Goal: Task Accomplishment & Management: Manage account settings

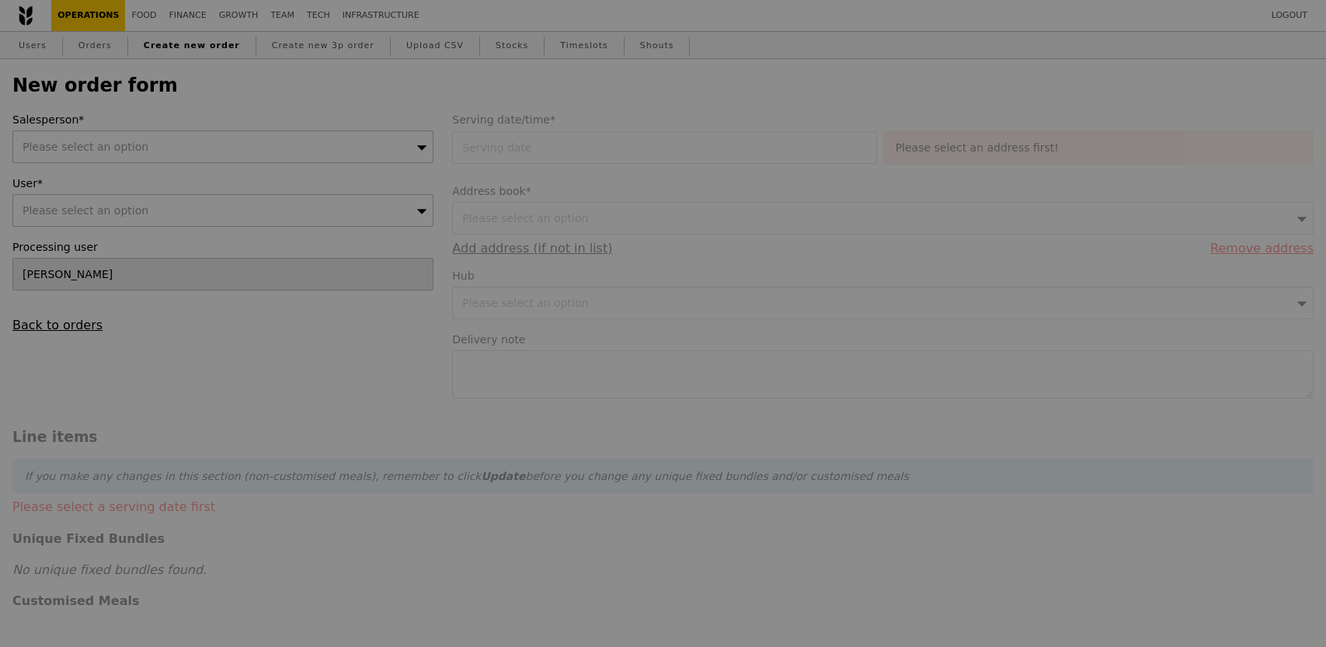
type input "Confirm"
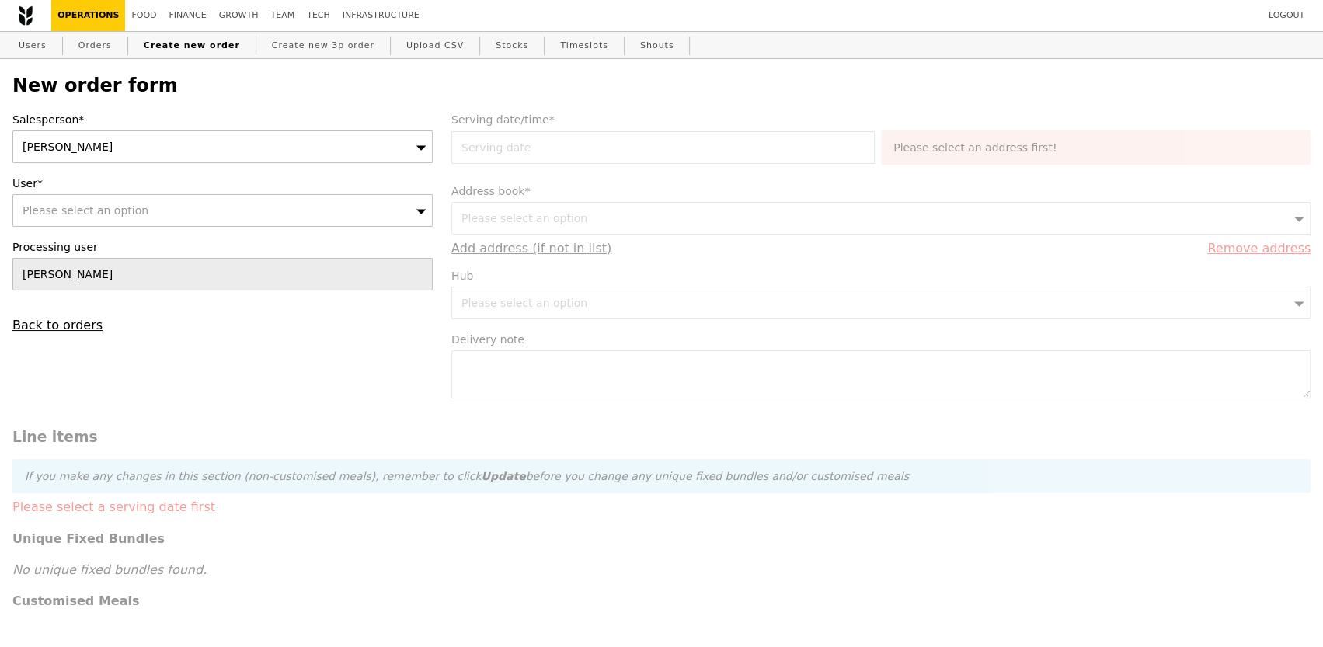
click at [239, 209] on div "Please select an option" at bounding box center [222, 210] width 420 height 33
type input "[PERSON_NAME]"
type input "Confirm"
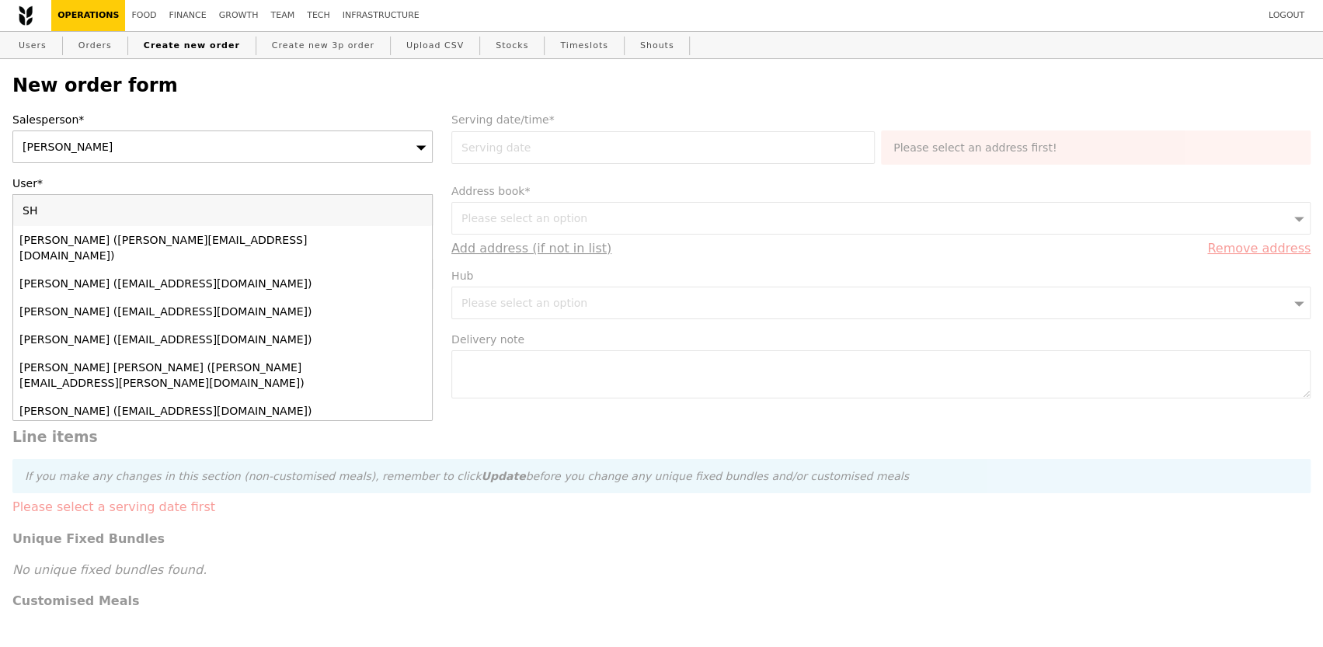
type input "S"
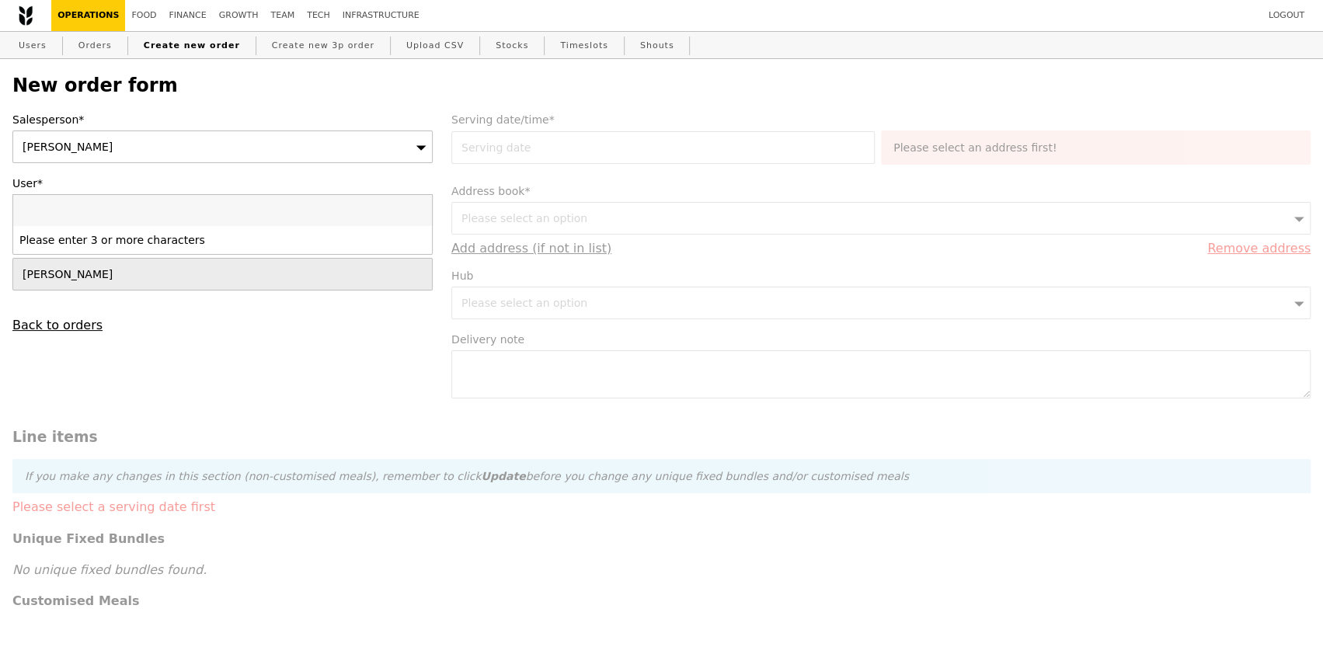
paste input "[PERSON_NAME][EMAIL_ADDRESS][PERSON_NAME][DOMAIN_NAME]"
type input "[PERSON_NAME][EMAIL_ADDRESS][PERSON_NAME][DOMAIN_NAME]"
type input "Confirm"
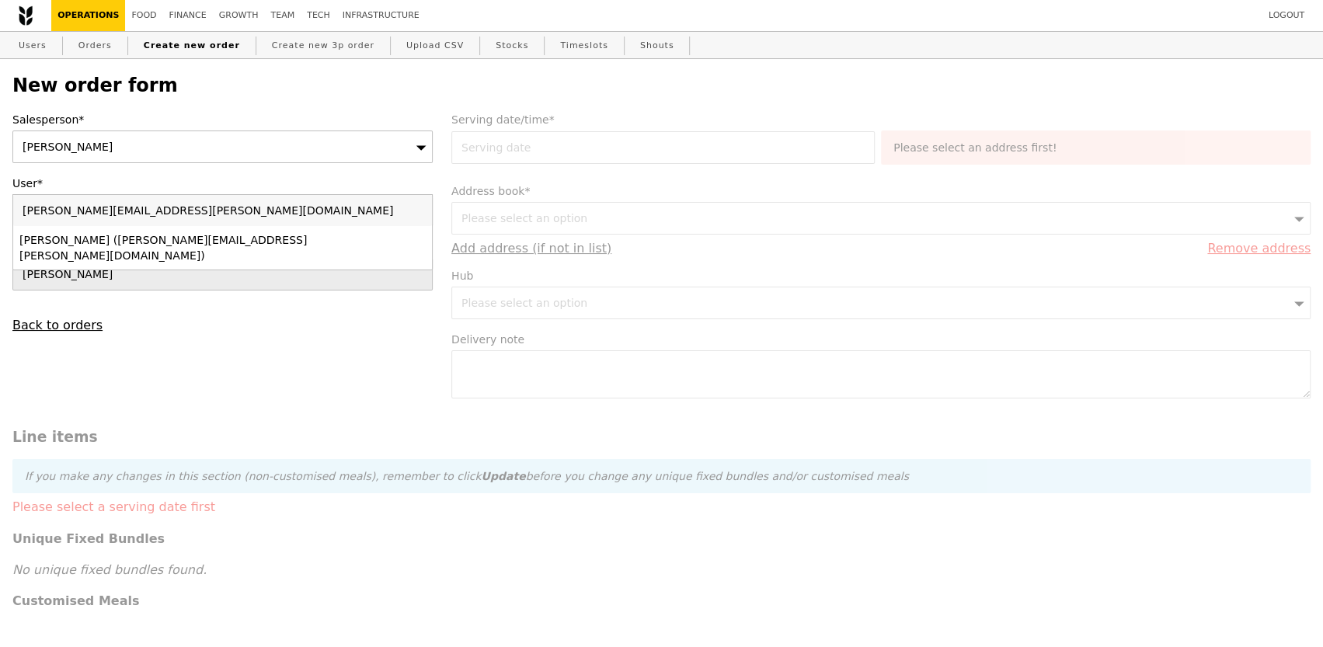
type input "[PERSON_NAME][EMAIL_ADDRESS][PERSON_NAME][DOMAIN_NAME]"
click at [126, 243] on div "Shirley Lam (shirley.lam@bd.com)" at bounding box center [171, 247] width 305 height 31
type input "Loading..."
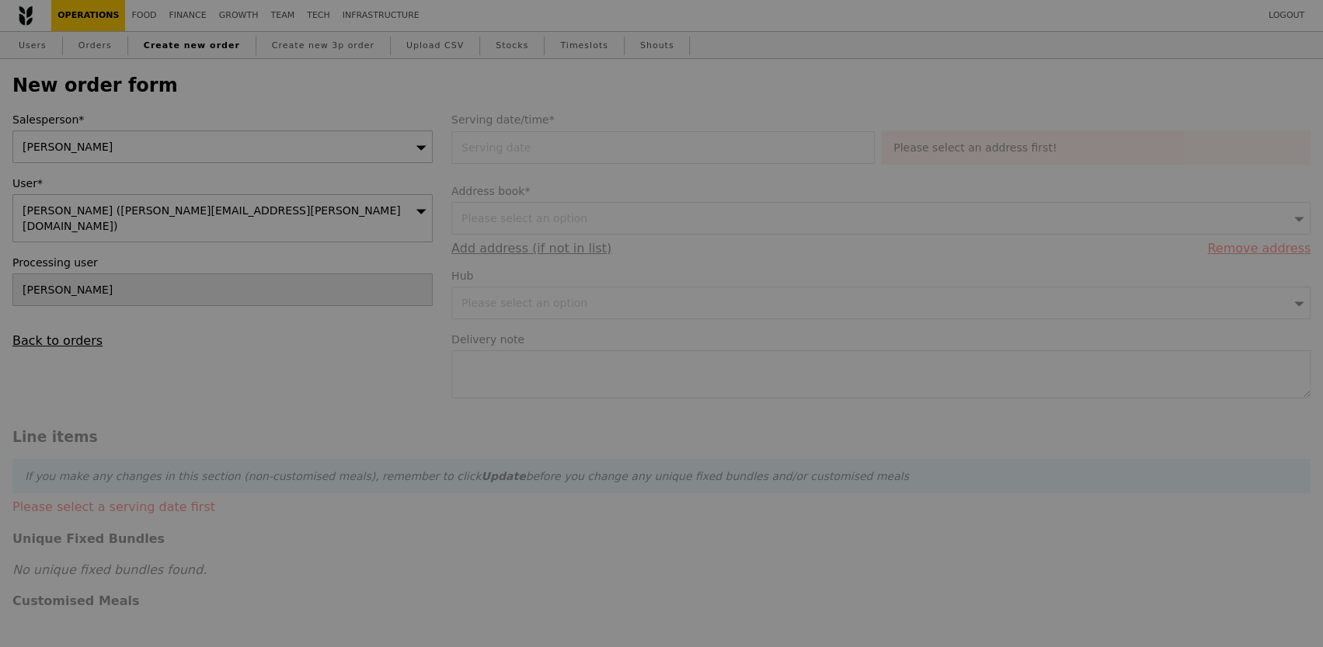
type input "13.76"
type input "15.00"
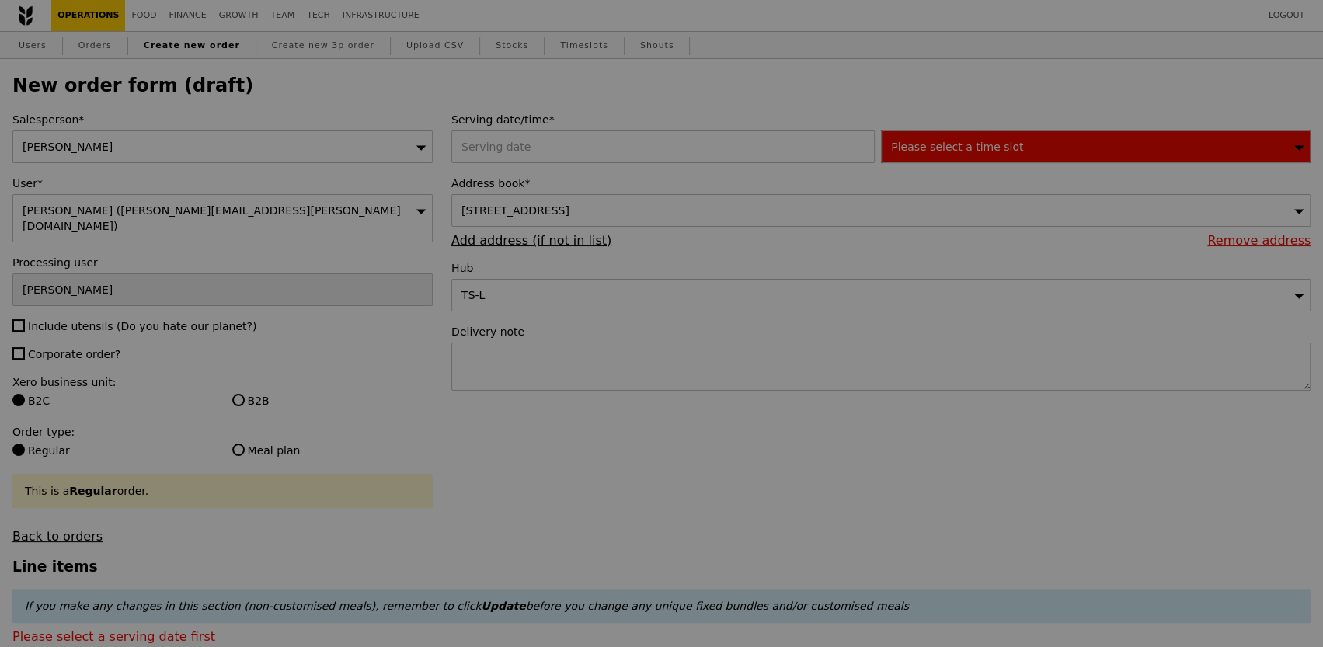
type input "Confirm"
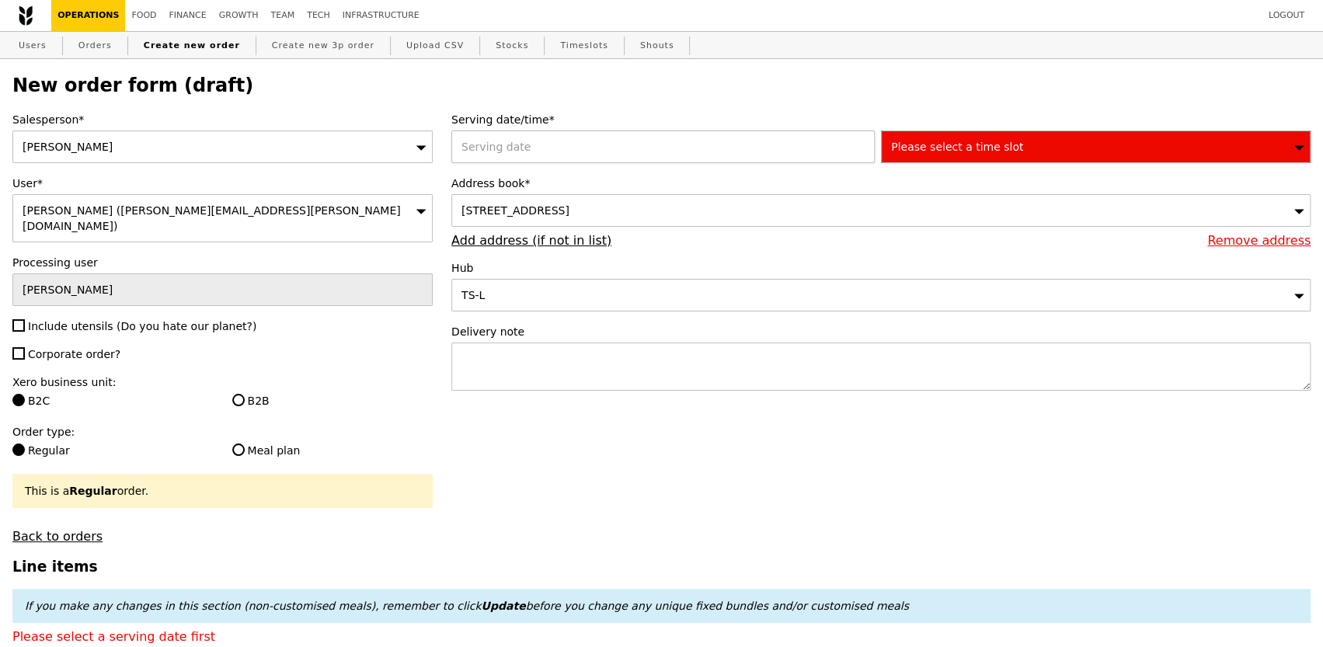
click at [500, 144] on div at bounding box center [666, 147] width 430 height 33
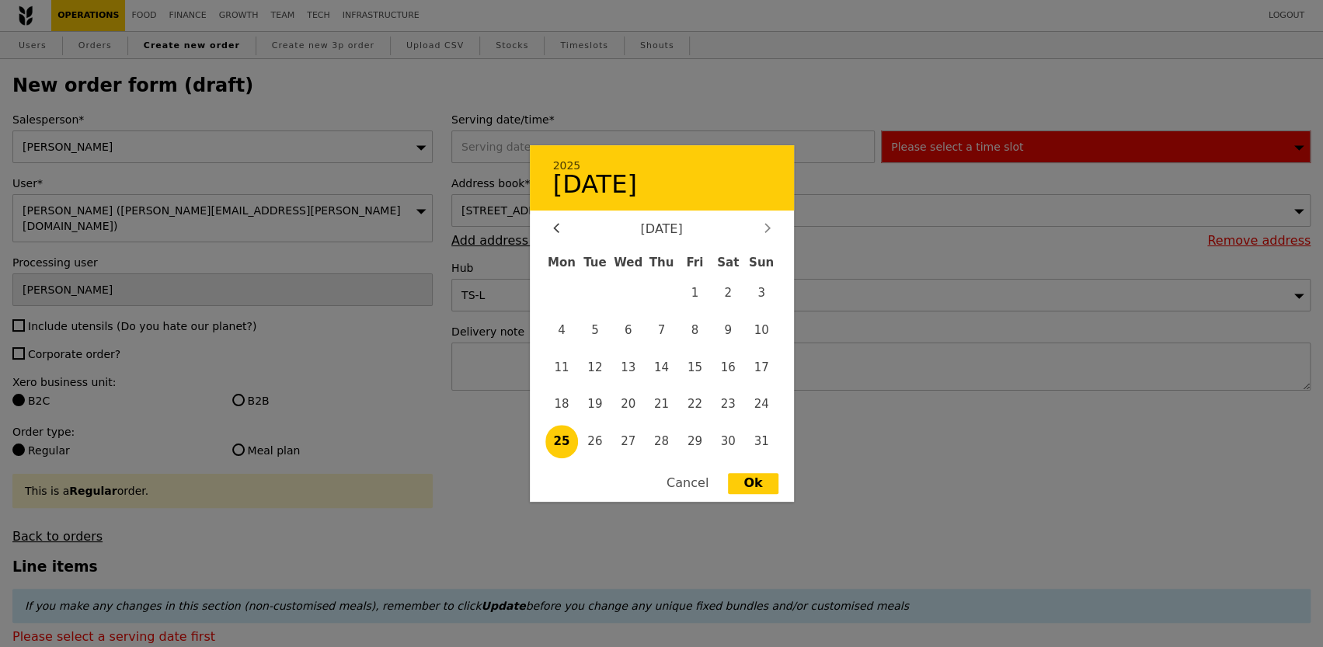
click at [761, 231] on div at bounding box center [768, 229] width 14 height 15
click at [562, 298] on span "1" at bounding box center [561, 293] width 33 height 33
type input "01 Sep 2025"
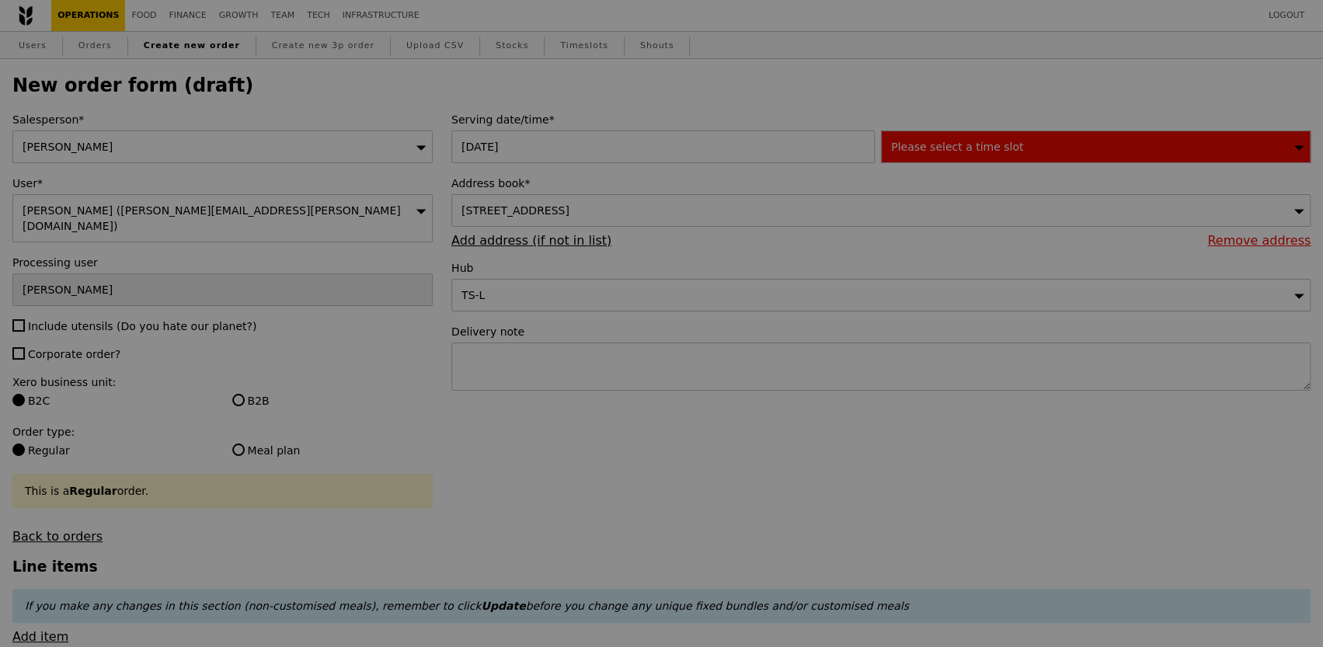
click at [982, 148] on div at bounding box center [661, 323] width 1323 height 647
type input "Confirm"
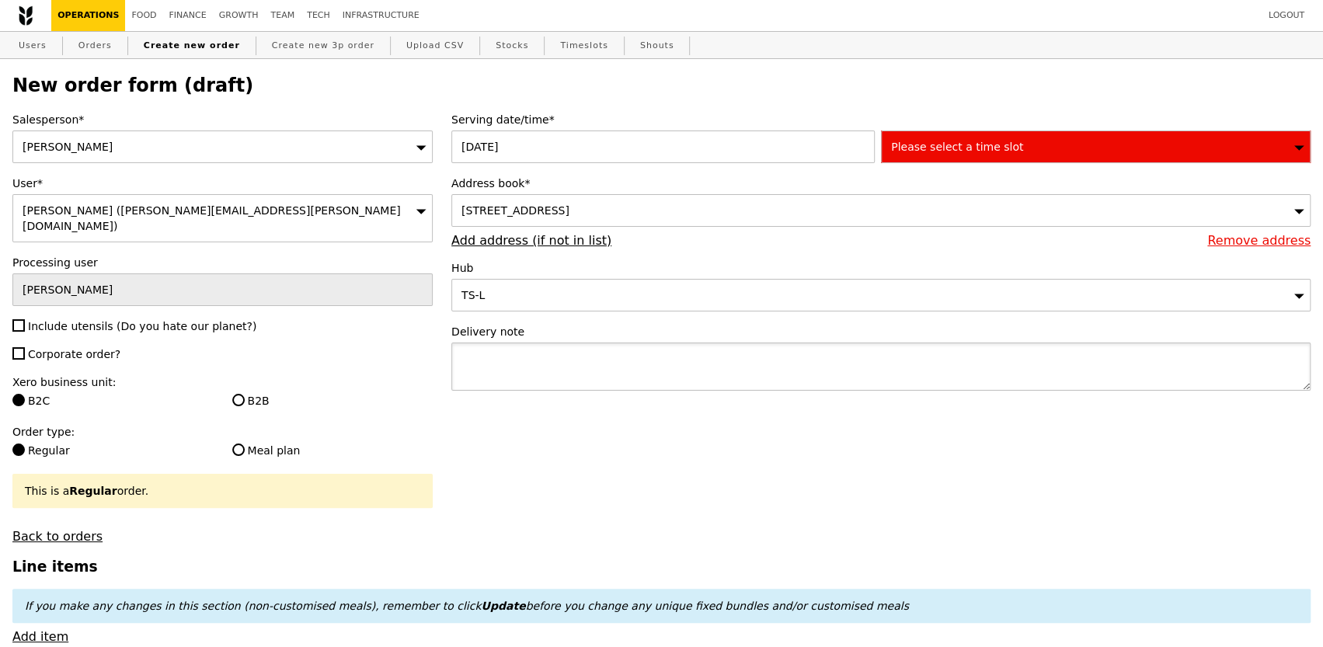
click at [518, 357] on textarea at bounding box center [880, 367] width 859 height 48
type textarea "p"
type textarea "Please contact"
type input "Confirm"
click at [561, 360] on textarea "Please contact" at bounding box center [880, 367] width 859 height 48
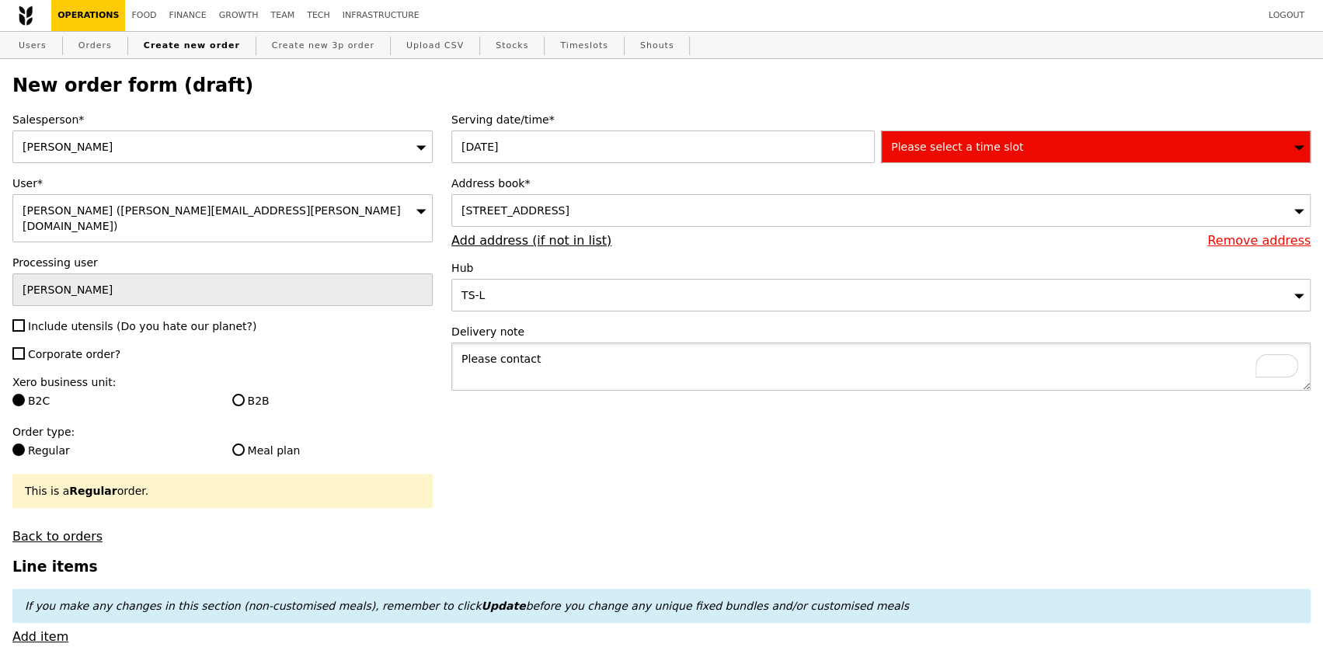
paste textarea "Name: Heng Leng Mobile No.: 96523712"
drag, startPoint x: 574, startPoint y: 350, endPoint x: 535, endPoint y: 350, distance: 38.9
click at [535, 350] on textarea "Please contact Name: Heng Leng Mobile No.: 96523712" at bounding box center [880, 367] width 859 height 48
drag, startPoint x: 522, startPoint y: 384, endPoint x: 454, endPoint y: 384, distance: 68.4
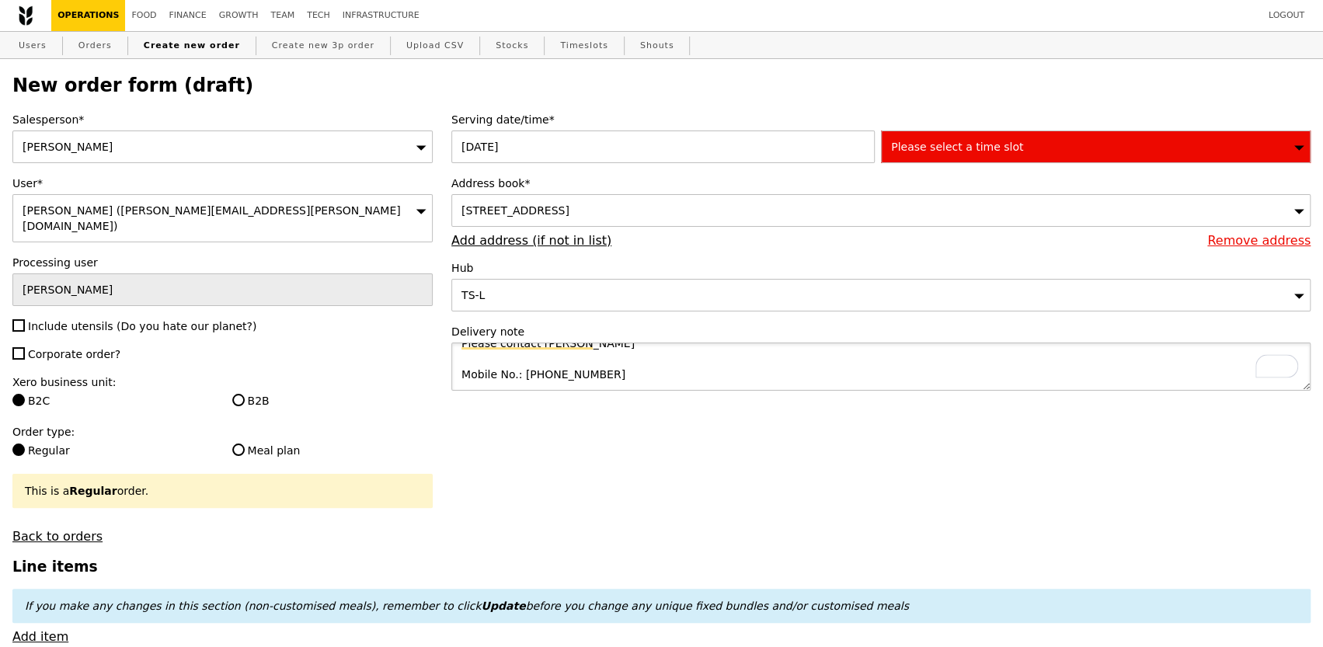
click at [453, 384] on textarea "Please contact Heng Leng Mobile No.: 96523712" at bounding box center [880, 367] width 859 height 48
click at [507, 371] on textarea "Please contact Heng Leng Mobile No.: 96523712" at bounding box center [880, 367] width 859 height 48
drag, startPoint x: 521, startPoint y: 371, endPoint x: 444, endPoint y: 371, distance: 76.9
click at [444, 371] on div "Serving date/time* 01 Sep 2025 Please select a time slot Address book* 2 Intern…" at bounding box center [881, 259] width 878 height 294
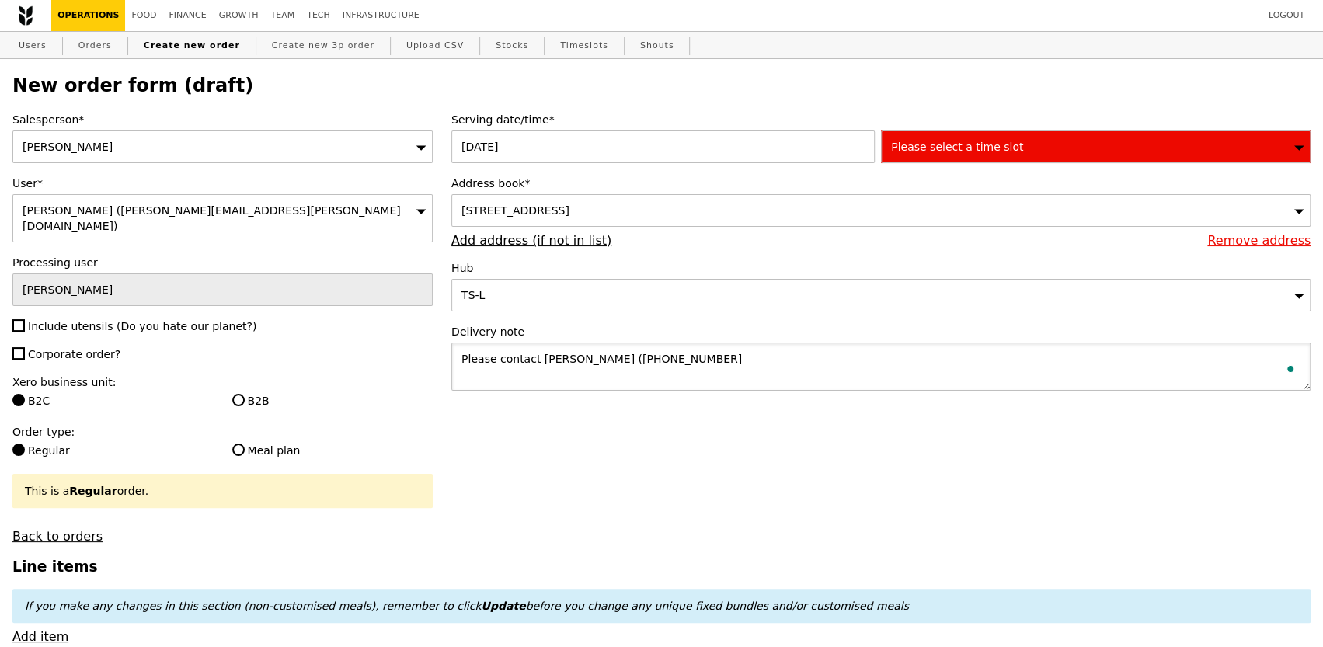
click at [660, 362] on textarea "Please contact Heng Leng (96523712" at bounding box center [880, 367] width 859 height 48
type textarea "Please contact Heng Leng (96523712) for delivery."
click at [269, 393] on label "B2B" at bounding box center [332, 401] width 200 height 16
click at [245, 394] on input "B2B" at bounding box center [238, 400] width 12 height 12
radio input "true"
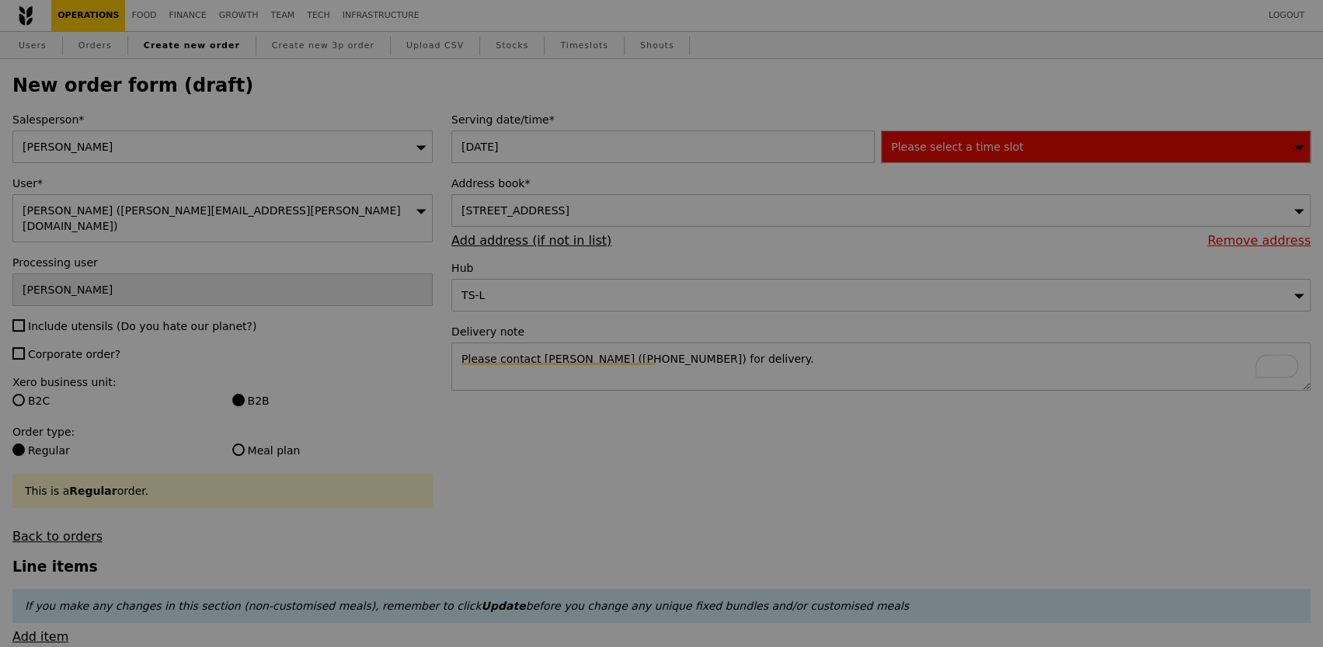
type input "Confirm"
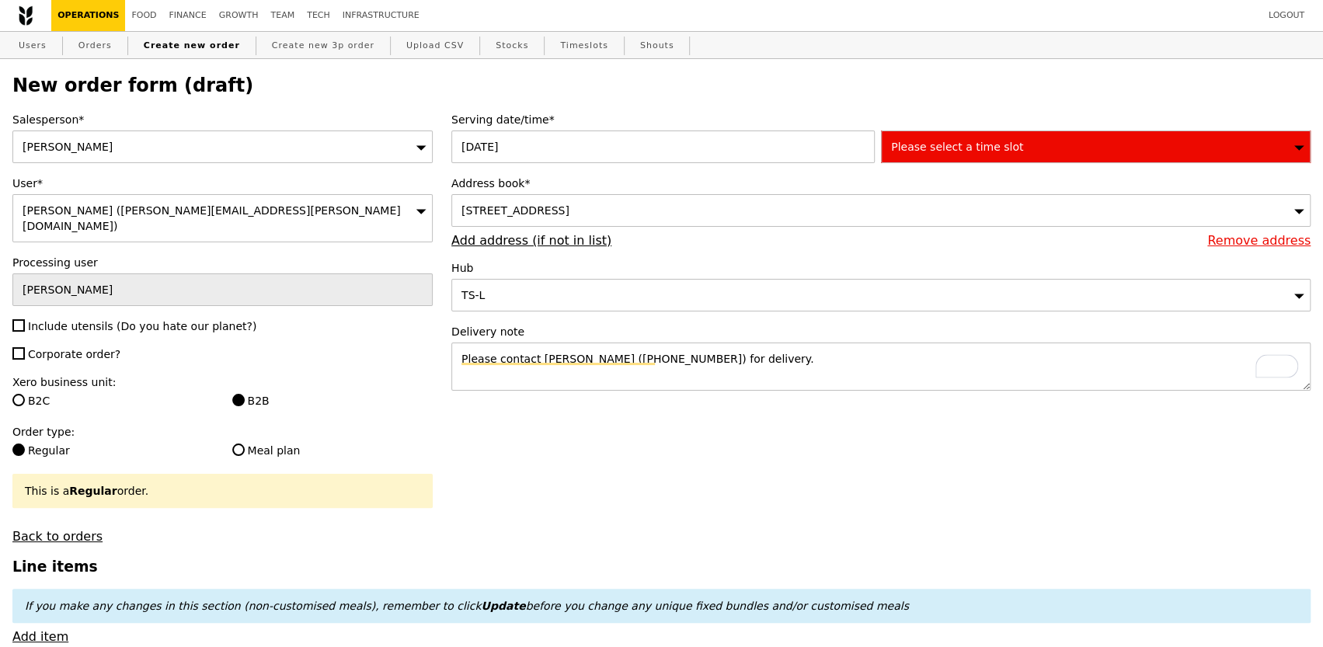
click at [90, 348] on span "Corporate order?" at bounding box center [74, 354] width 92 height 12
click at [25, 347] on input "Corporate order?" at bounding box center [18, 353] width 12 height 12
checkbox input "true"
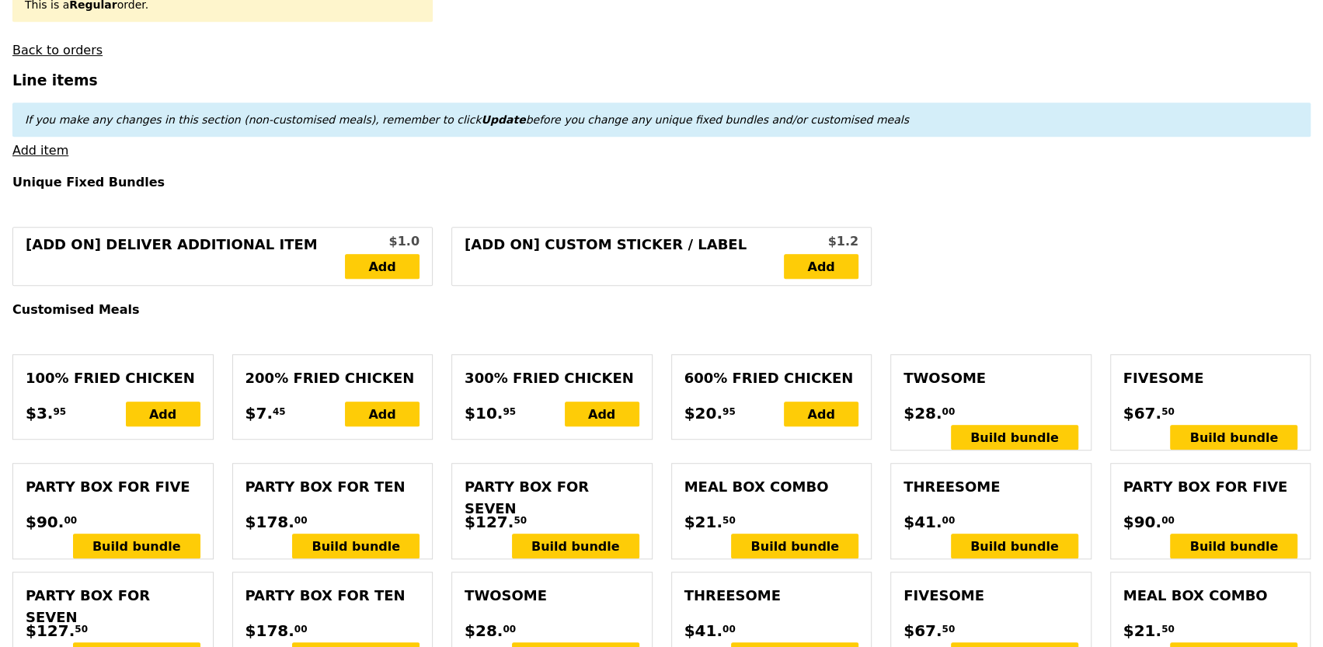
scroll to position [491, 0]
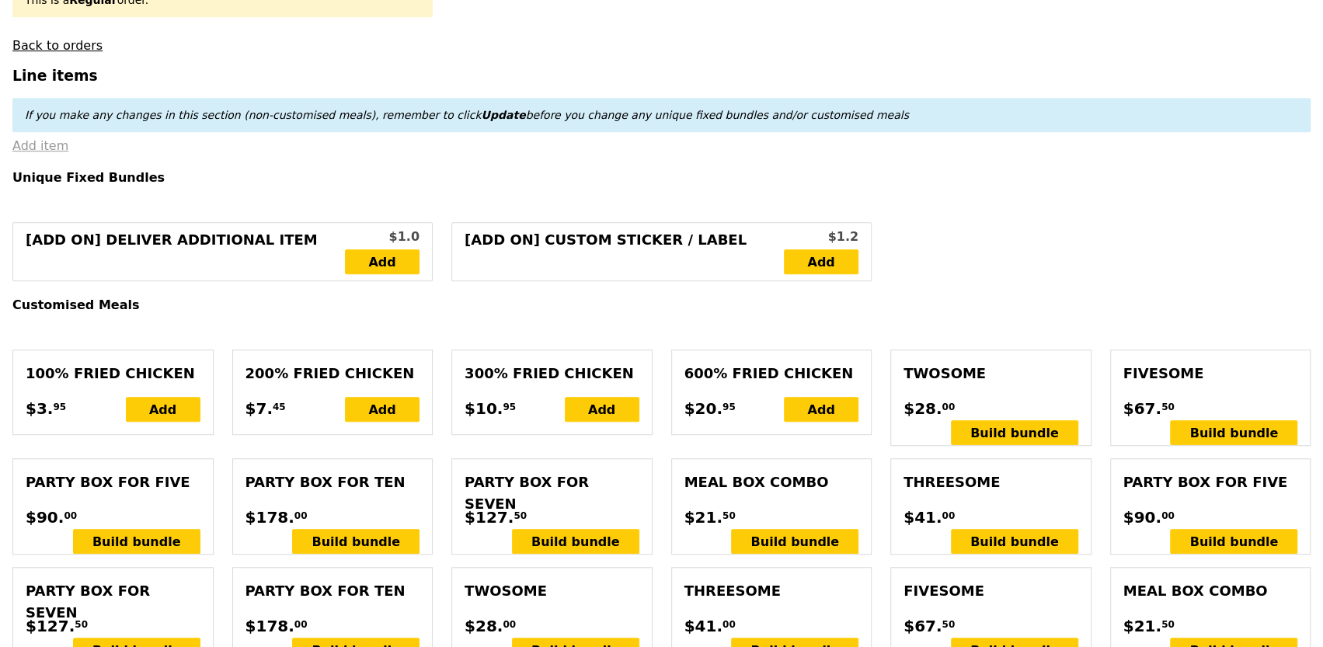
click at [43, 138] on link "Add item" at bounding box center [40, 145] width 56 height 15
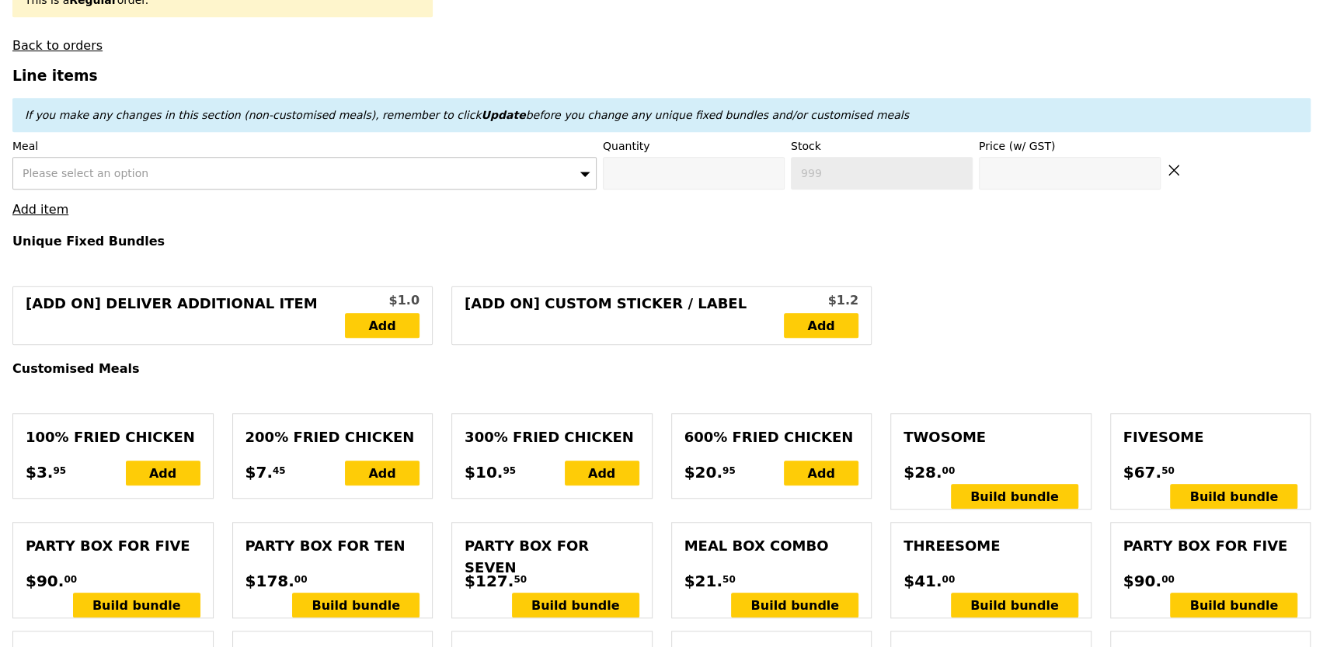
click at [280, 159] on div "Please select an option" at bounding box center [304, 173] width 584 height 33
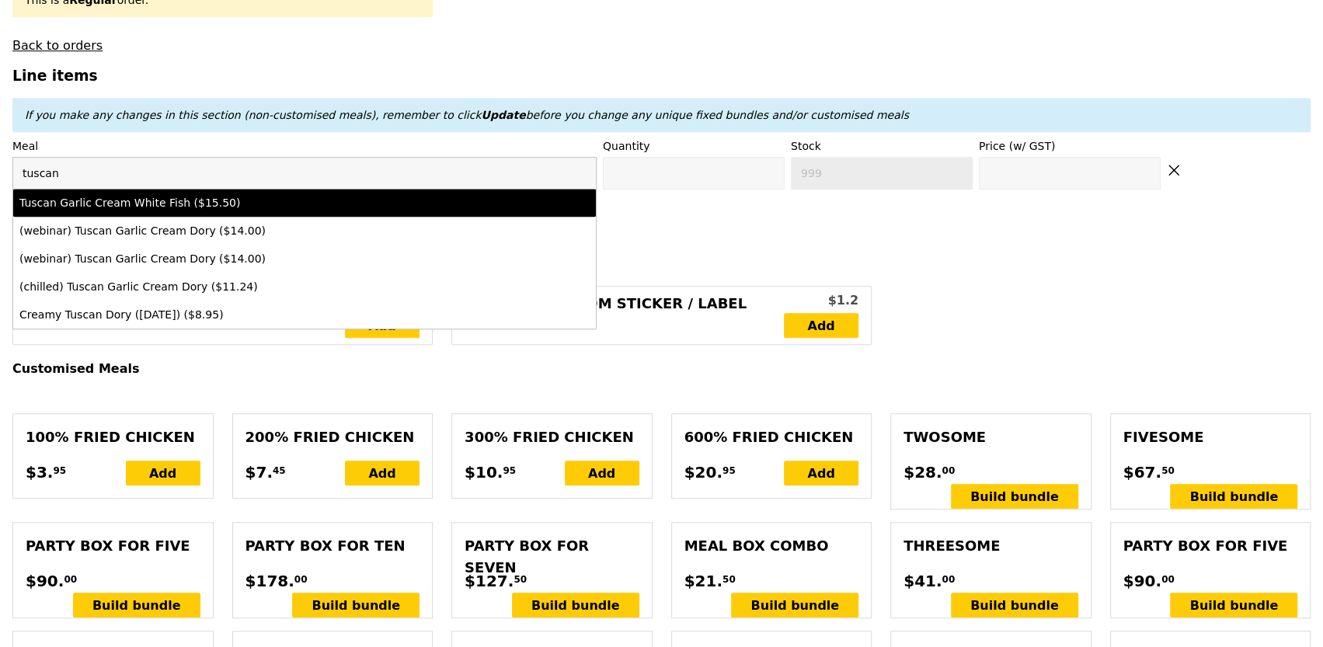
type input "tuscan"
click at [204, 195] on div "Tuscan Garlic Cream White Fish ($15.50)" at bounding box center [232, 203] width 427 height 16
type input "Confirm anyway"
type input "0"
type input "498"
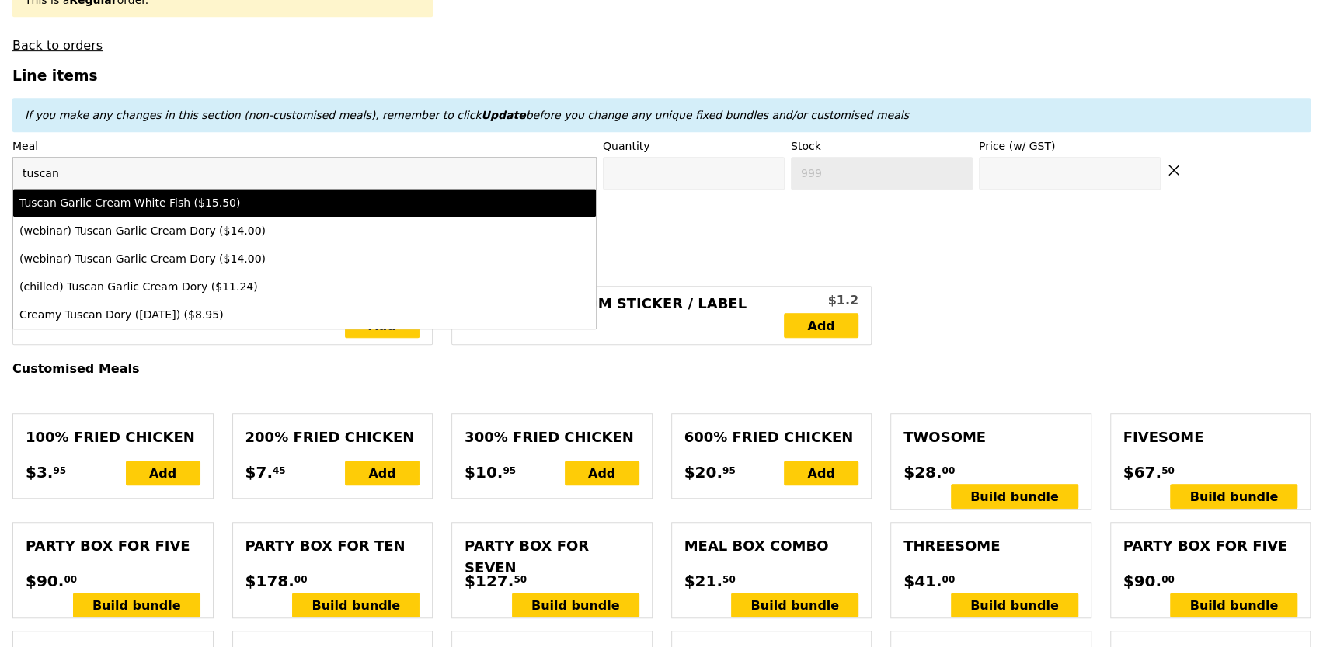
type input "15.5"
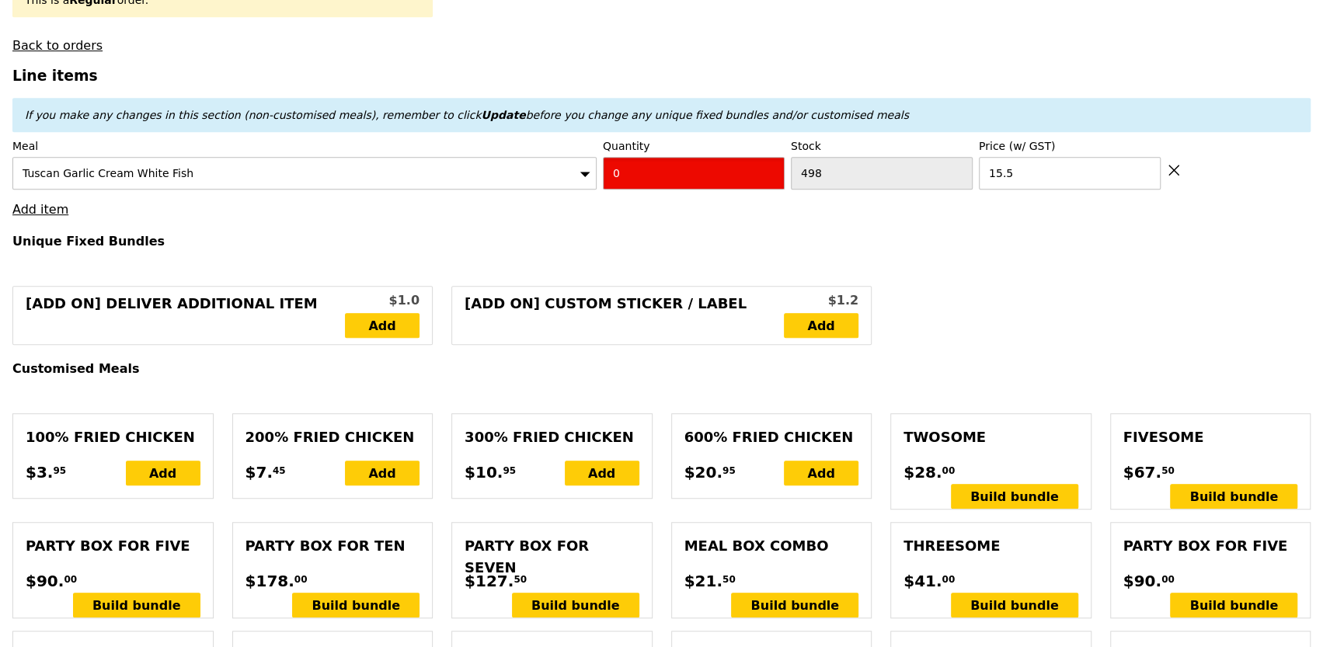
click at [674, 157] on input "0" at bounding box center [694, 173] width 182 height 33
type input "Confirm"
type input "2"
click at [51, 202] on link "Add item" at bounding box center [40, 209] width 56 height 15
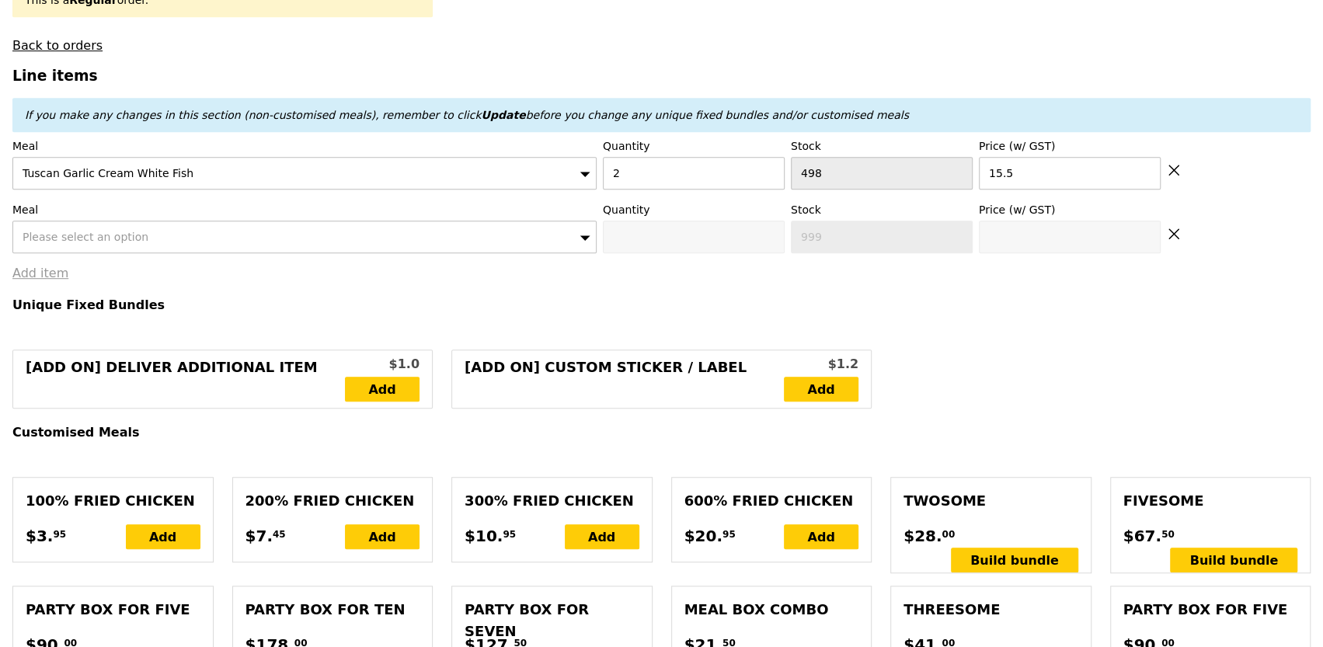
type input "Loading..."
type input "31.00"
type input "46.00"
type input "Confirm anyway"
type input "1"
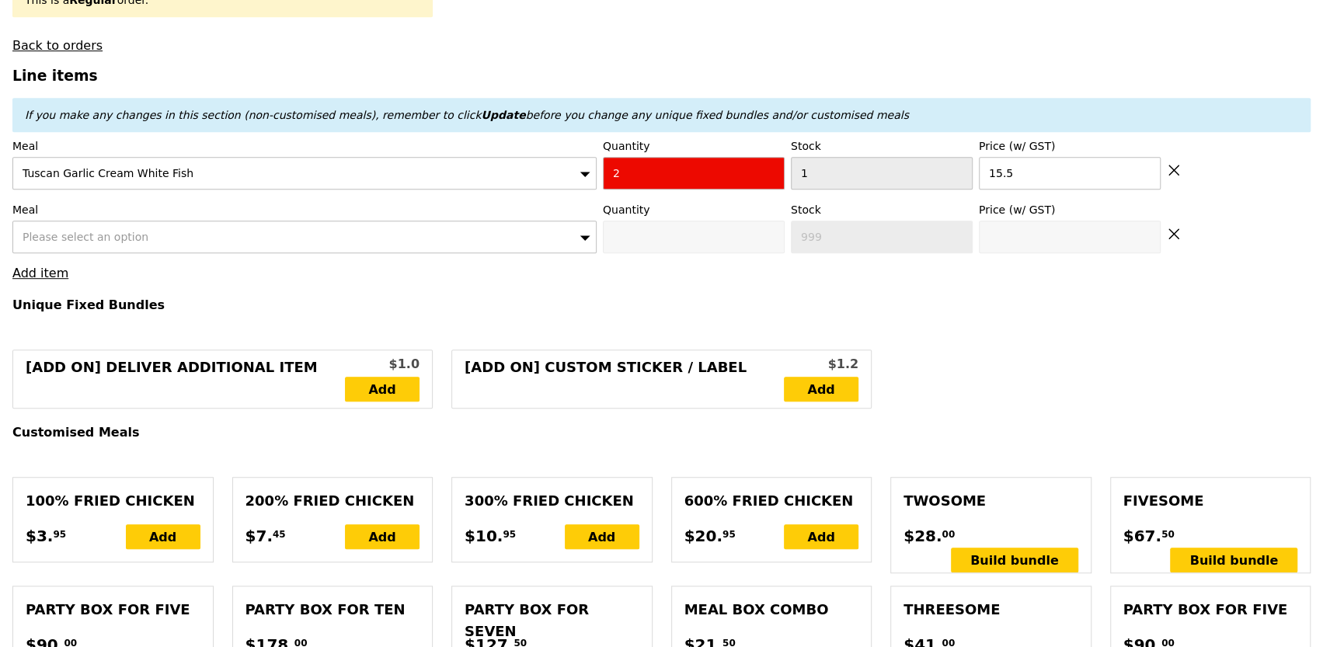
click at [57, 231] on span "Please select an option" at bounding box center [86, 237] width 126 height 12
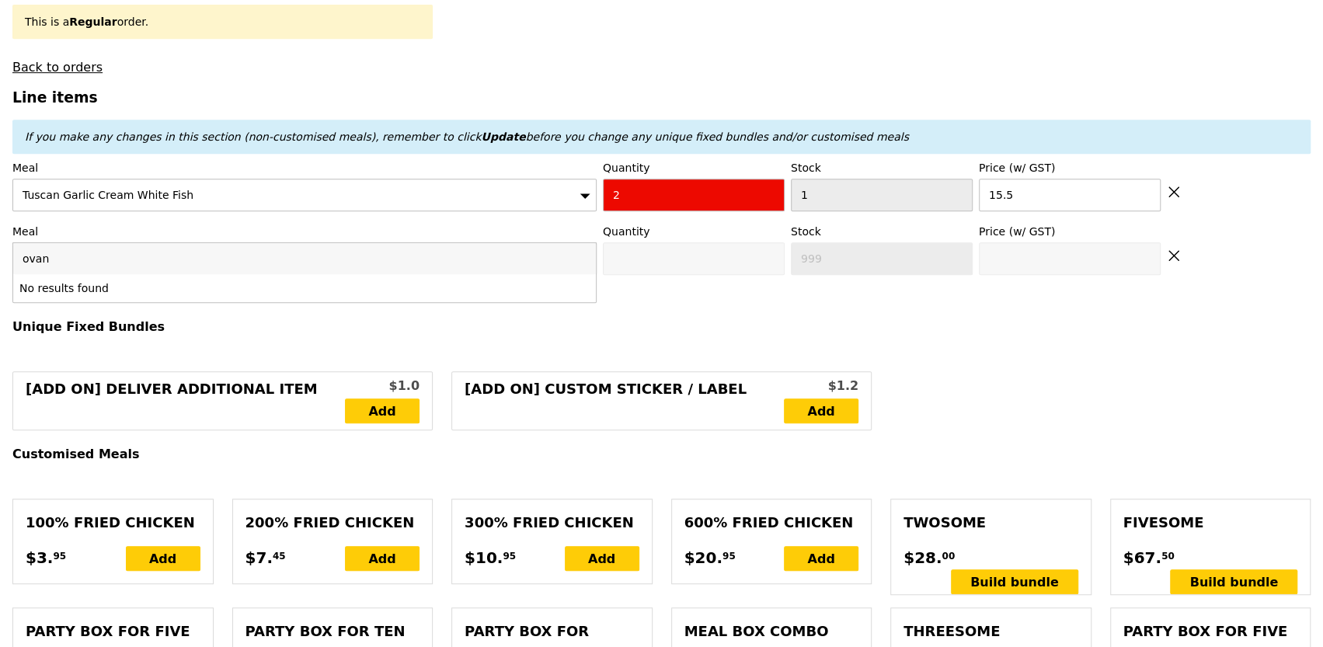
scroll to position [470, 0]
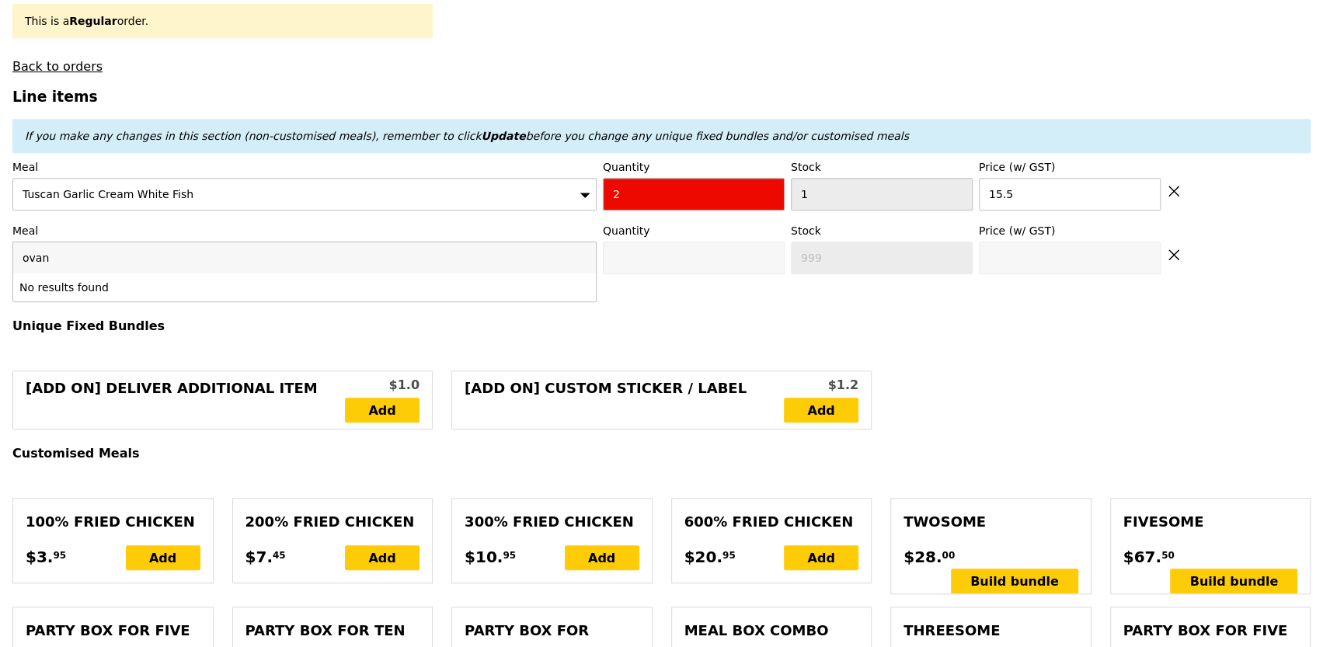
type input "ovan"
click at [671, 178] on input "2" at bounding box center [694, 194] width 182 height 33
type input "Confirm"
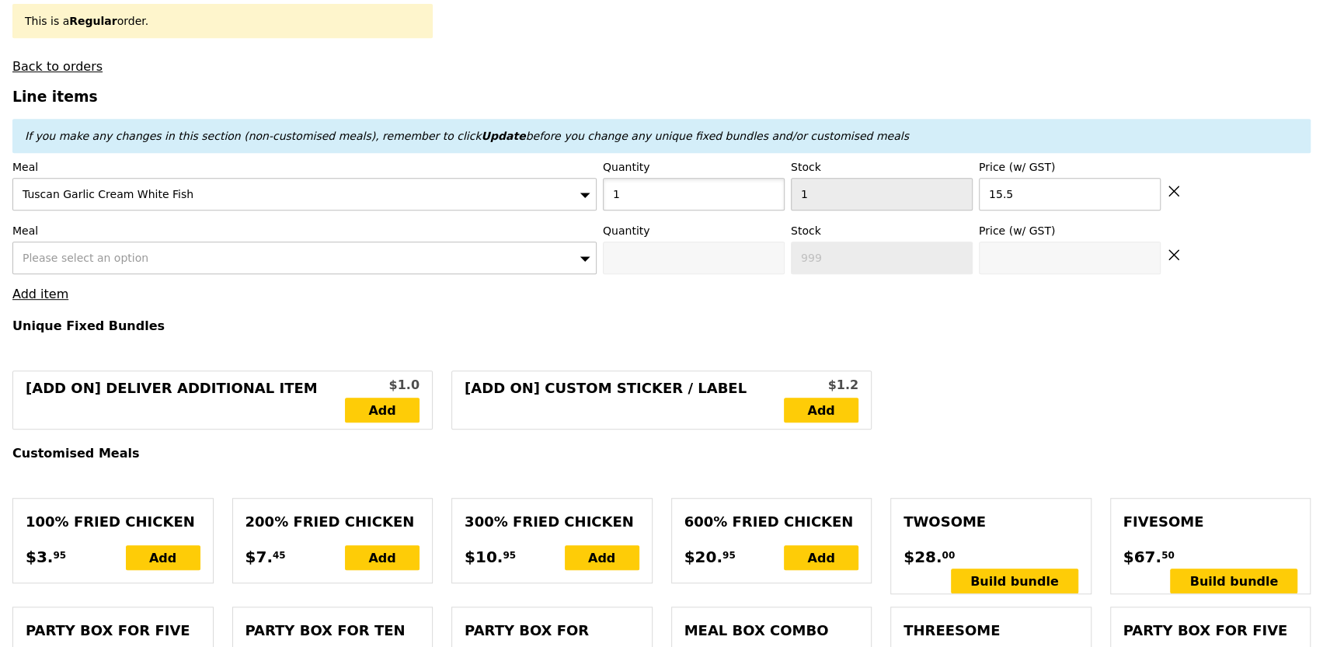
type input "1"
click at [486, 242] on div "Please select an option" at bounding box center [304, 258] width 584 height 33
type input "Loading..."
type input "ov"
type input "15.50"
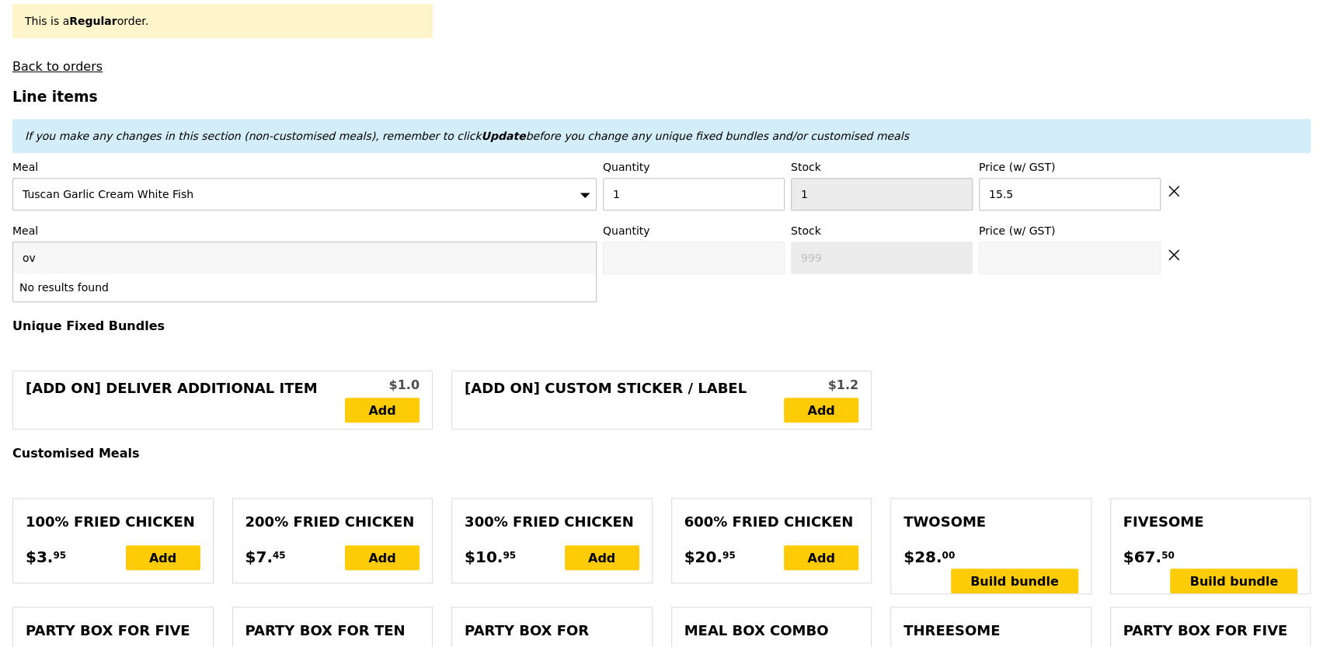
type input "30.50"
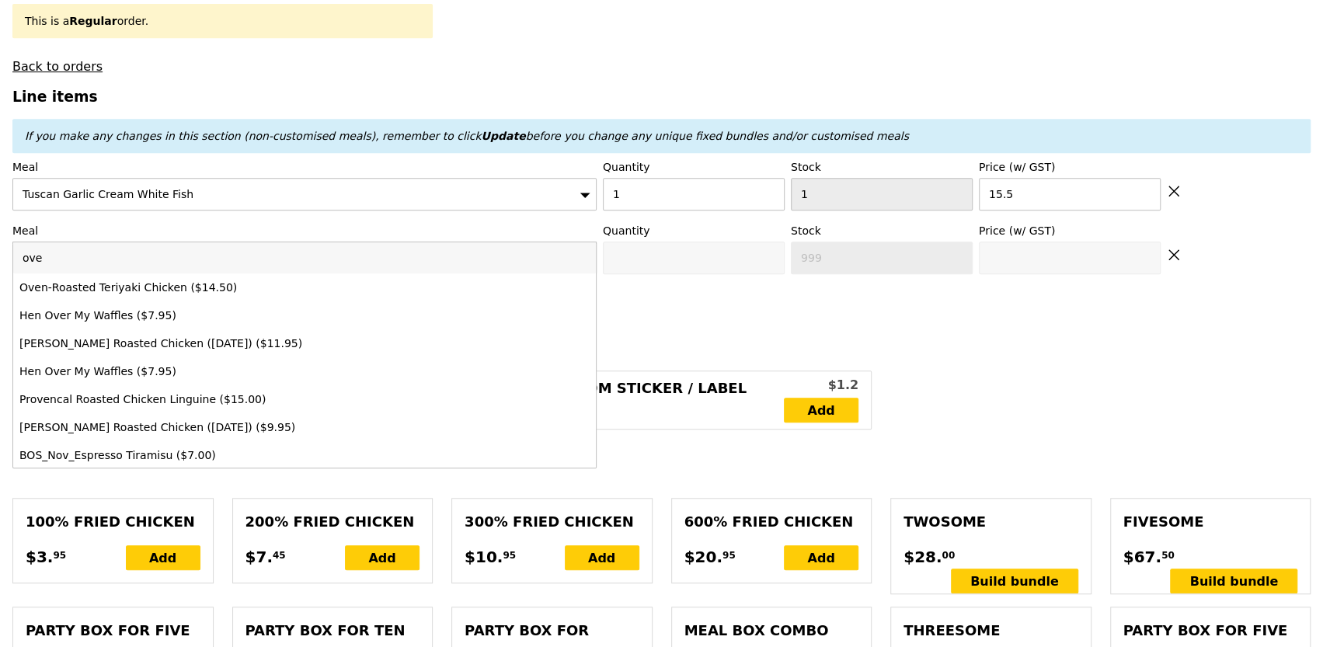
type input "oven"
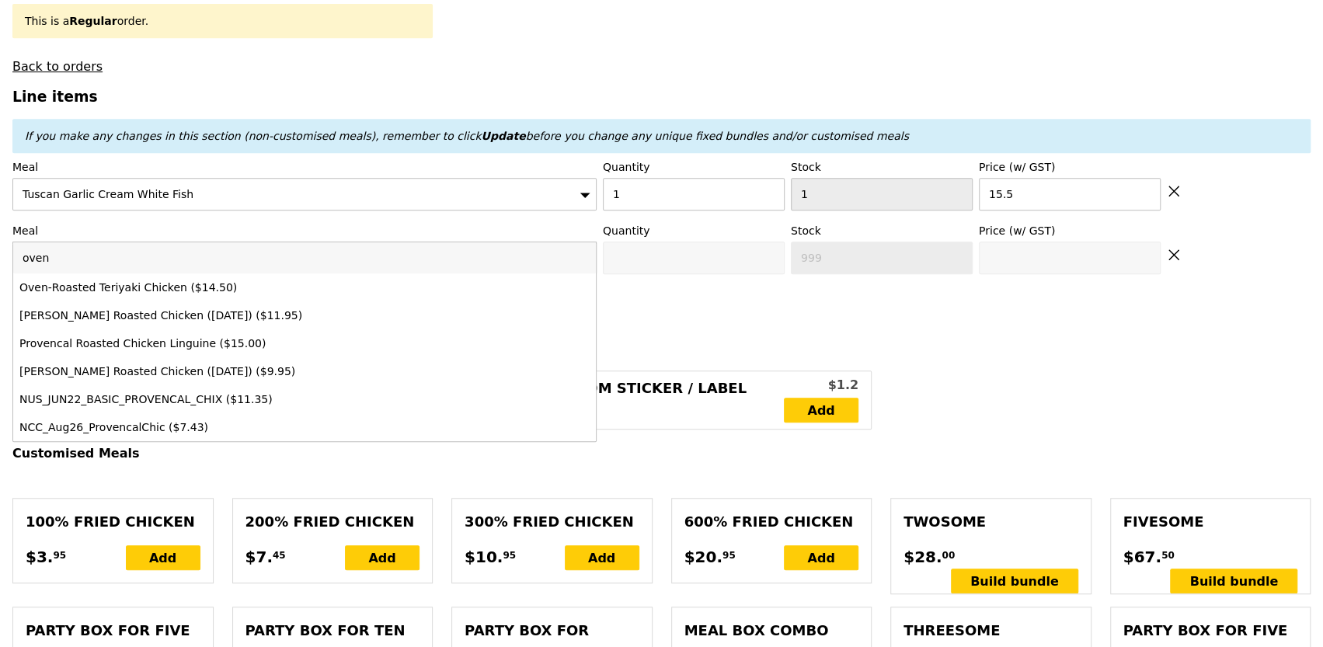
type input "Confirm"
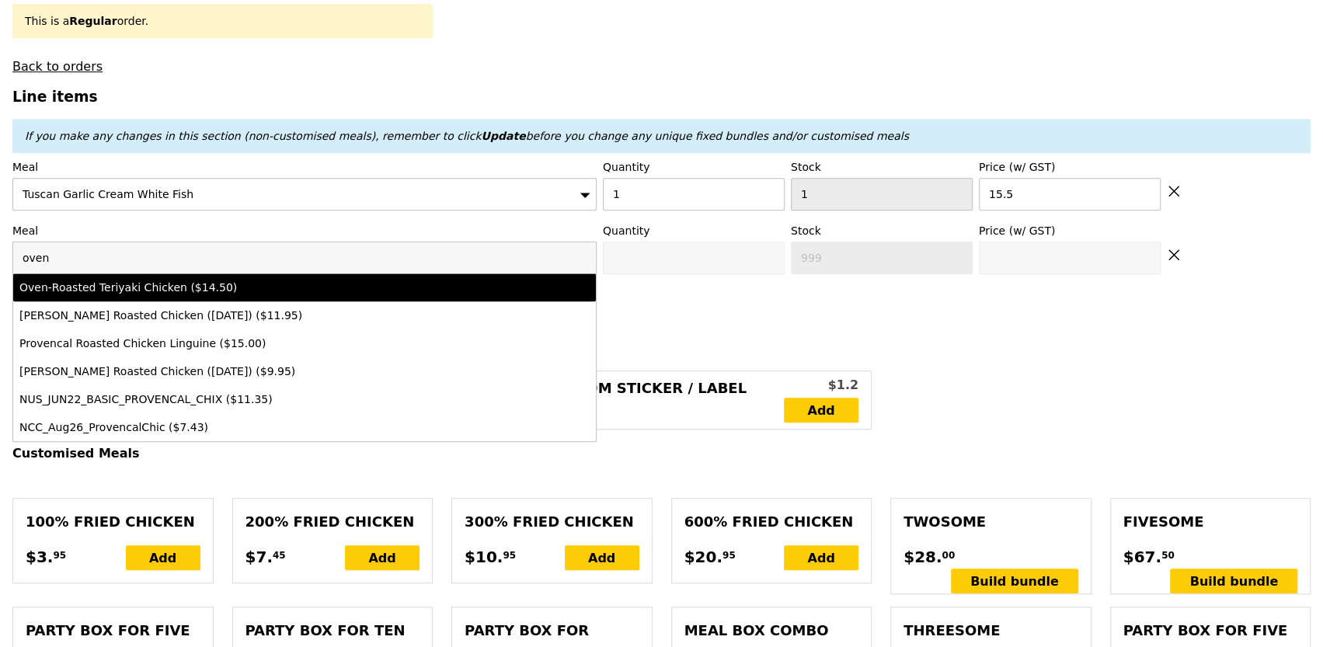
type input "oven"
click at [414, 280] on div "Oven‑Roasted Teriyaki Chicken ($14.50)" at bounding box center [232, 288] width 427 height 16
type input "Confirm anyway"
type input "0"
type input "1"
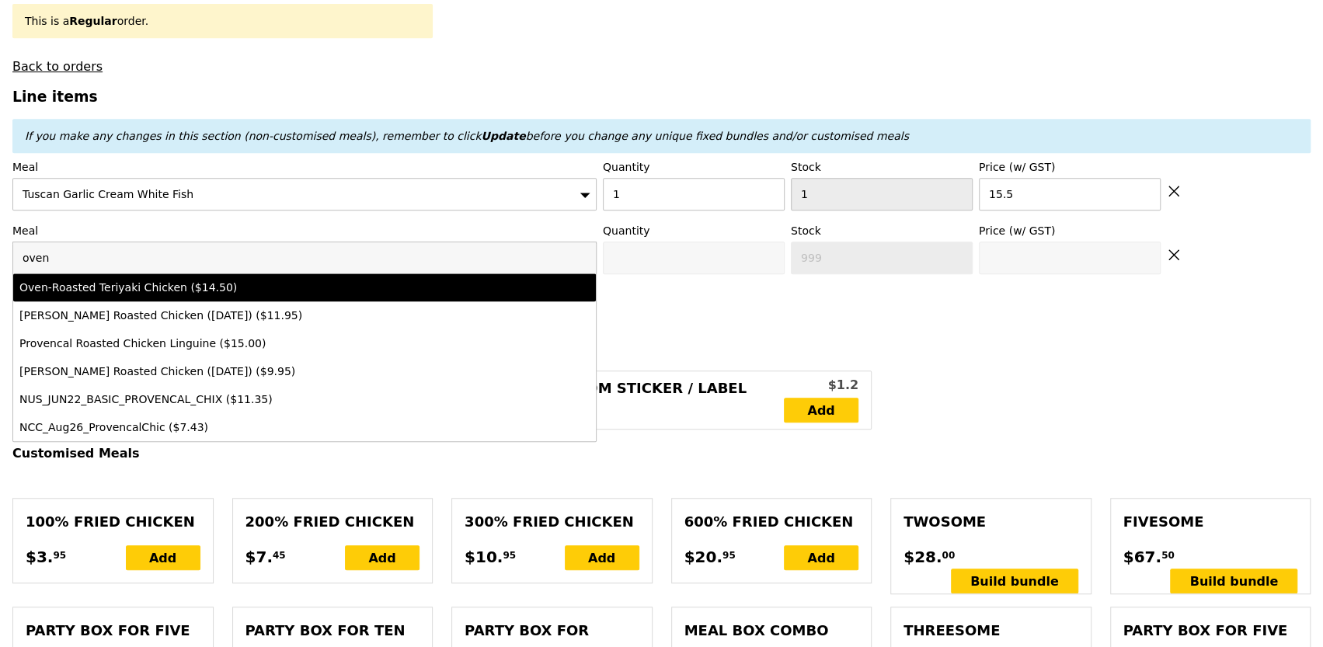
type input "14.5"
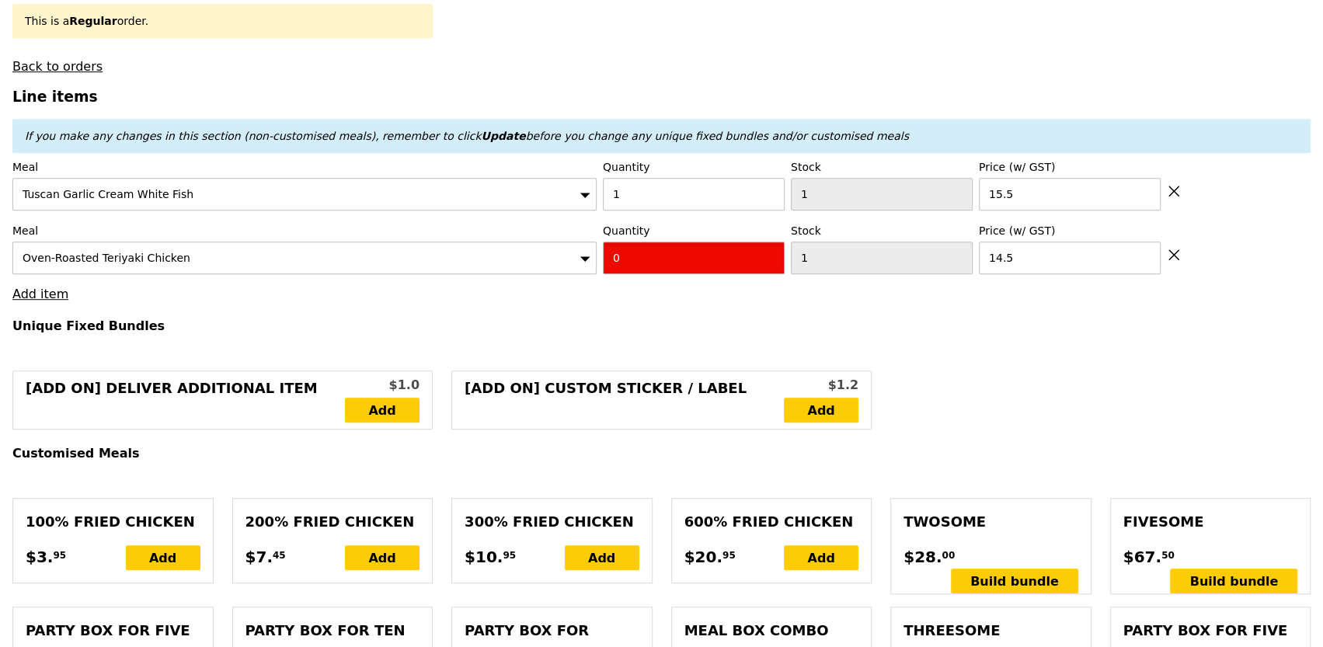
click at [697, 246] on input "0" at bounding box center [694, 258] width 182 height 33
type input "2"
click at [750, 319] on h4 "Unique Fixed Bundles" at bounding box center [661, 326] width 1298 height 15
type input "Loading..."
type input "44.50"
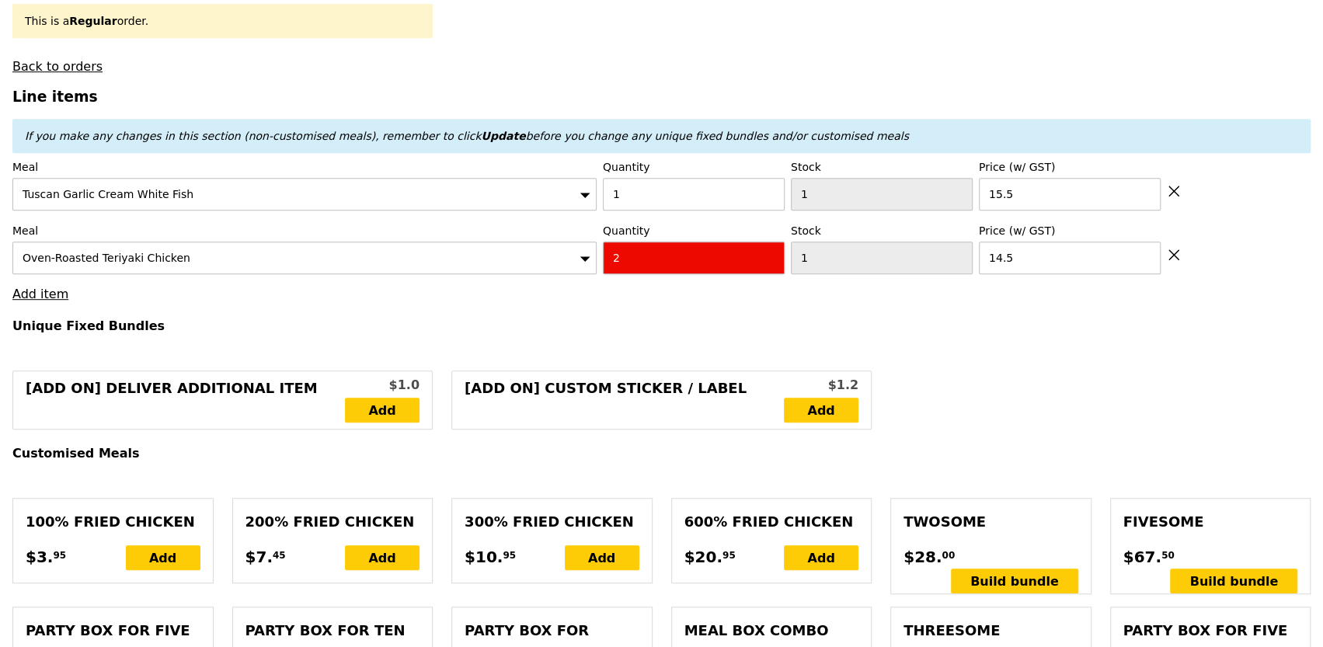
type input "13.53"
type input "14.75"
type input "59.25"
click at [711, 246] on input "2" at bounding box center [694, 258] width 182 height 33
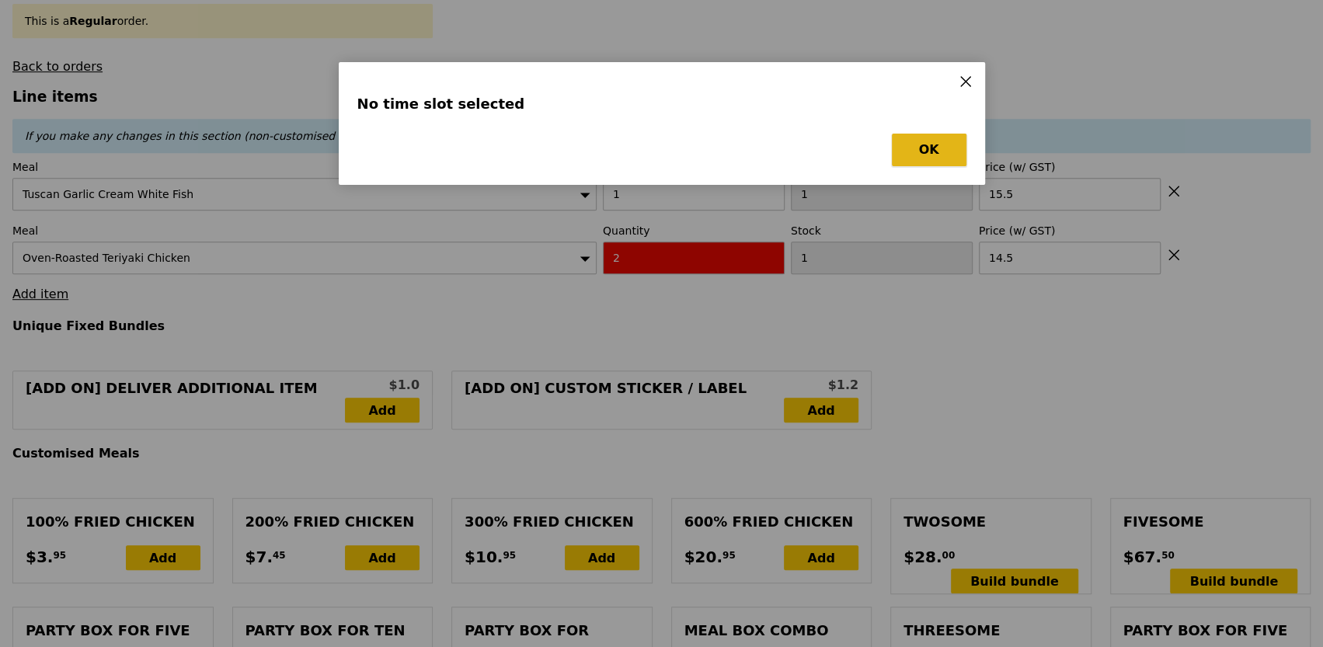
click at [947, 143] on button "OK" at bounding box center [929, 150] width 75 height 33
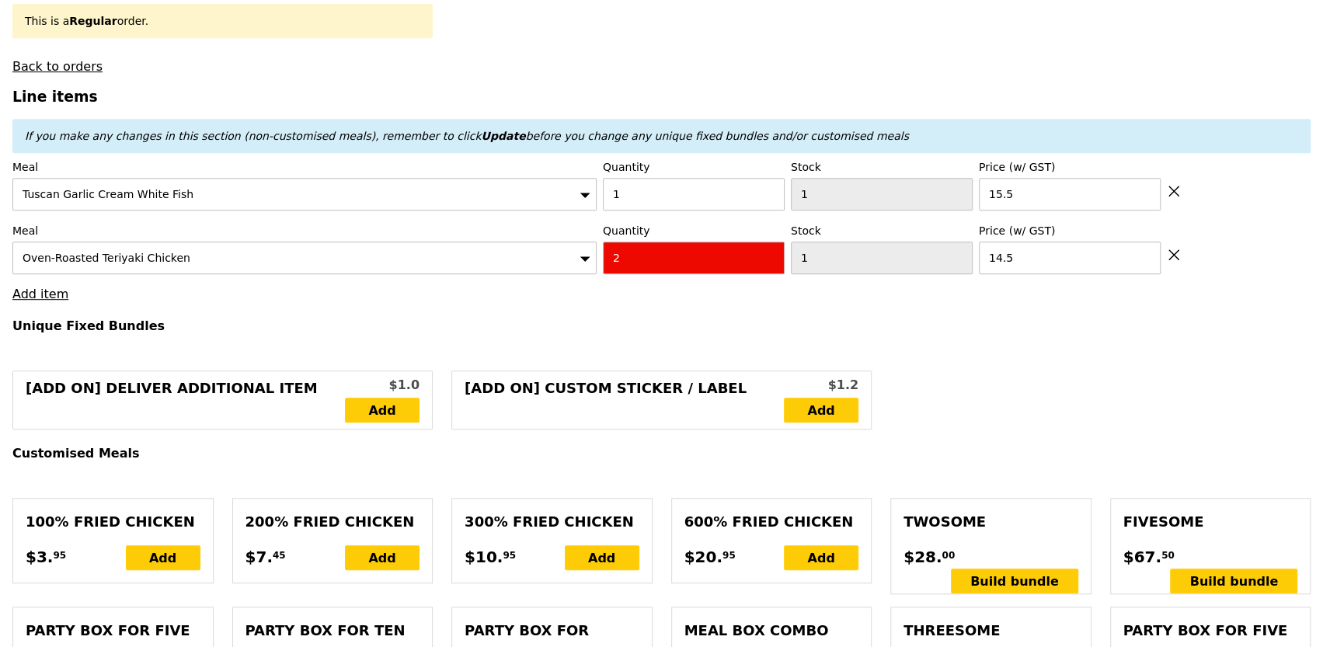
scroll to position [0, 0]
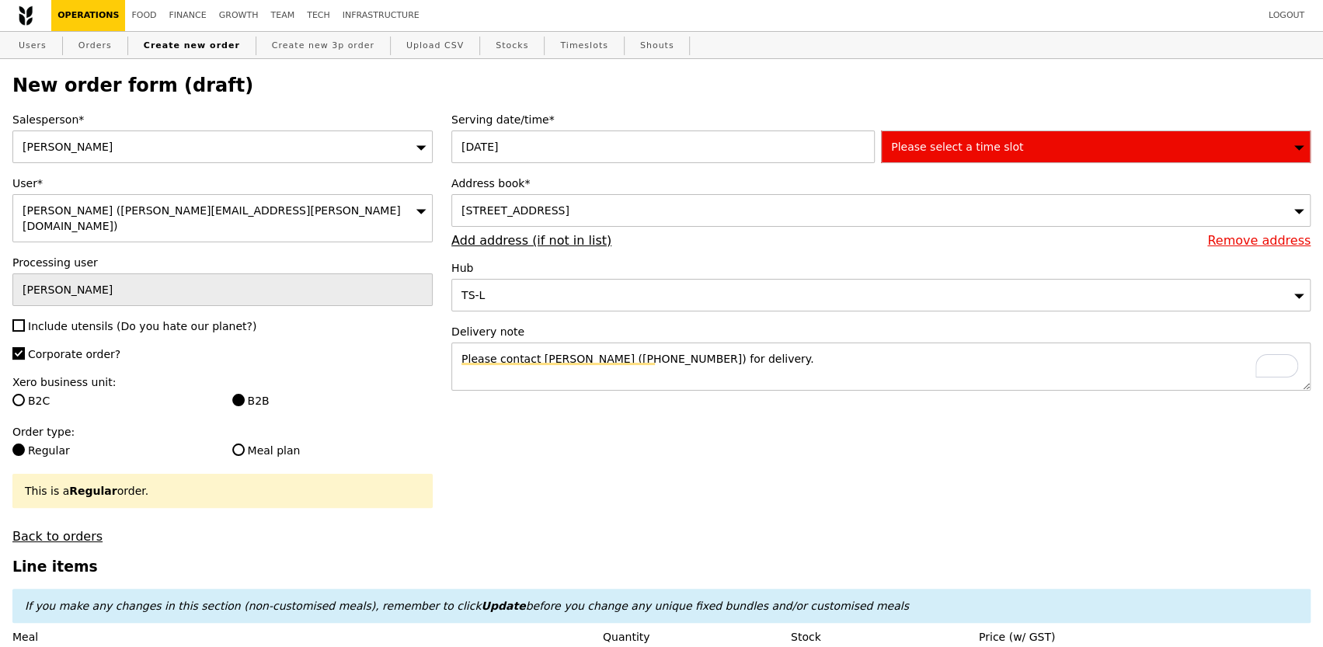
click at [1009, 149] on span "Please select a time slot" at bounding box center [957, 147] width 132 height 12
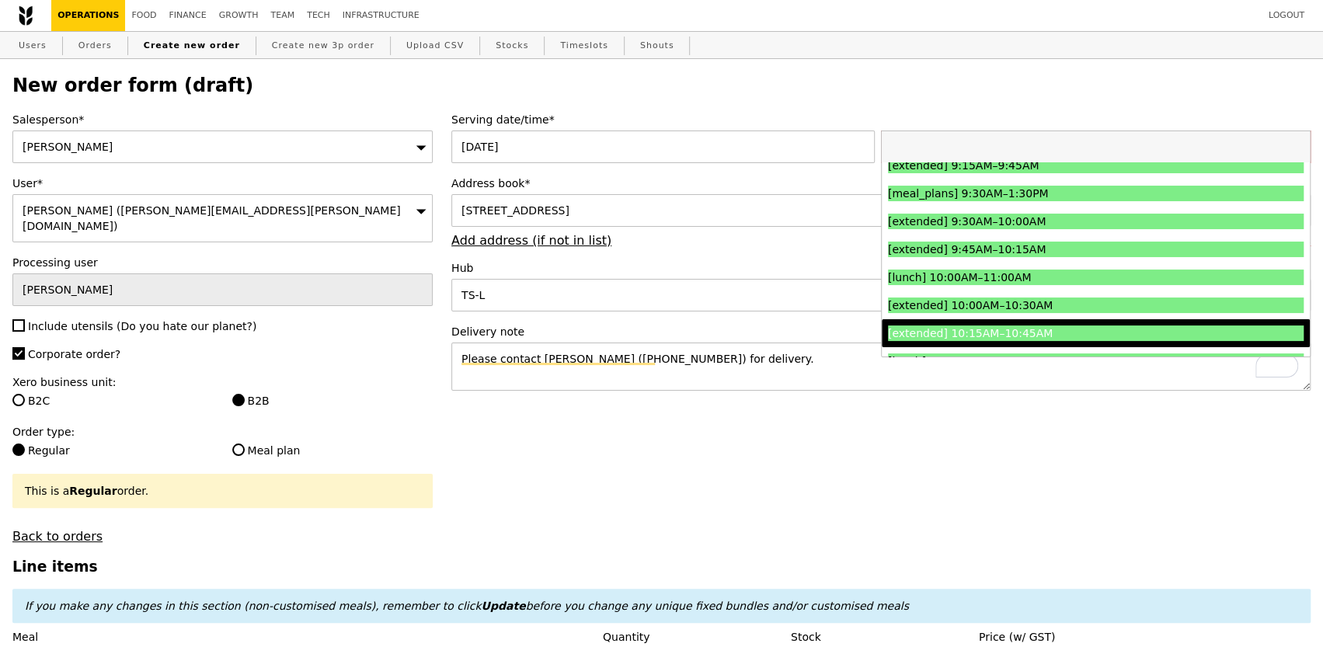
scroll to position [271, 0]
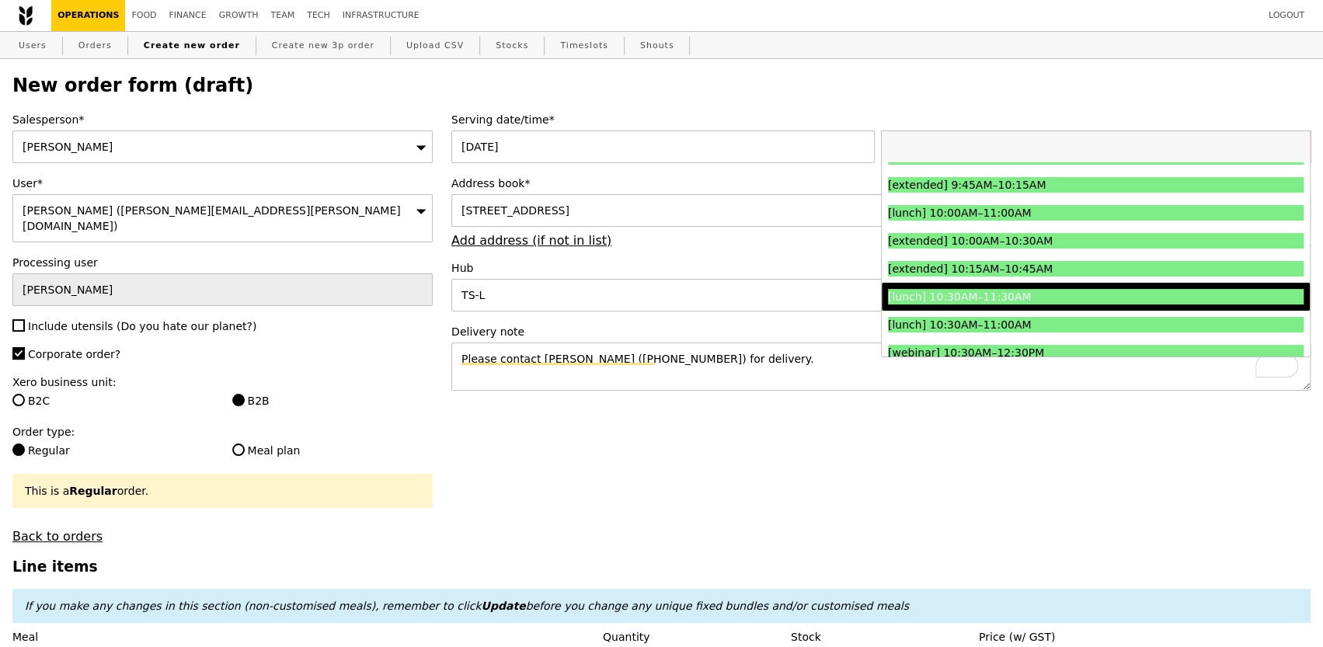
click at [997, 289] on div "[lunch] 10:30AM–11:30AM" at bounding box center [1044, 297] width 312 height 16
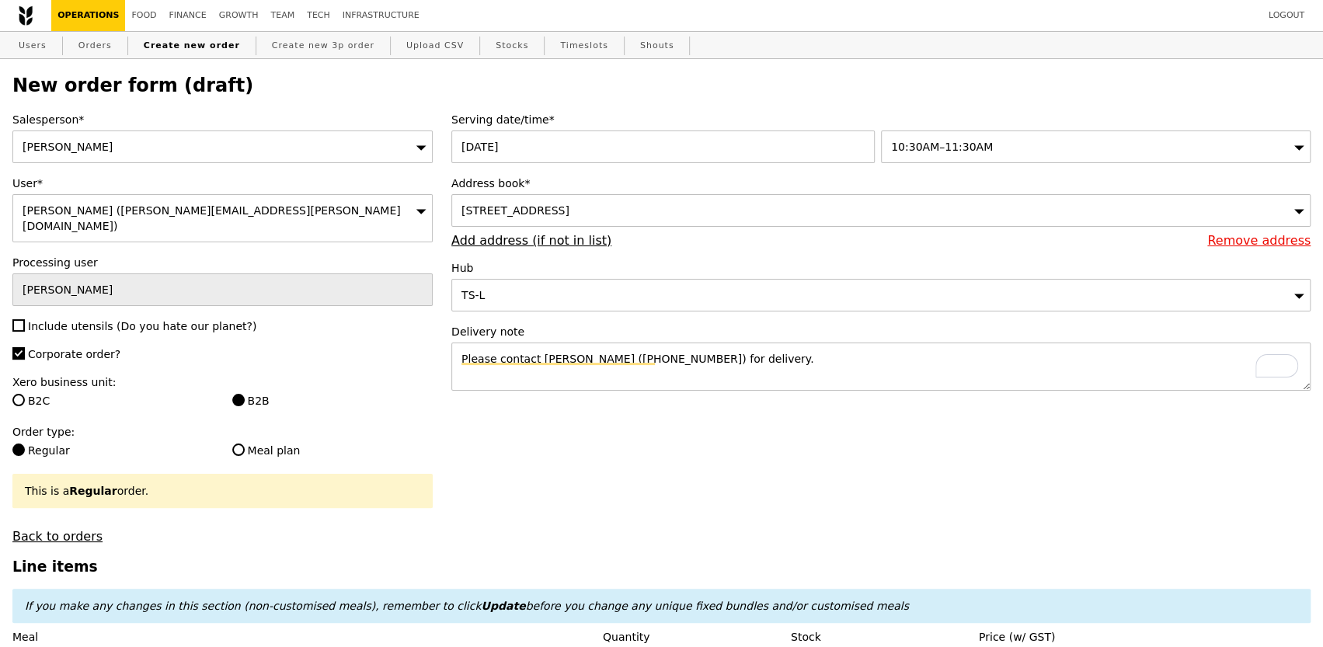
type input "Confirm anyway"
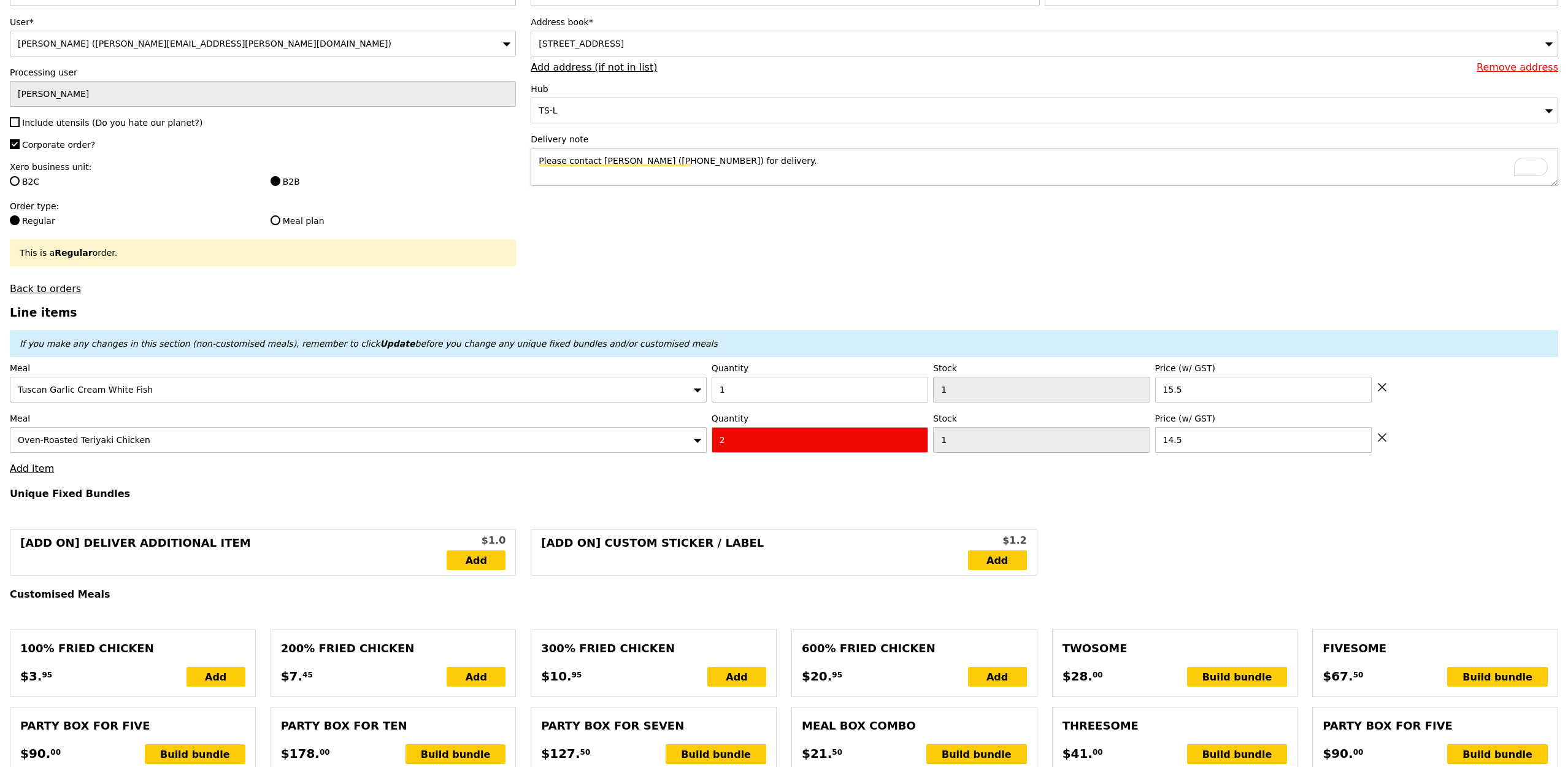
scroll to position [136, 0]
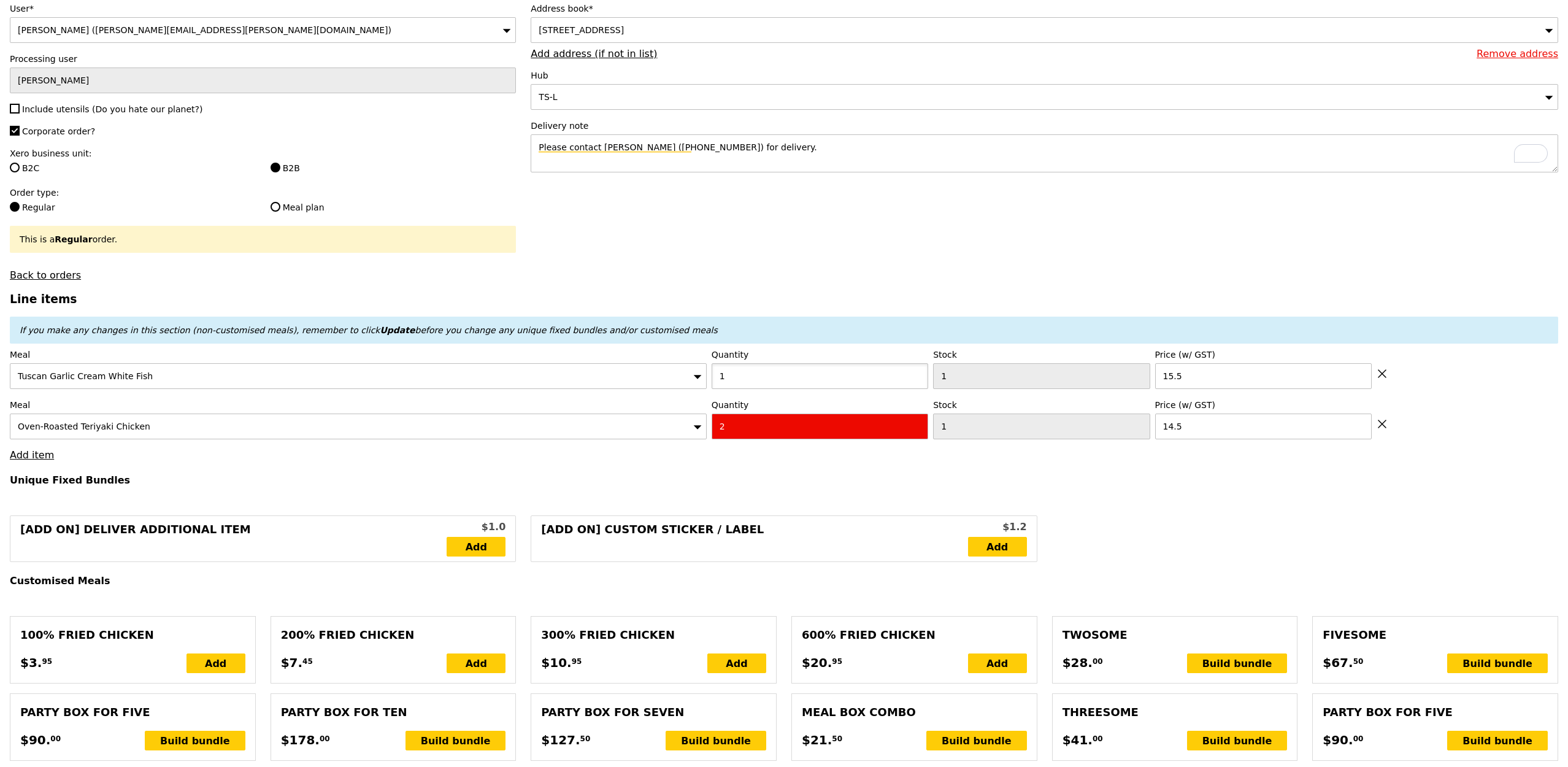
click at [730, 376] on input "1" at bounding box center [820, 376] width 216 height 26
type input "2"
click at [922, 293] on h3 "Line items" at bounding box center [783, 299] width 1548 height 13
type input "Loading..."
type input "60.00"
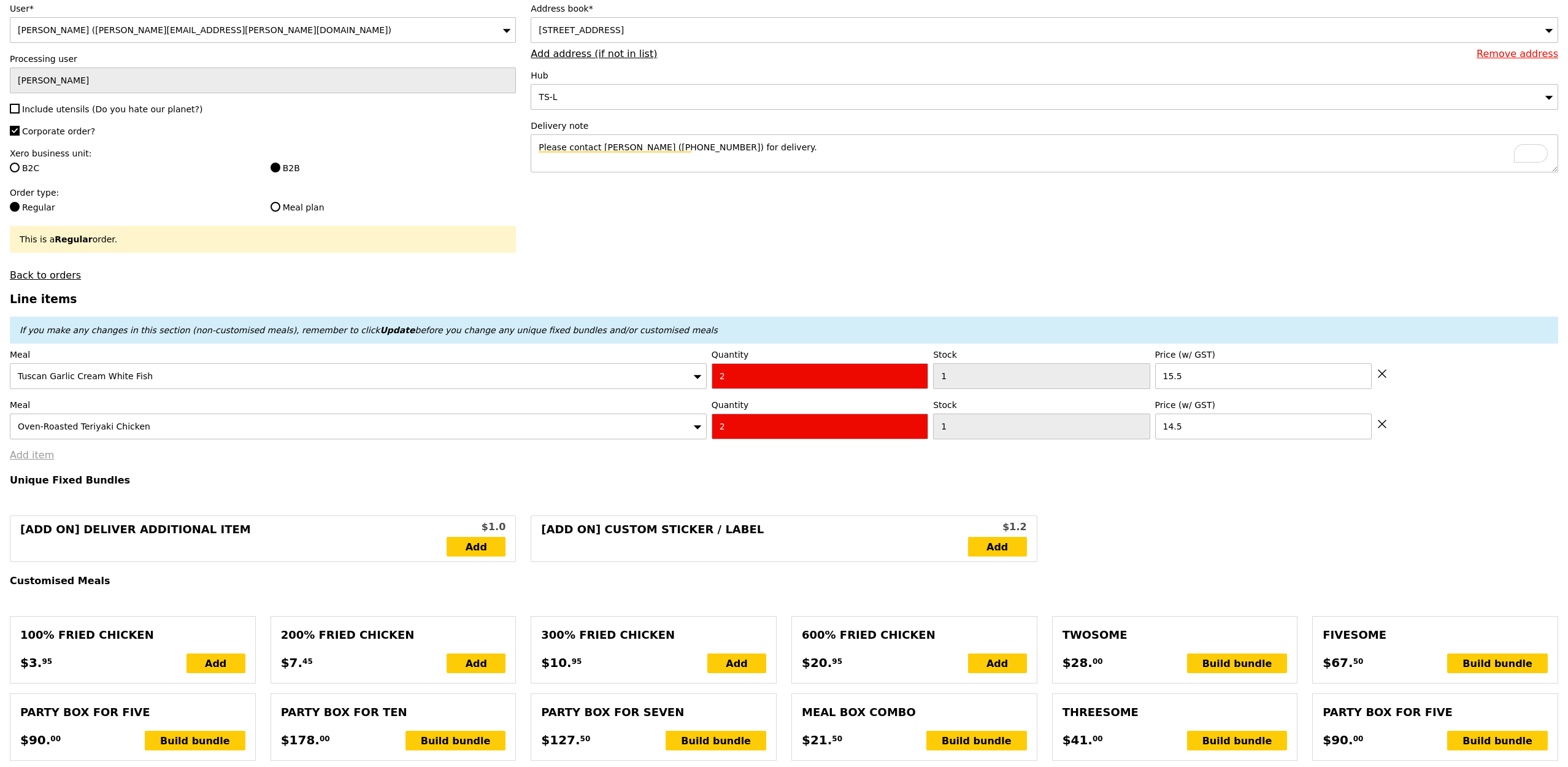
type input "12.11"
type input "13.20"
type input "73.20"
click at [29, 456] on link "Add item" at bounding box center [32, 455] width 44 height 12
type input "Confirm"
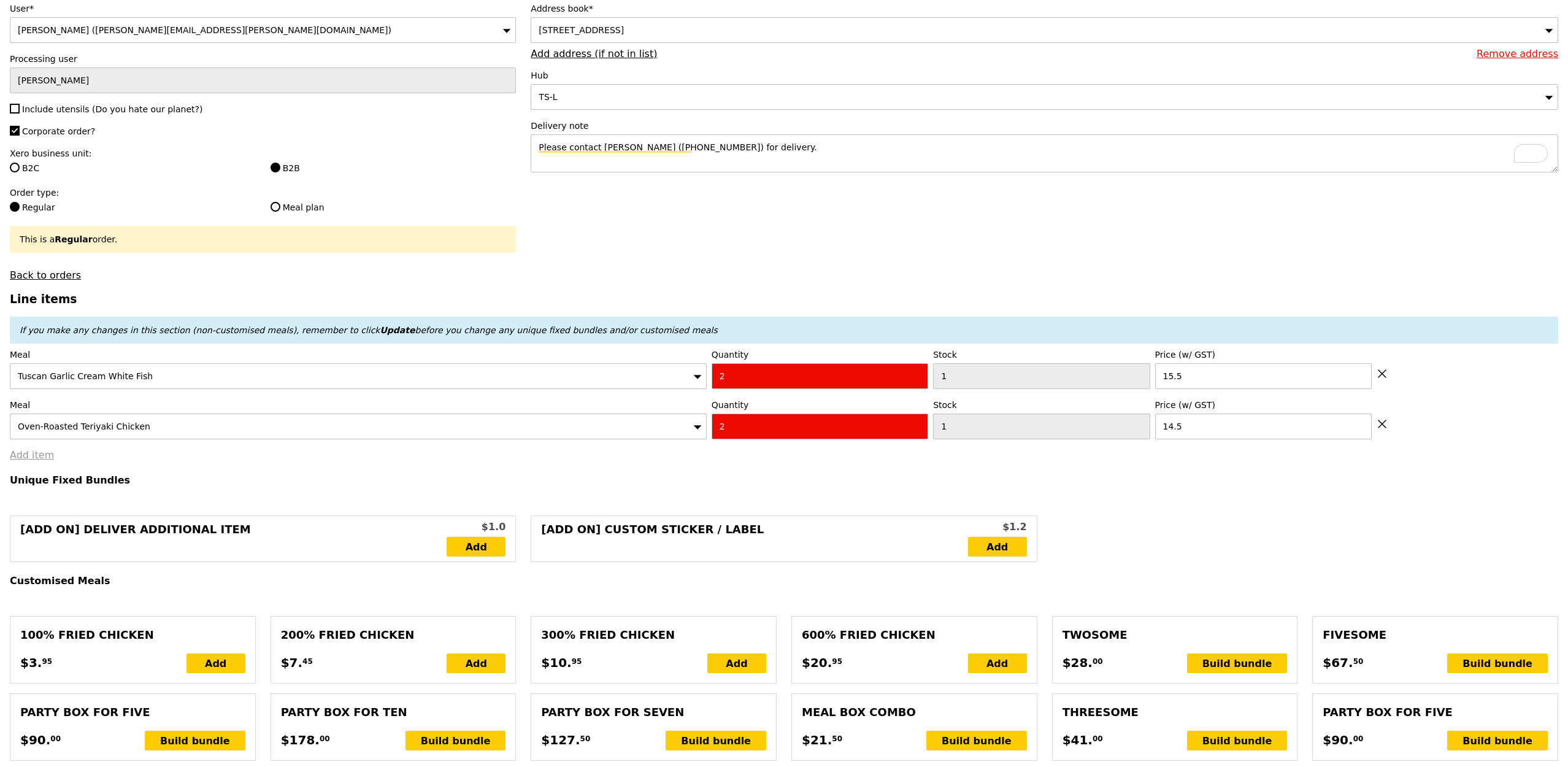
type input "498"
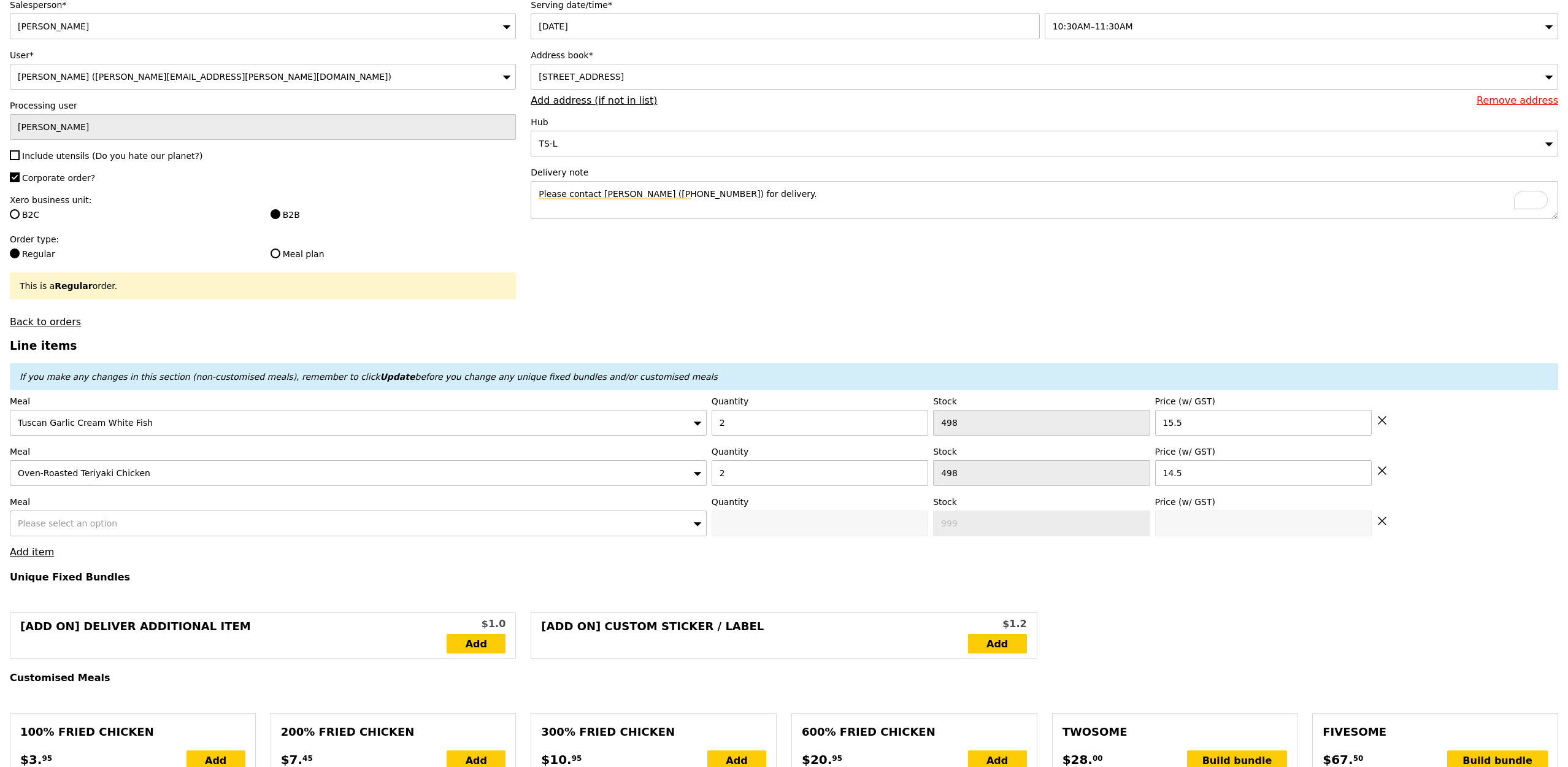
scroll to position [164, 0]
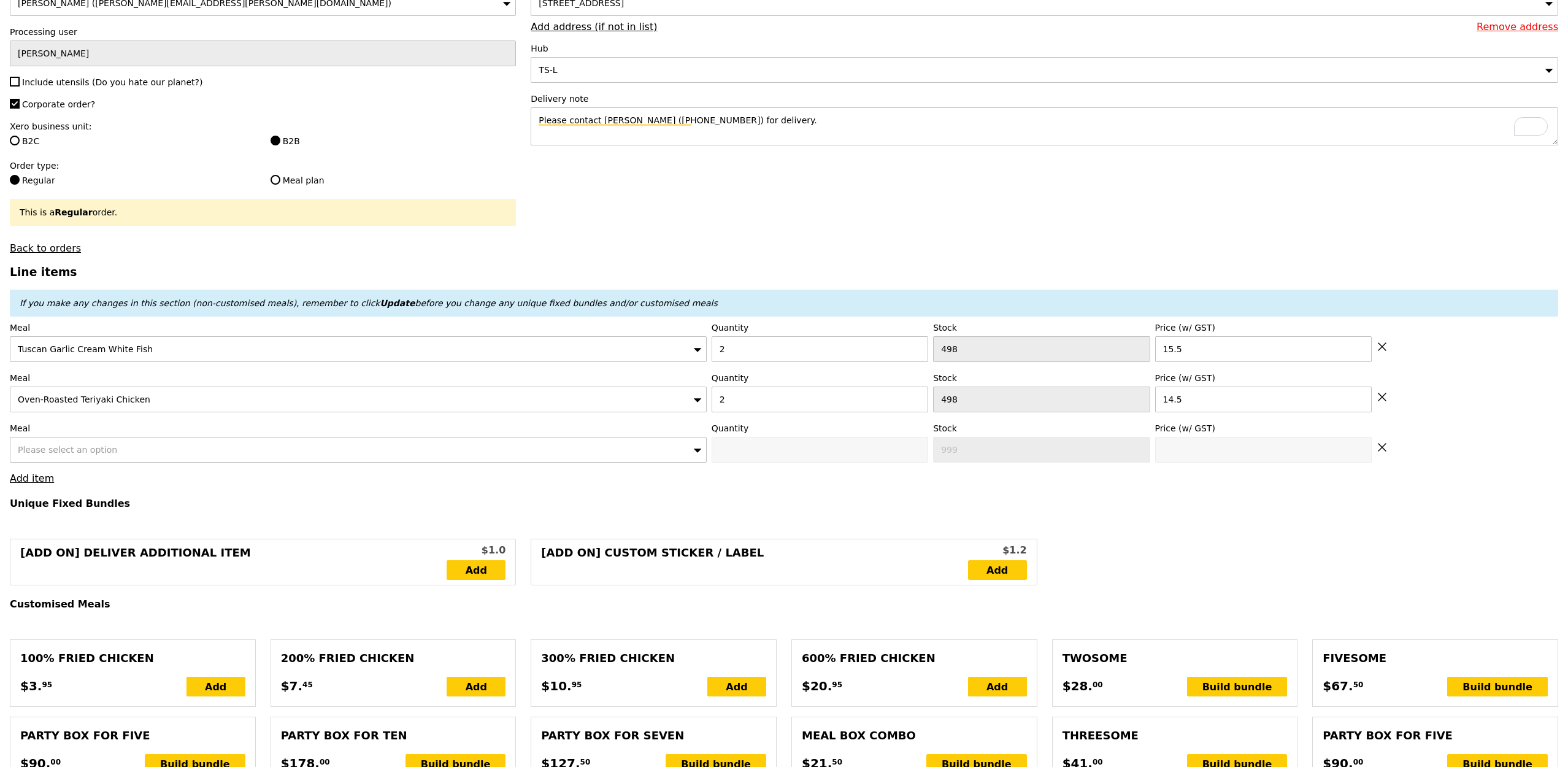
click at [202, 438] on div "Please select an option" at bounding box center [358, 449] width 697 height 26
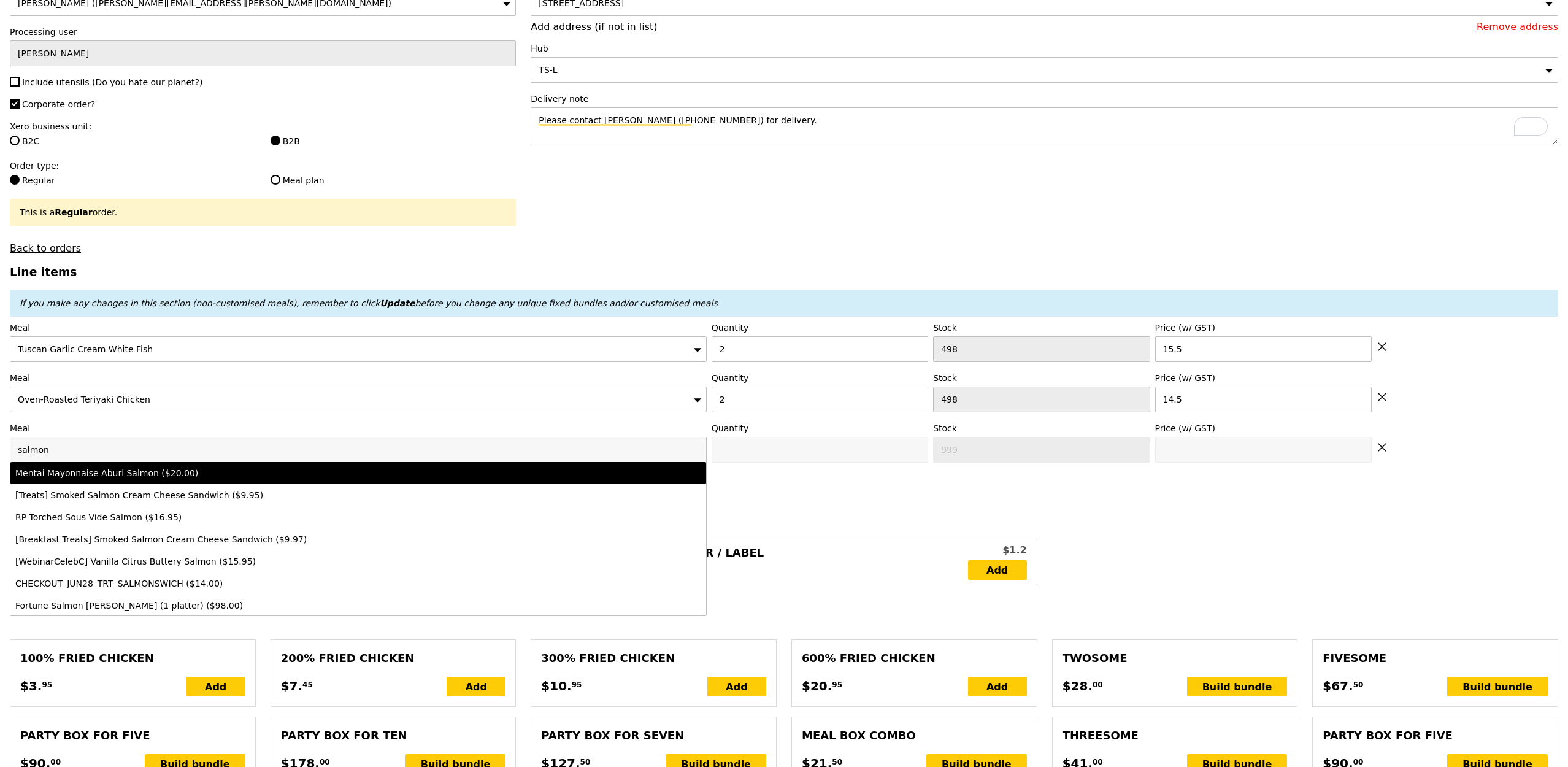
type input "salmon"
click at [159, 469] on div "Mentai Mayonnaise Aburi Salmon ($20.00)" at bounding box center [272, 473] width 514 height 13
type input "Confirm anyway"
type input "0"
type input "497"
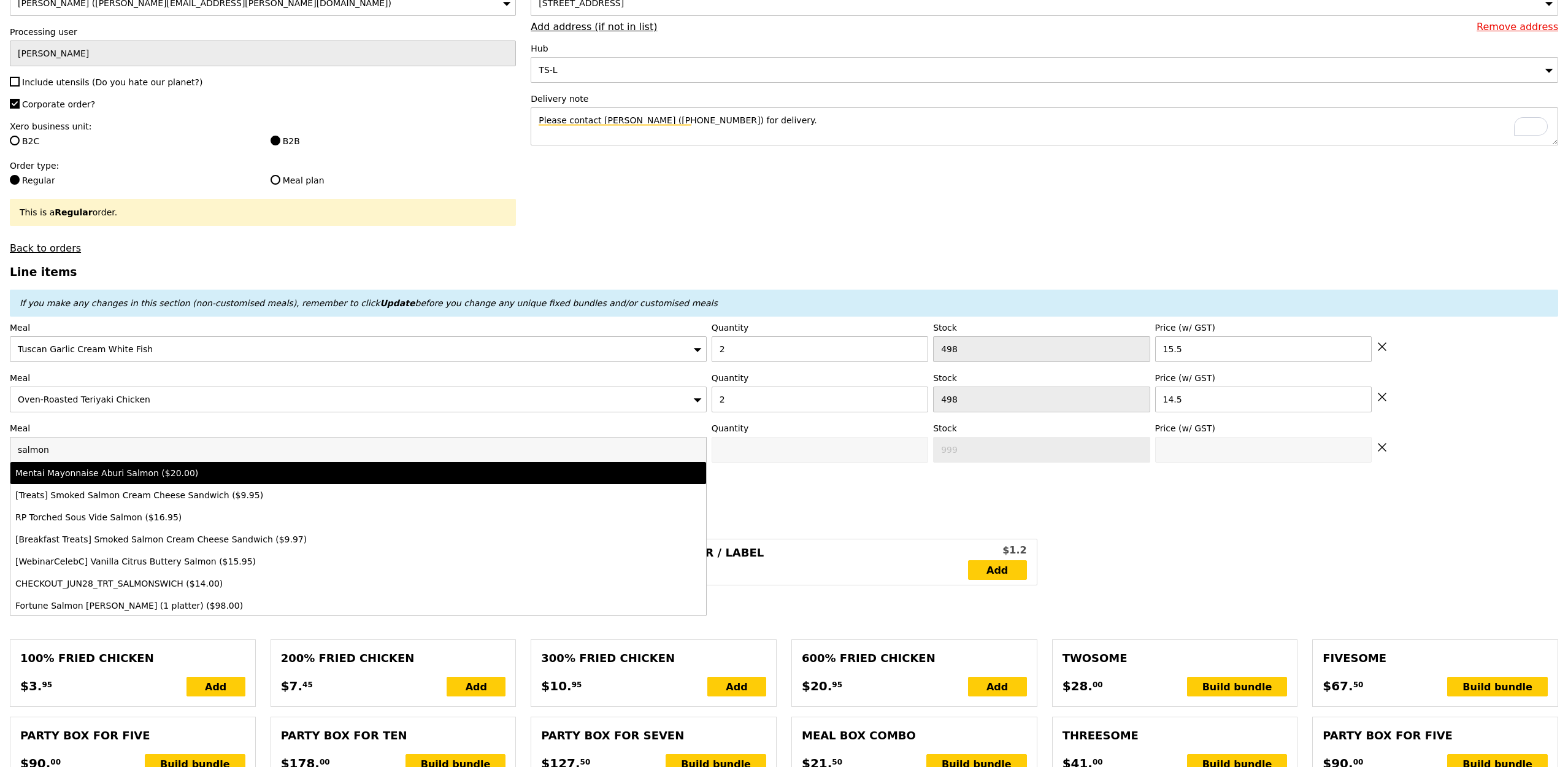
type input "20.0"
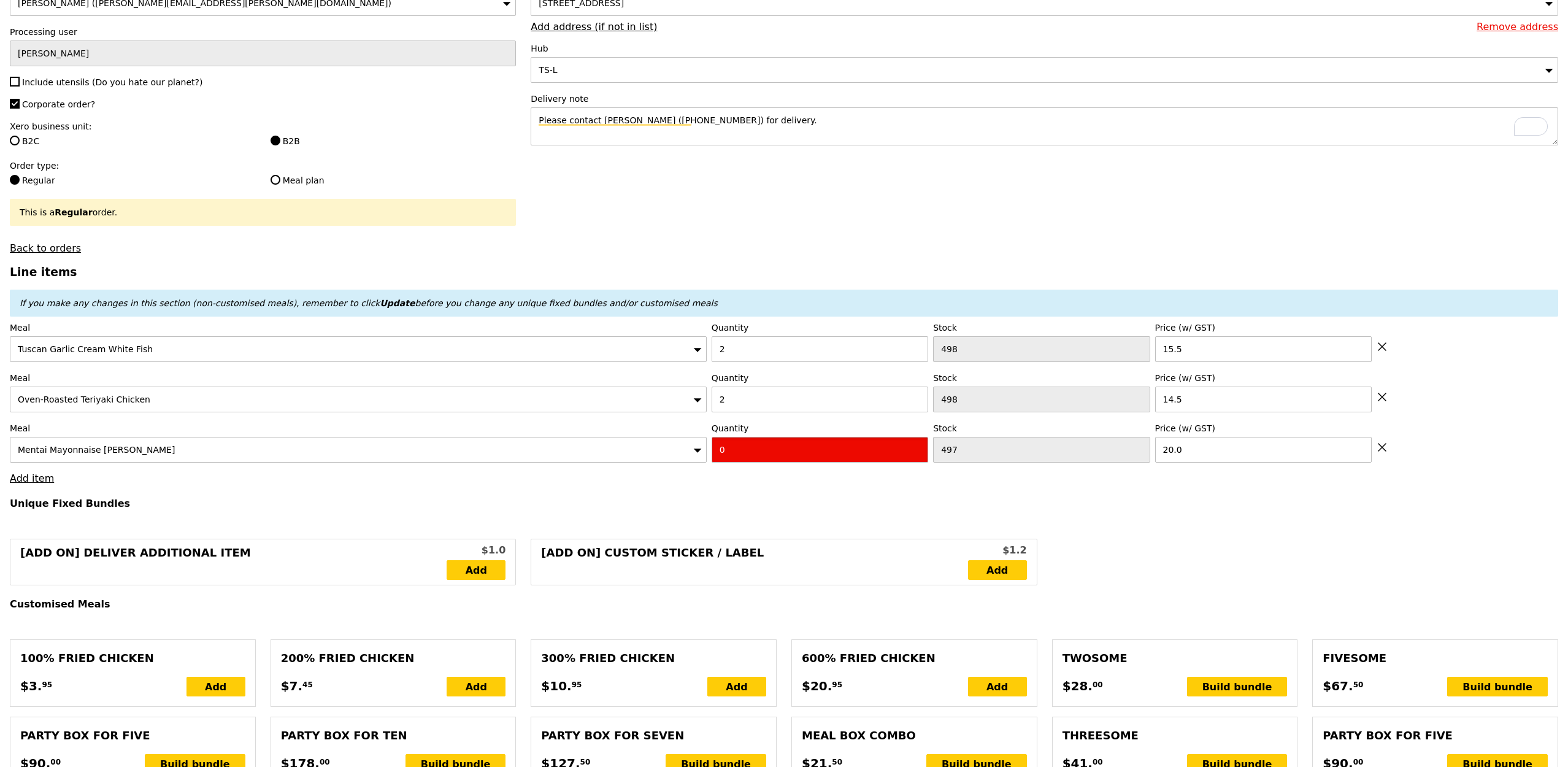
click at [865, 444] on input "0" at bounding box center [820, 449] width 216 height 26
type input "Confirm"
type input "3"
click at [40, 473] on link "Add item" at bounding box center [32, 478] width 44 height 12
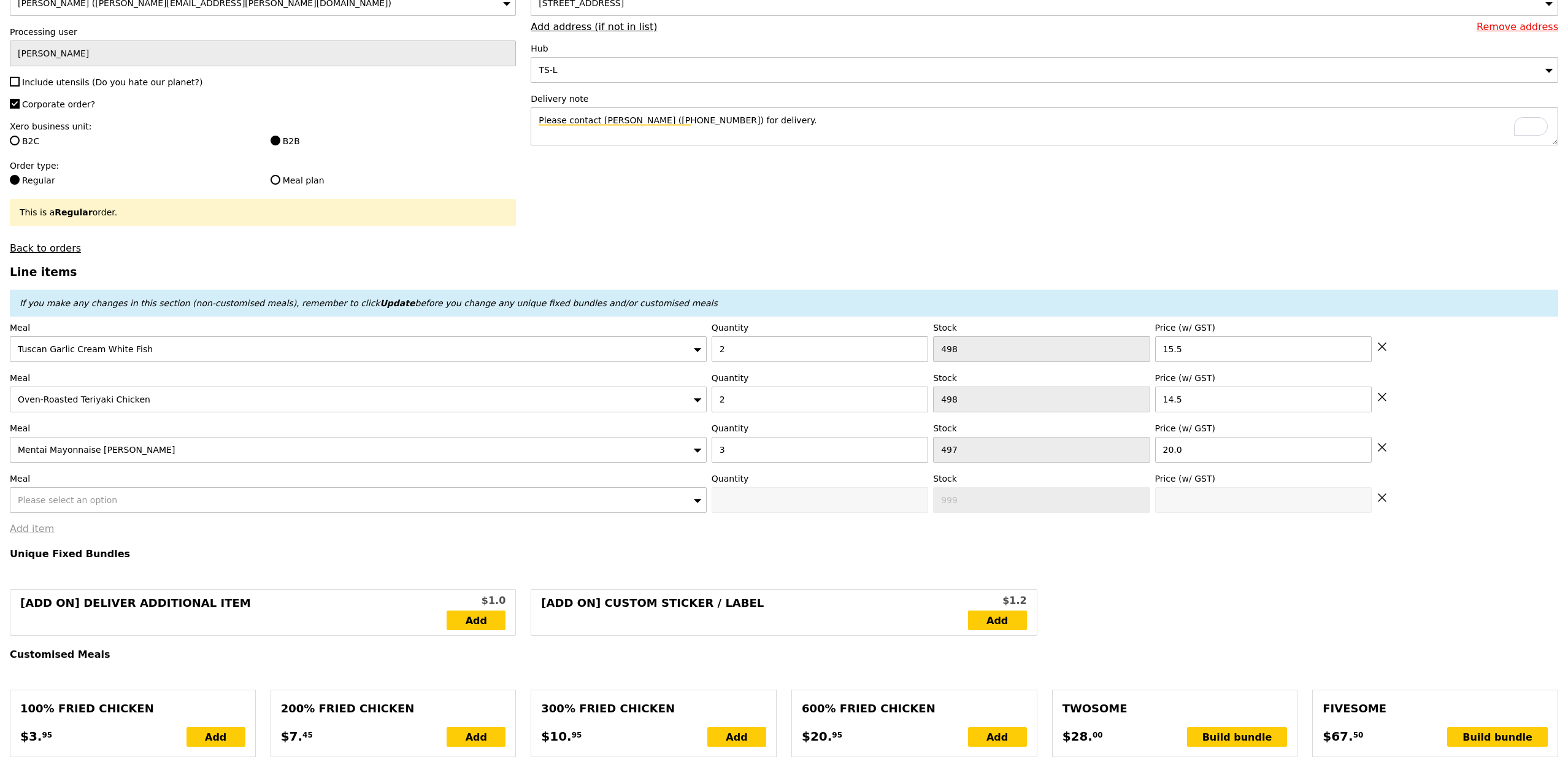
type input "Loading..."
type input "120.00"
type input "6.61"
type input "7.20"
type input "127.20"
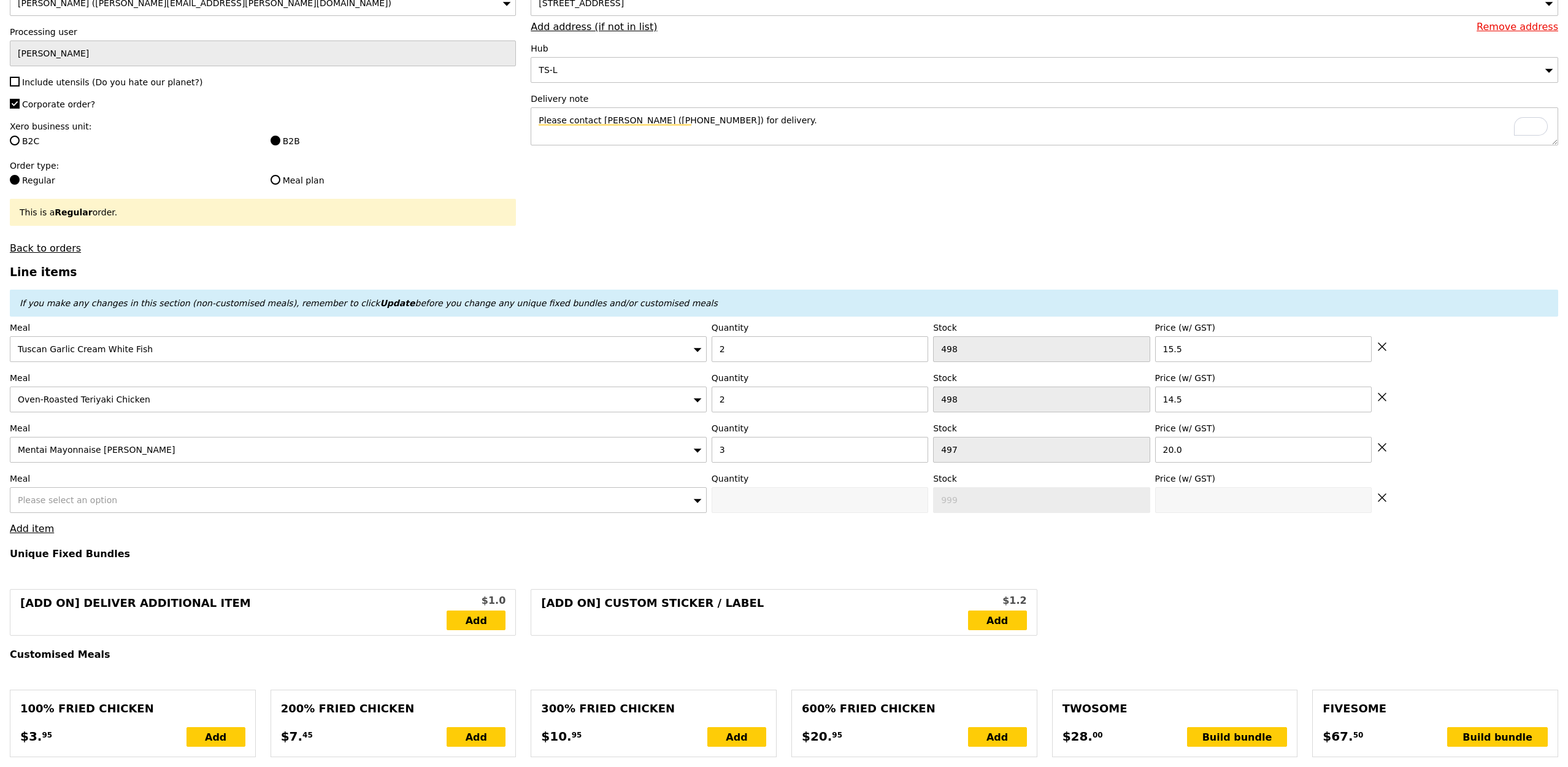
click at [54, 499] on span "Please select an option" at bounding box center [68, 500] width 99 height 9
type input "Confirm"
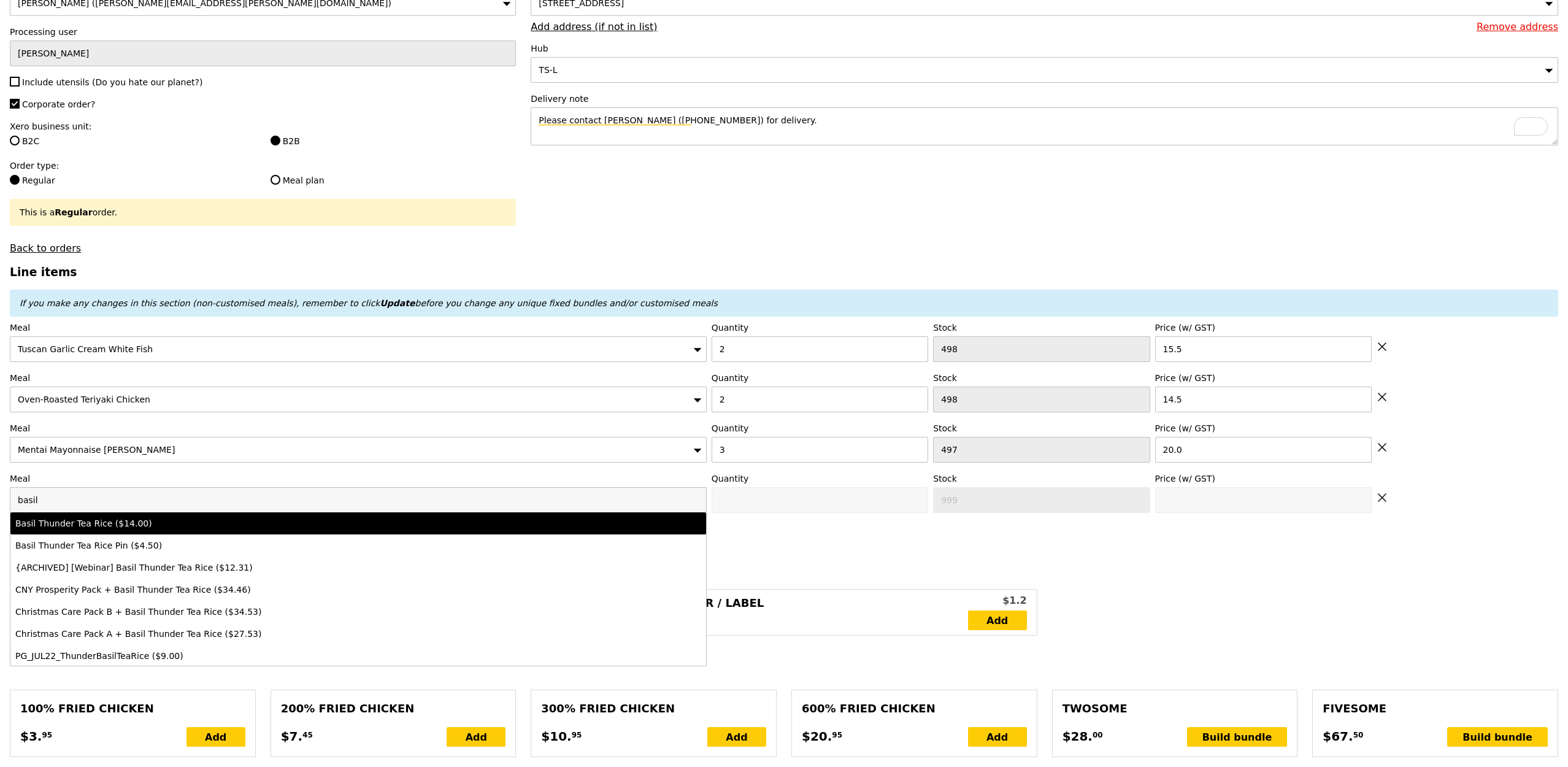
type input "basil"
click at [99, 510] on div "Basil Thunder Tea Rice ($14.00)" at bounding box center [272, 524] width 514 height 13
type input "Confirm anyway"
type input "0"
type input "497"
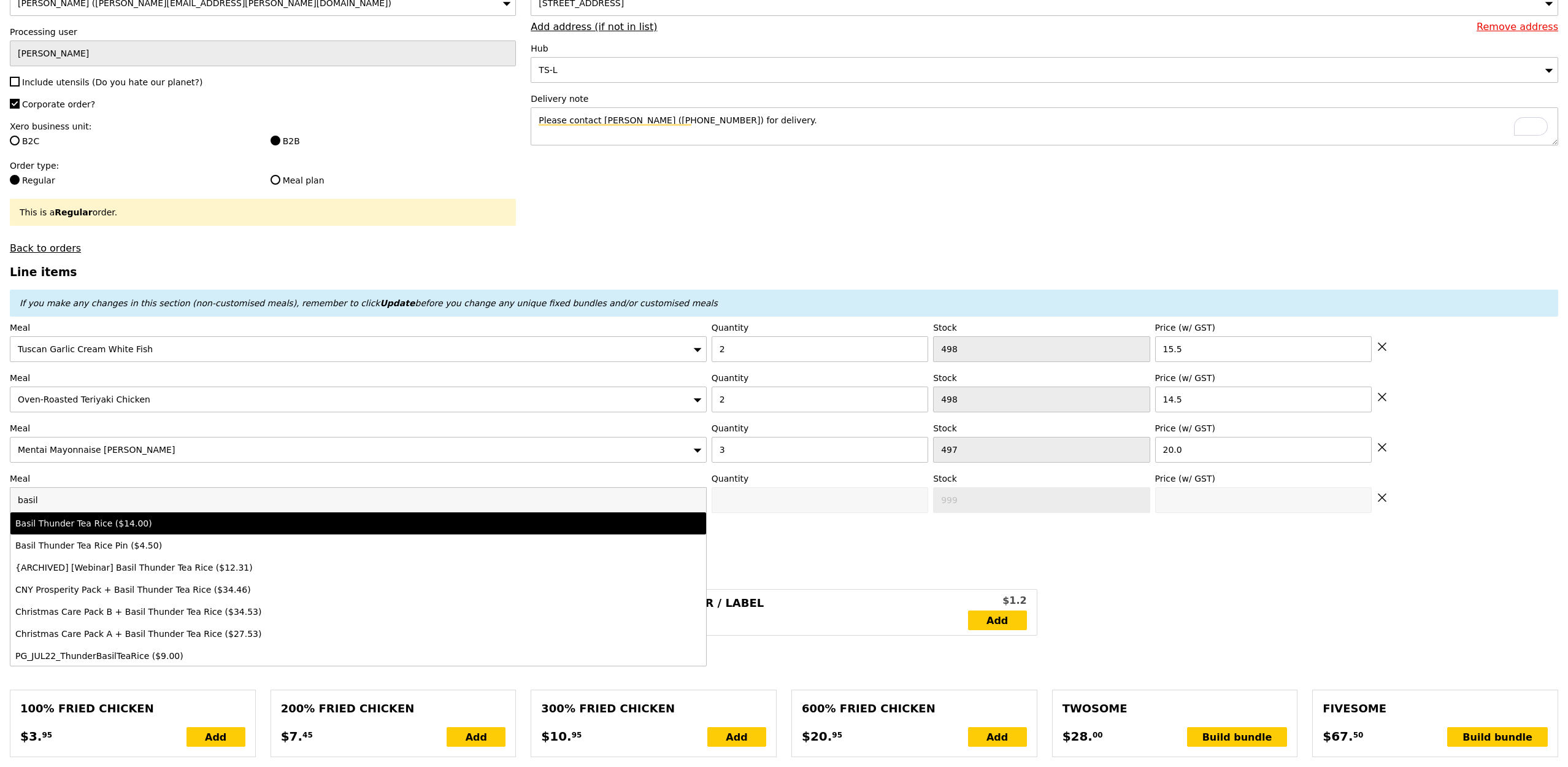
type input "14.0"
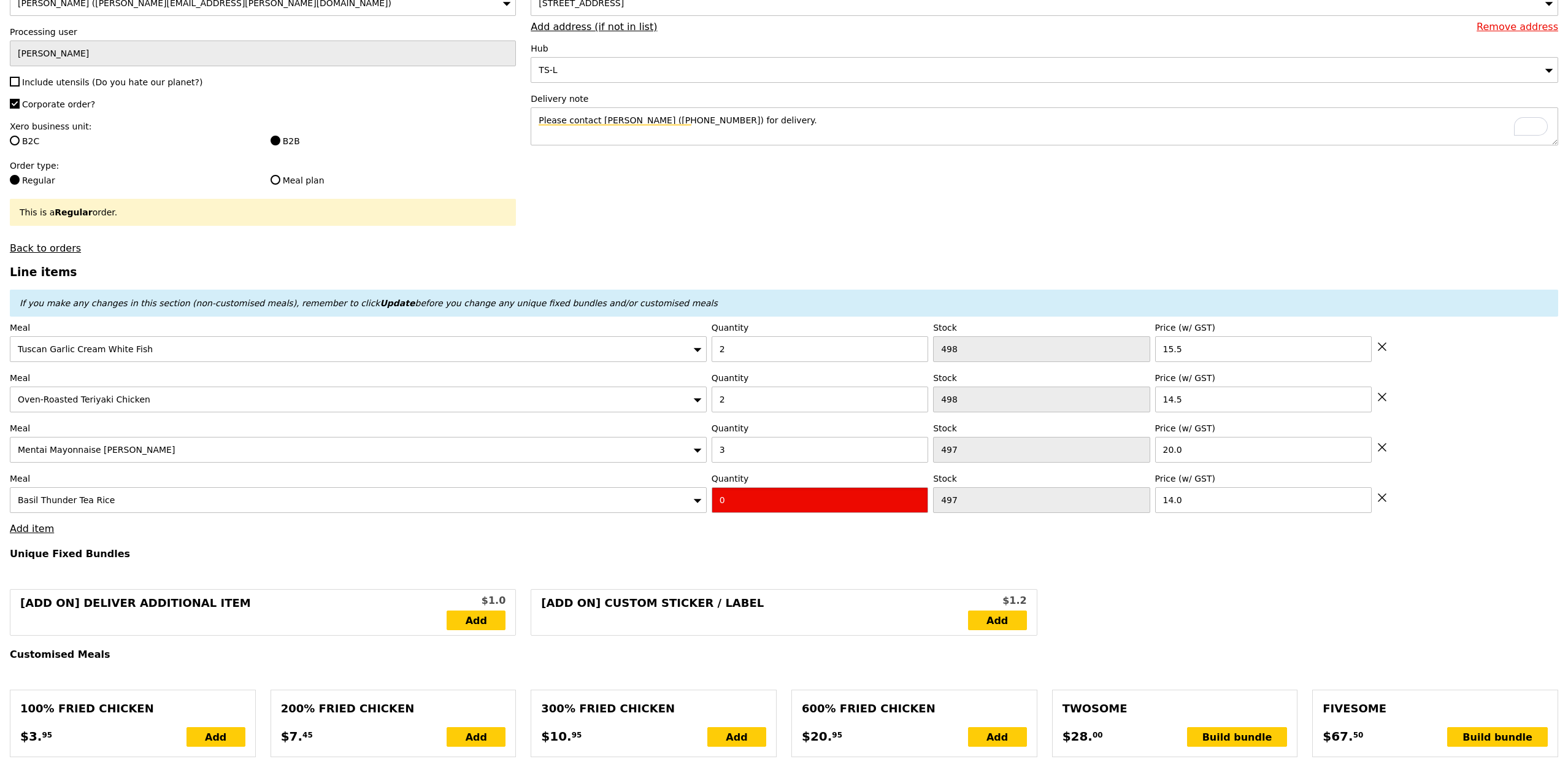
click at [747, 502] on input "0" at bounding box center [820, 500] width 216 height 26
type input "Confirm"
type input "3"
type input "Loading..."
type input "162.00"
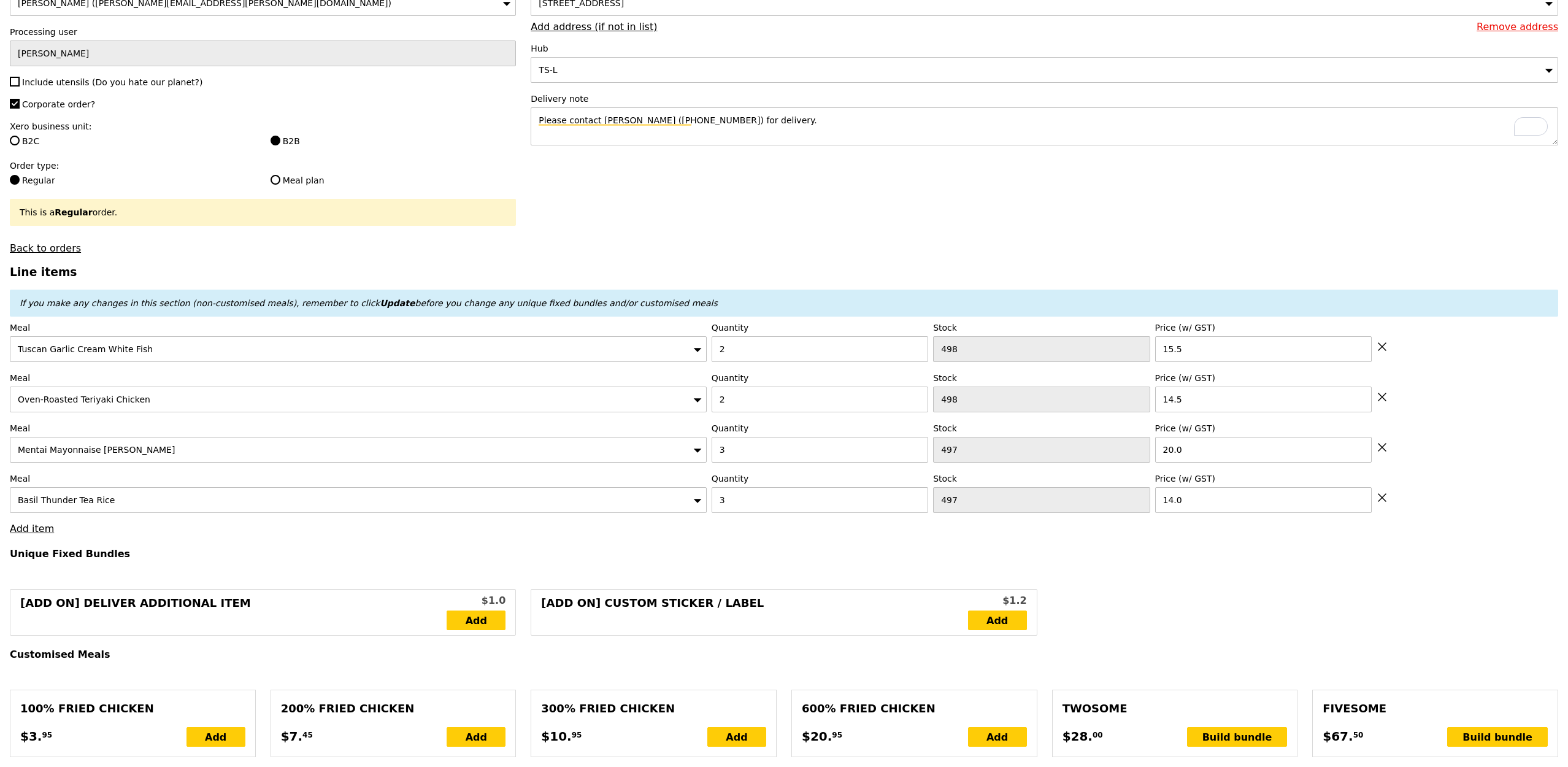
type input "3.62"
type input "3.95"
type input "165.95"
click at [21, 510] on link "Add item" at bounding box center [32, 528] width 44 height 12
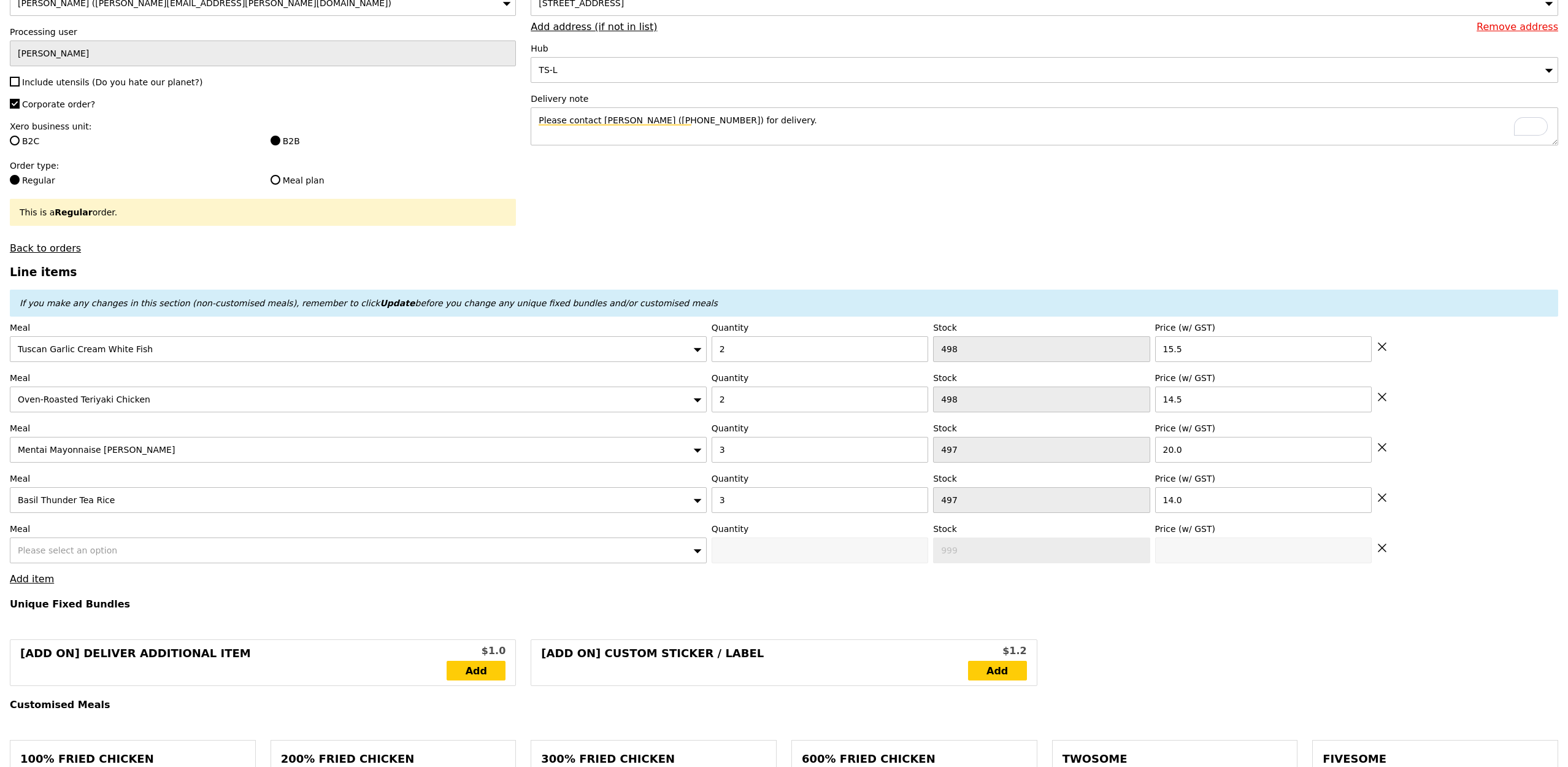
click at [47, 510] on div "Please select an option" at bounding box center [358, 551] width 697 height 26
type input "Confirm"
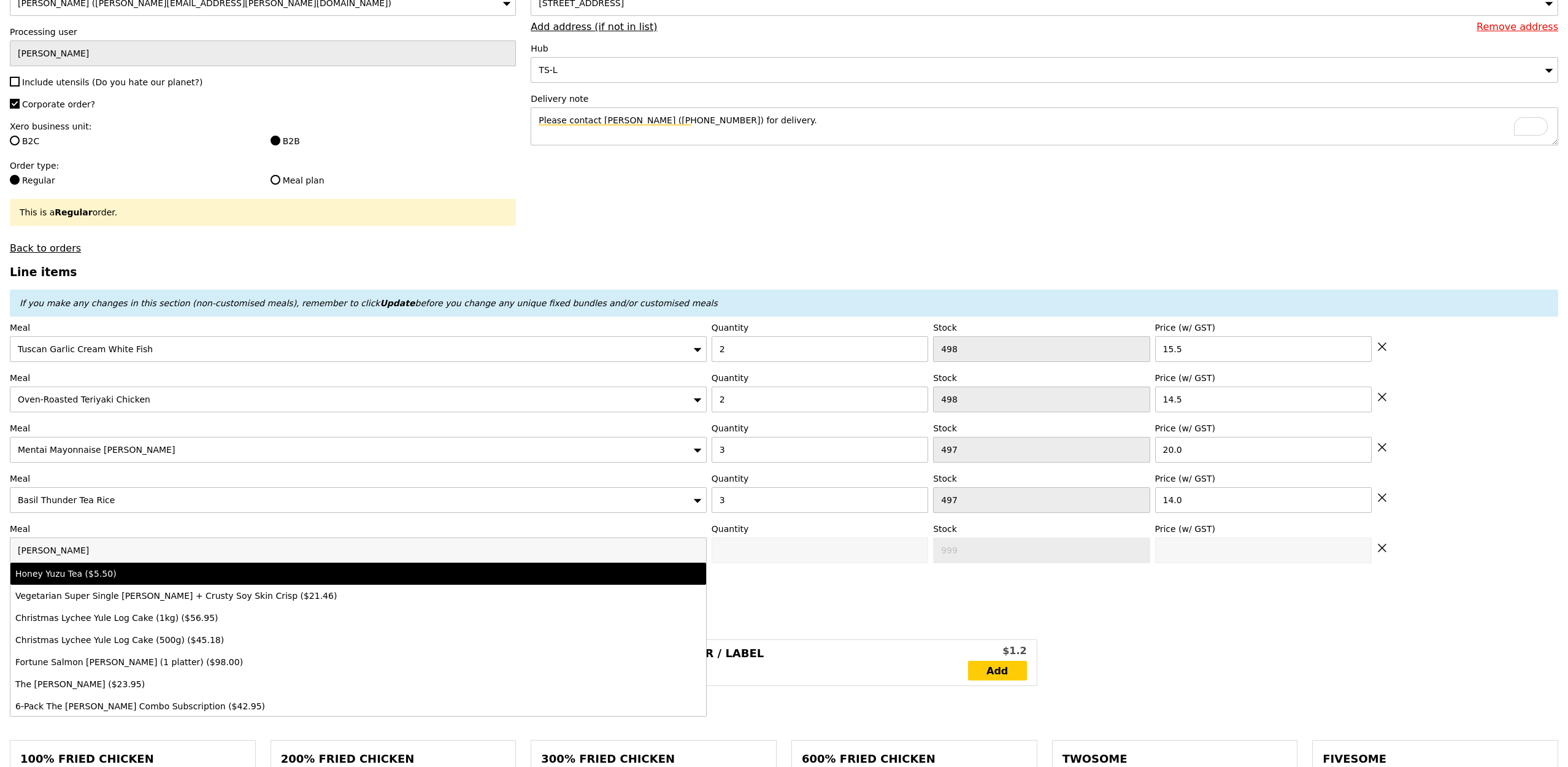
type input "yuzu"
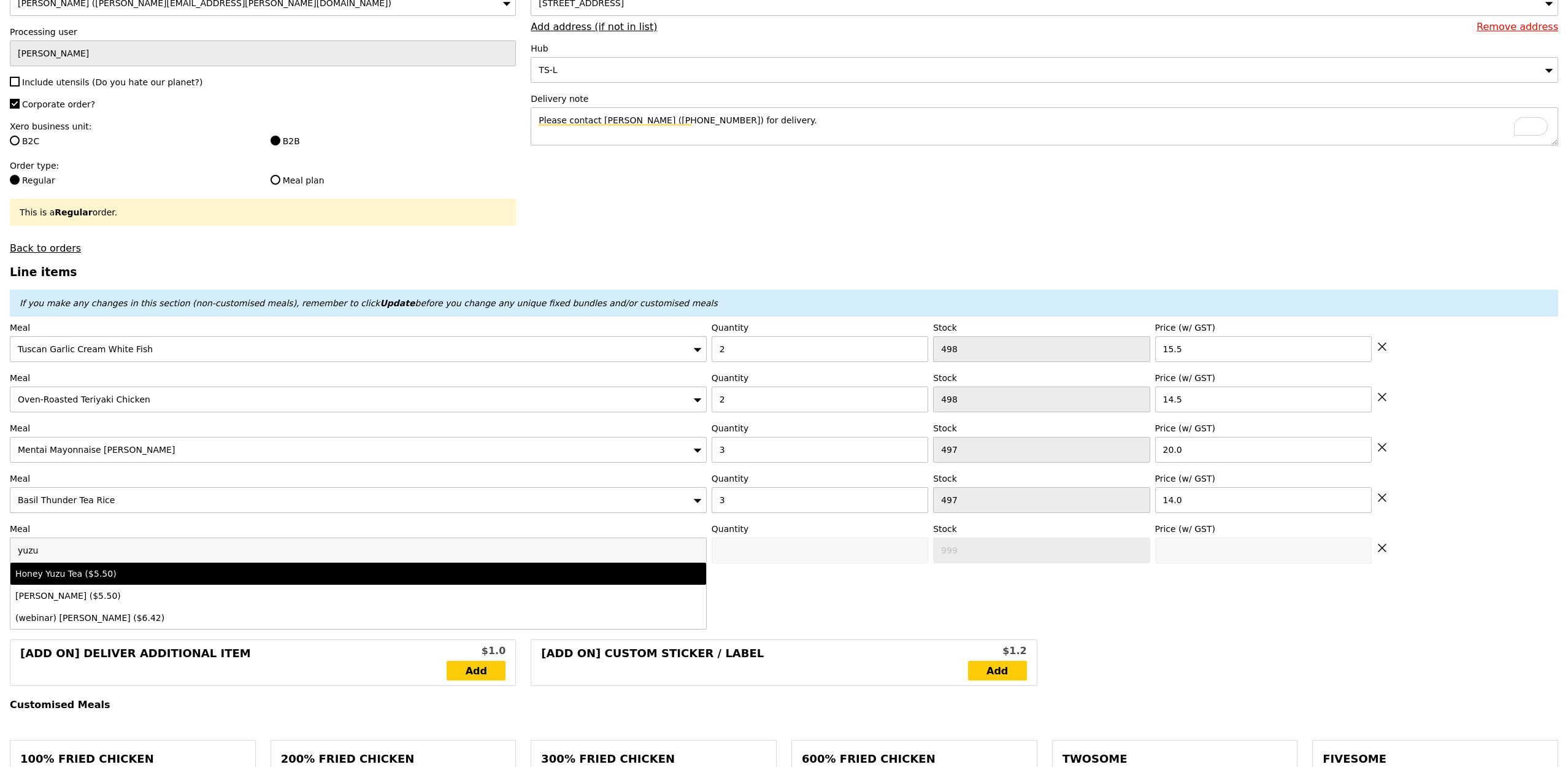
click at [82, 510] on div "Honey Yuzu Tea ($5.50)" at bounding box center [272, 574] width 514 height 13
type input "Confirm anyway"
type input "0"
type input "500"
type input "5.5"
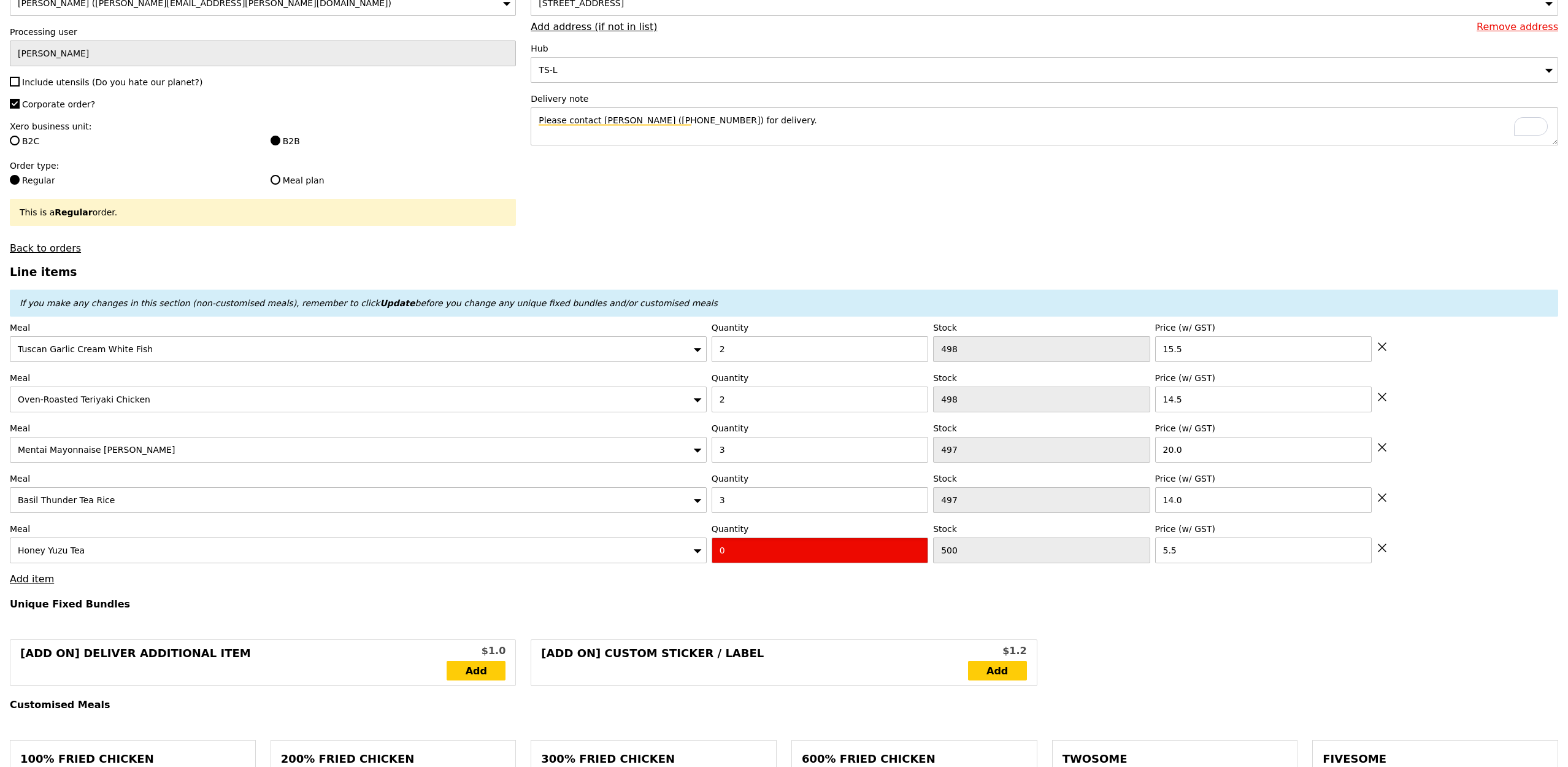
click at [737, 510] on input "0" at bounding box center [820, 551] width 216 height 26
type input "Confirm"
type input "5"
click at [21, 510] on link "Add item" at bounding box center [32, 579] width 44 height 12
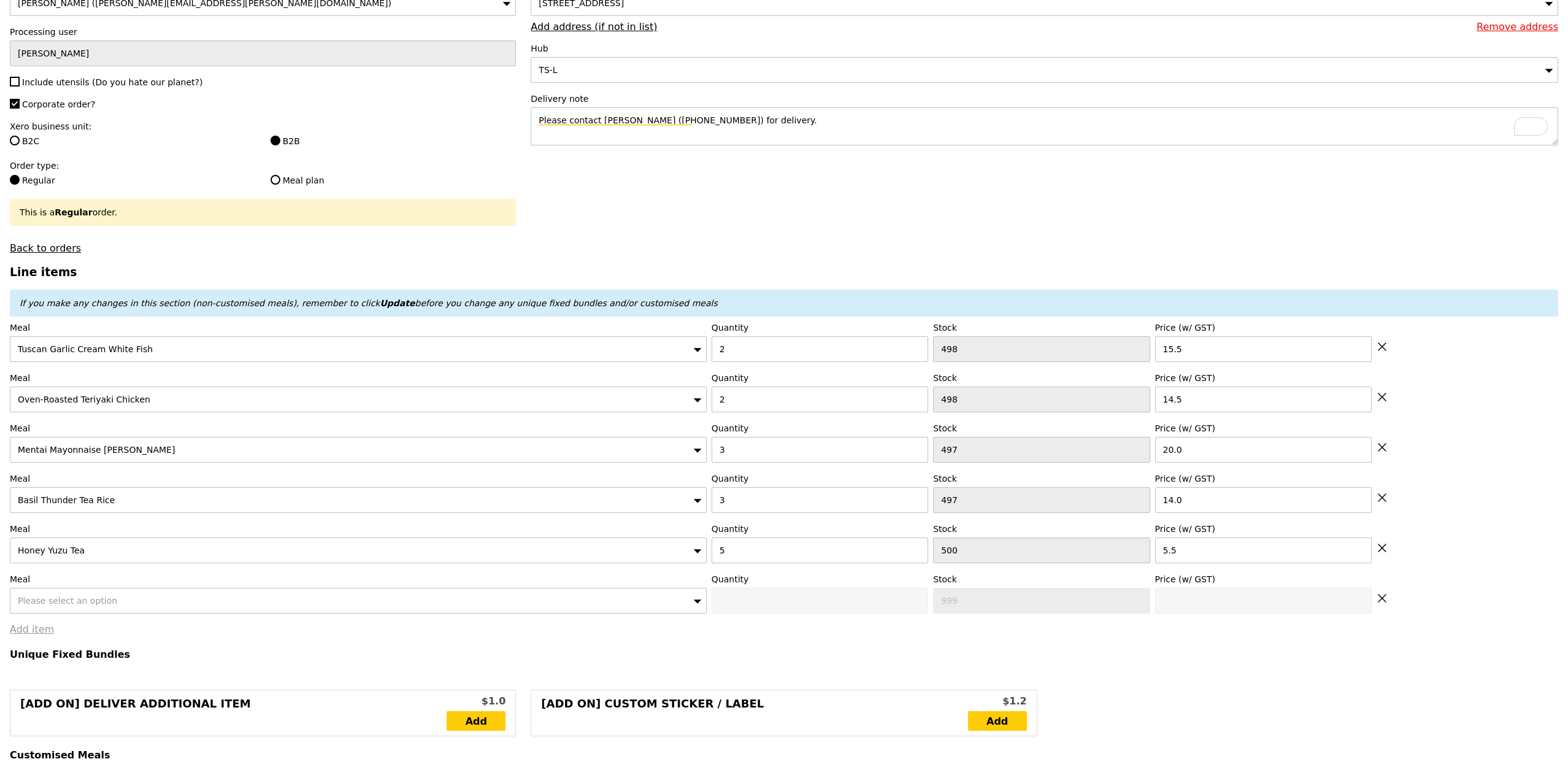
type input "Loading..."
type input "189.50"
type input "193.45"
type input "Confirm"
click at [47, 510] on div "Please select an option" at bounding box center [358, 600] width 697 height 26
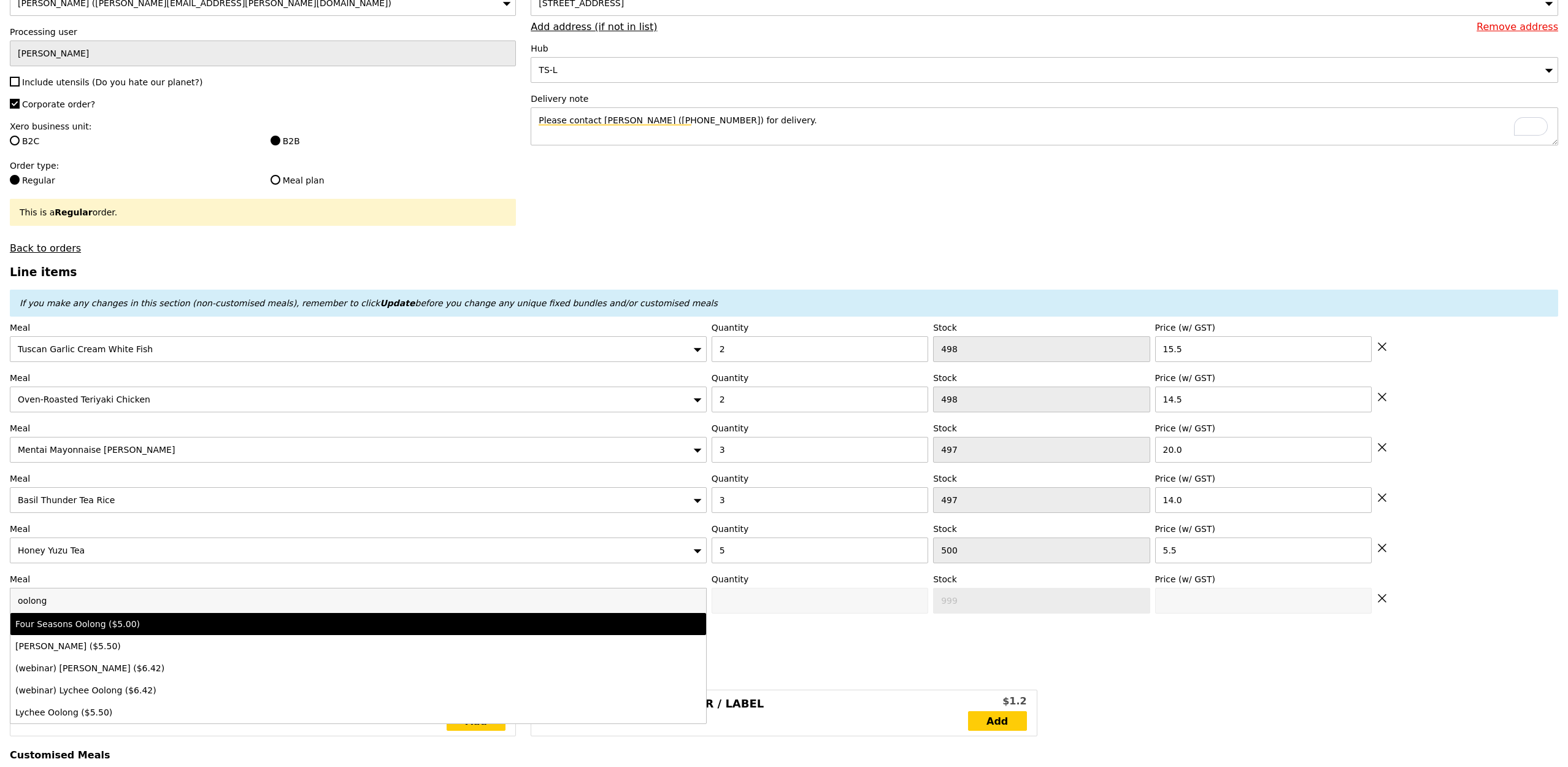
type input "oolong"
click at [107, 510] on div "Four Seasons Oolong ($5.00)" at bounding box center [272, 624] width 514 height 13
type input "Confirm anyway"
type input "0"
type input "500"
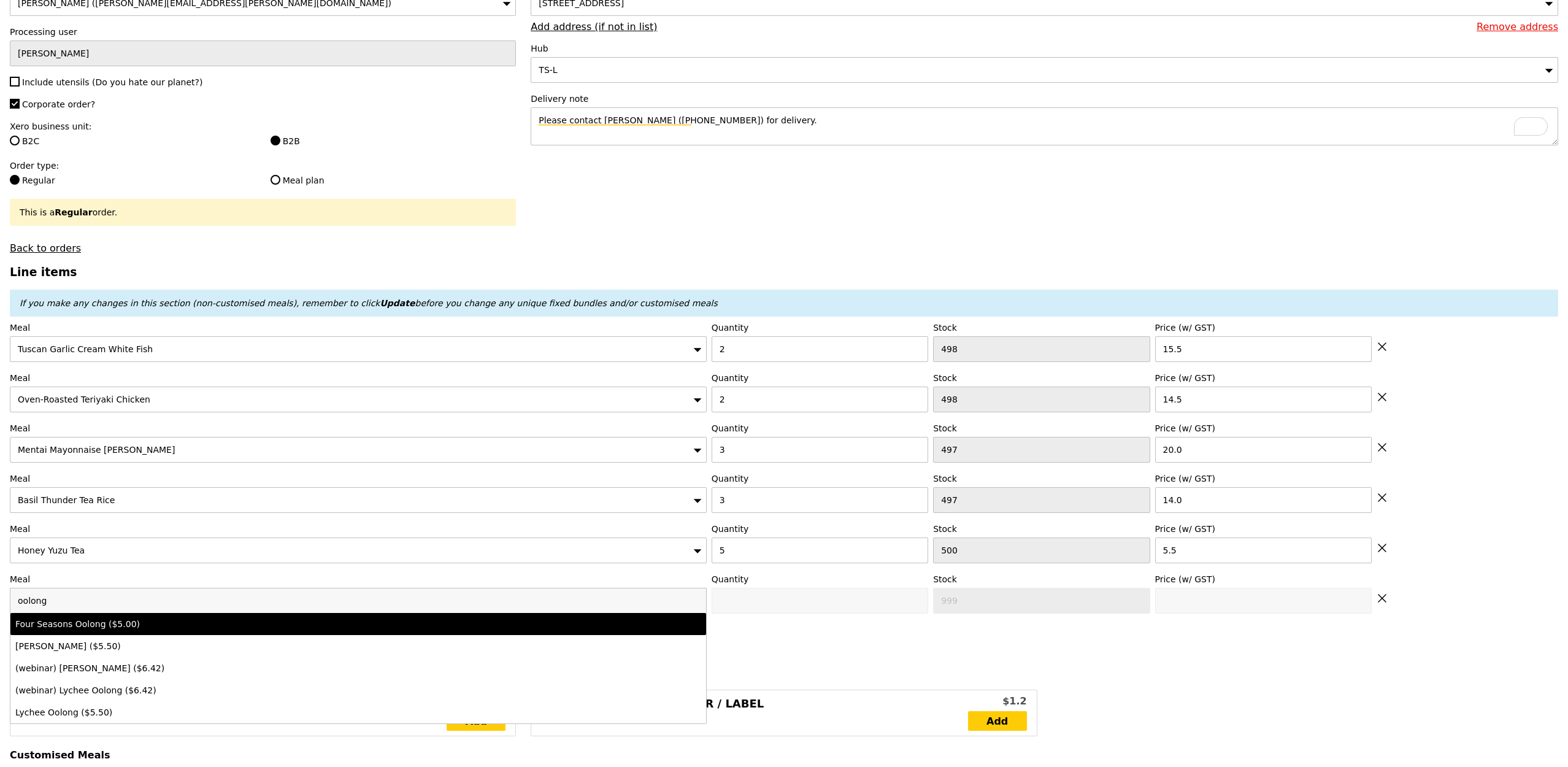
type input "5.0"
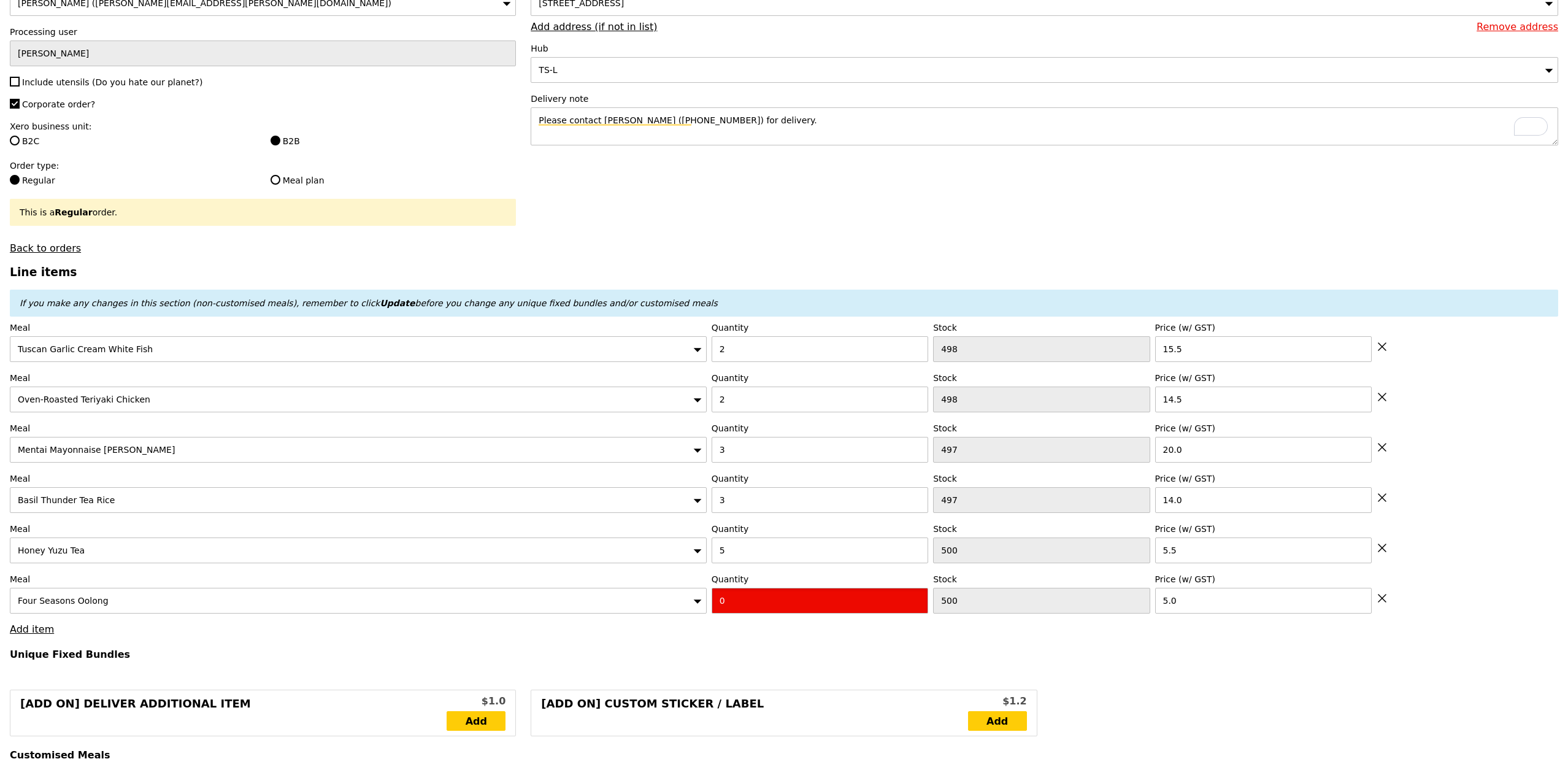
click at [771, 510] on input "0" at bounding box center [820, 600] width 216 height 26
type input "Confirm"
type input "5"
type input "Loading..."
type input "214.50"
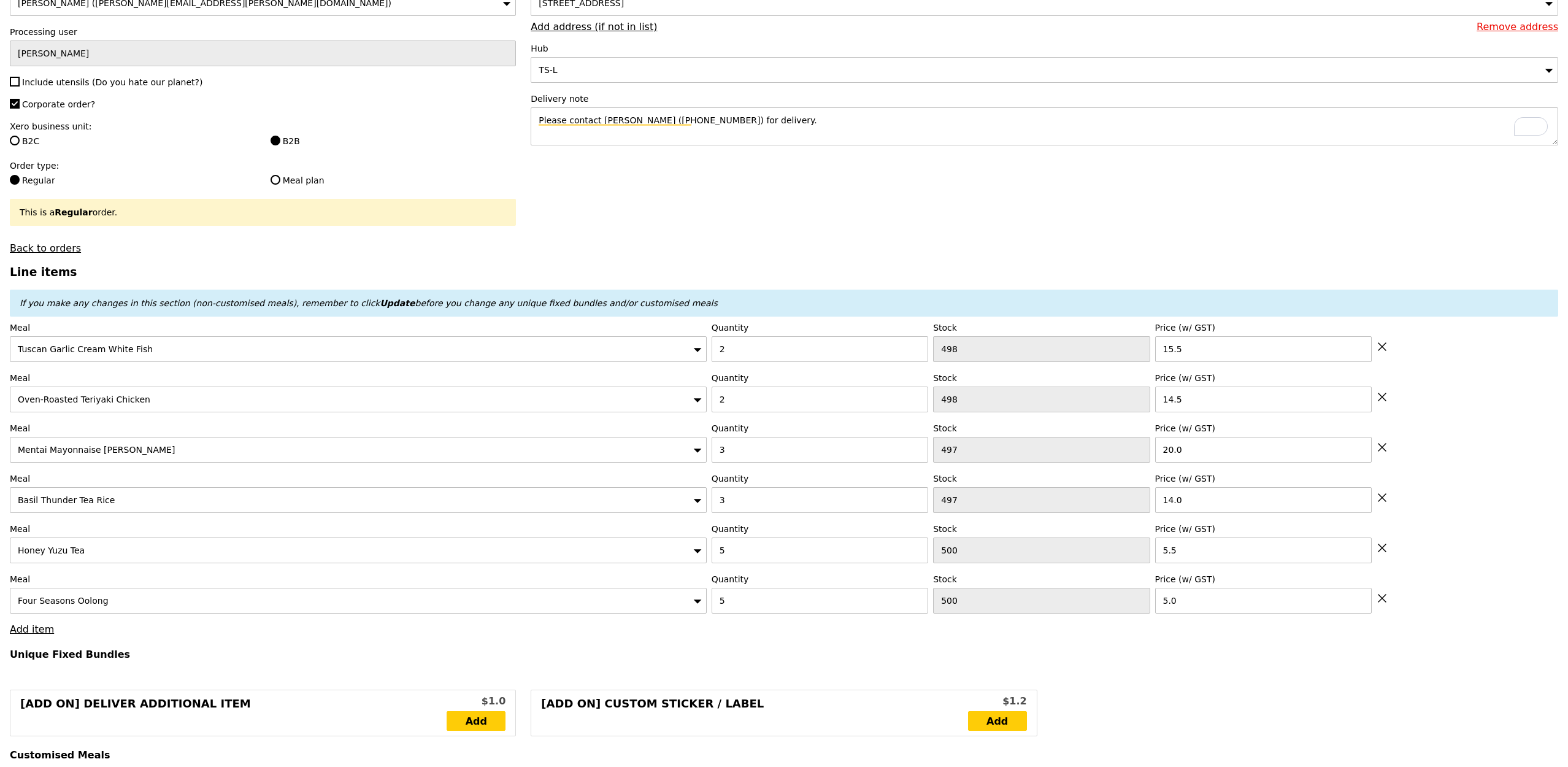
type input "218.45"
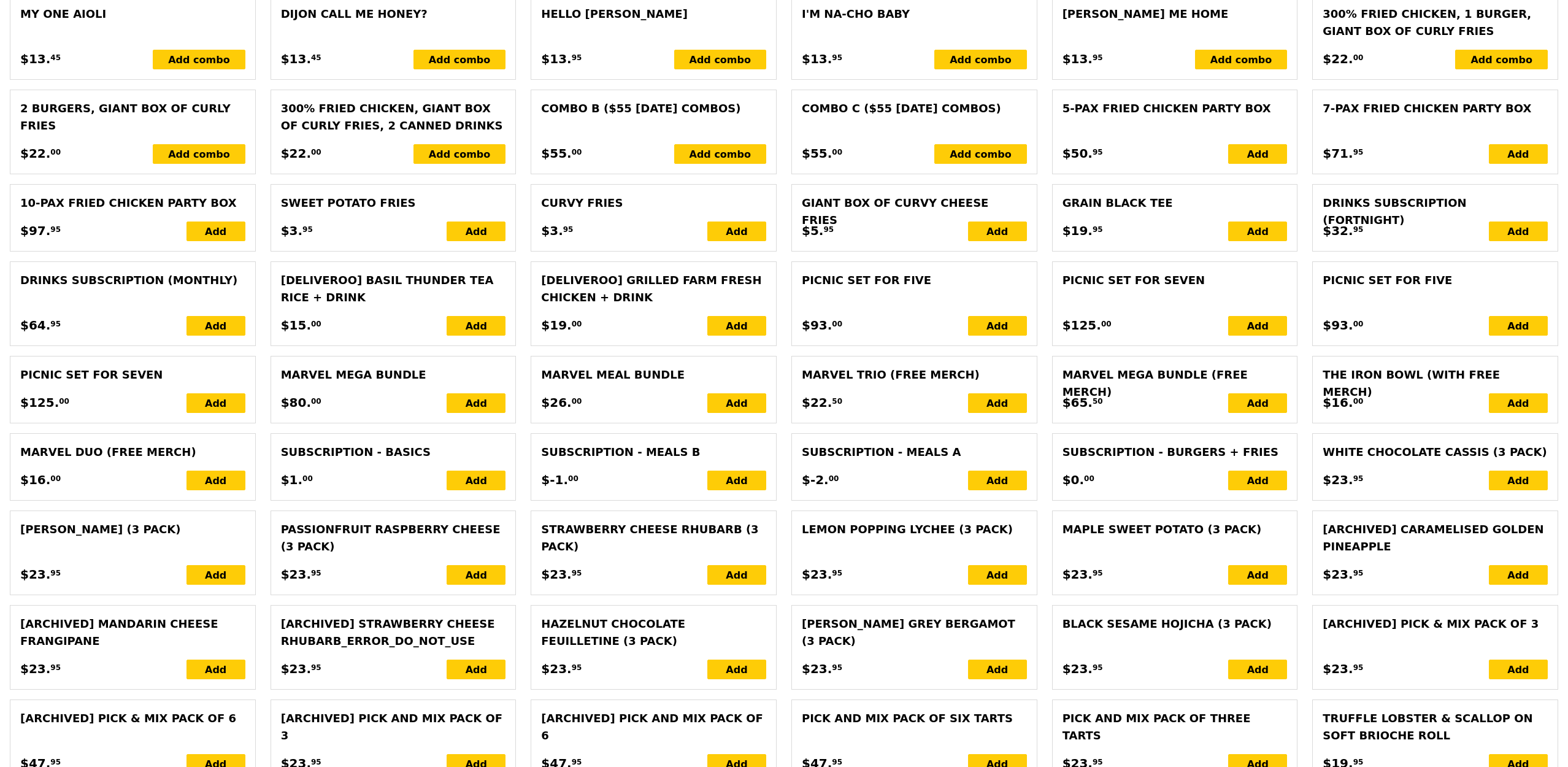
scroll to position [2558, 0]
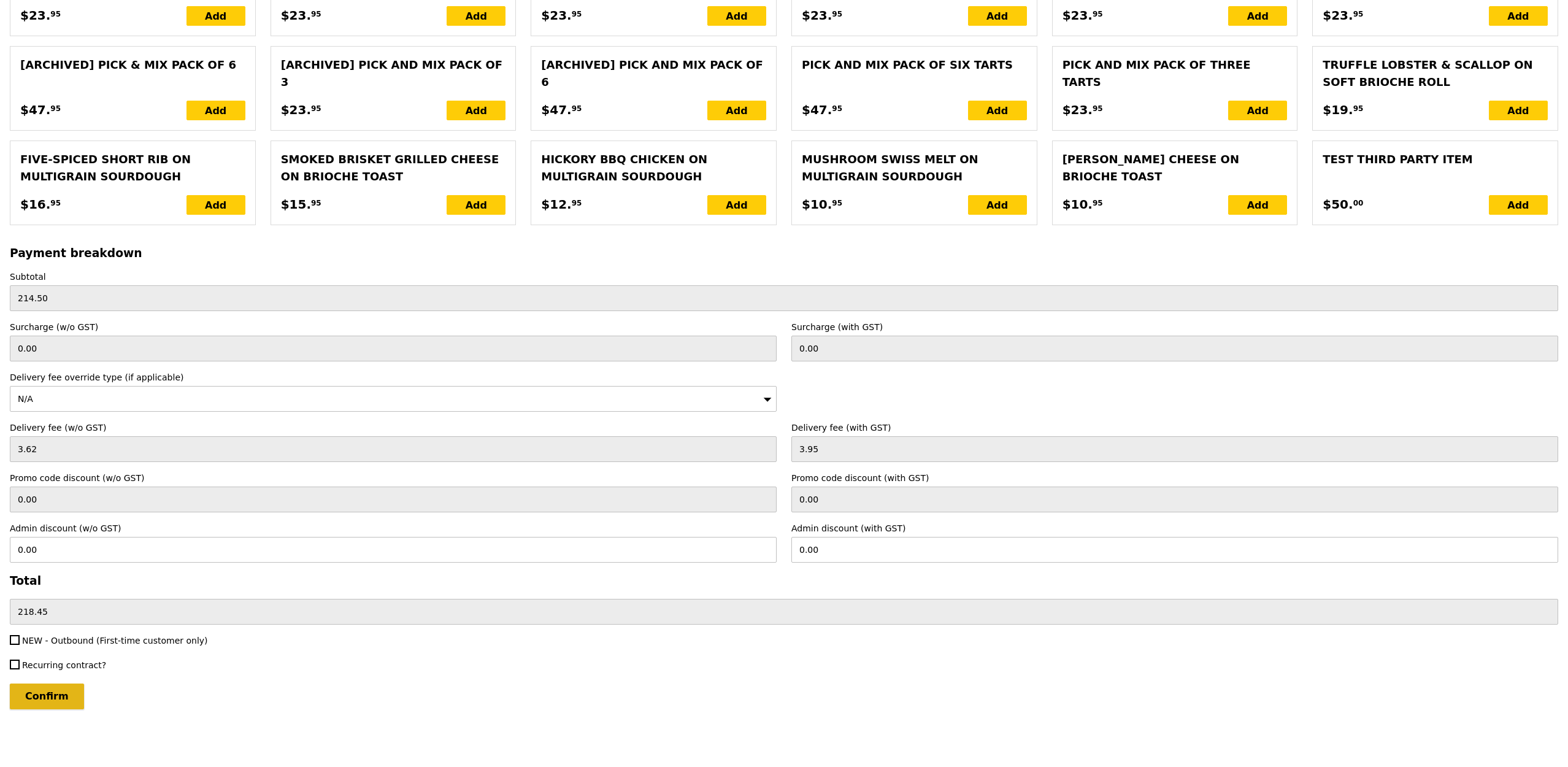
click at [59, 510] on input "Confirm" at bounding box center [47, 697] width 74 height 26
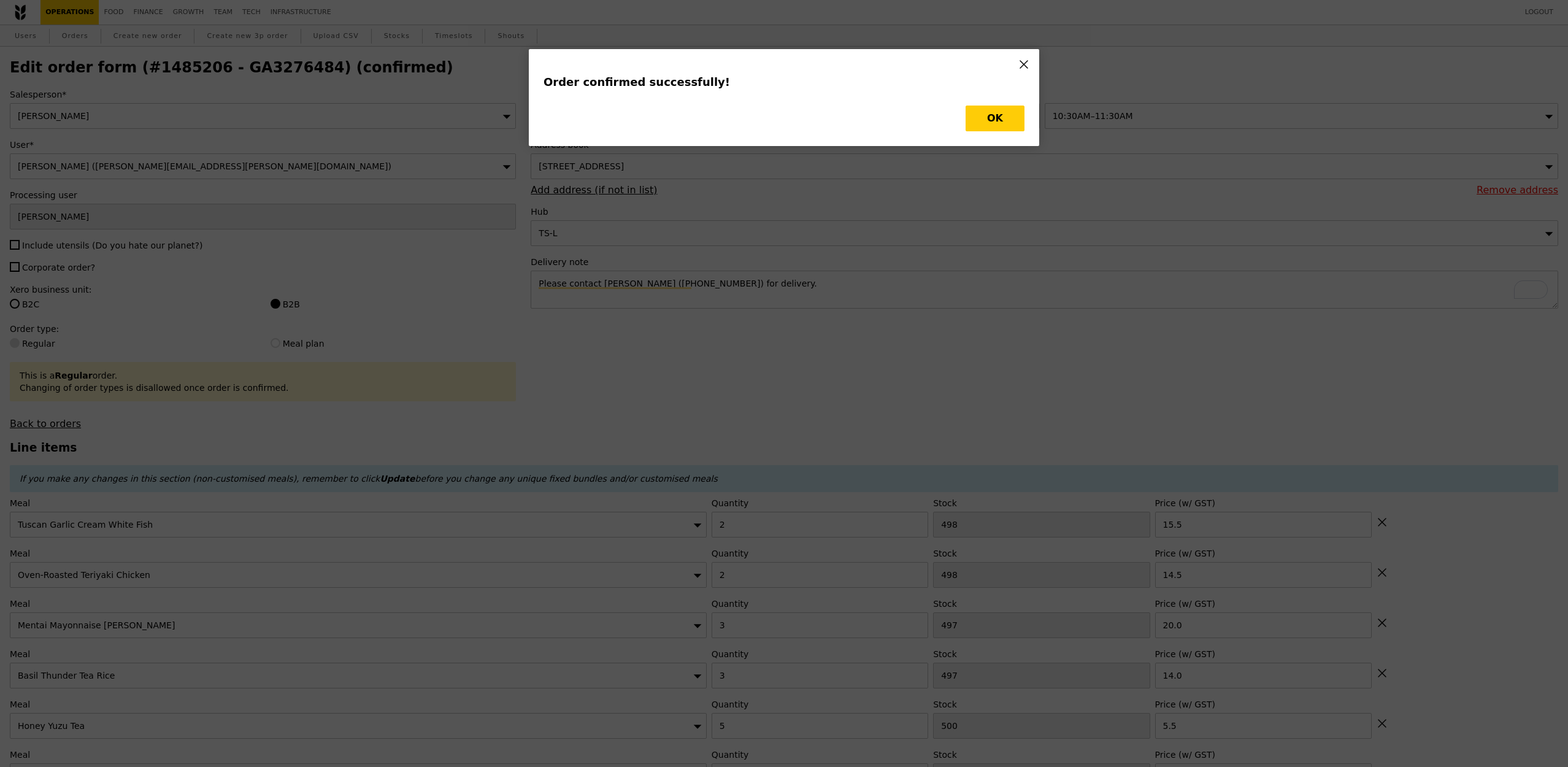
type input "Loading..."
checkbox input "false"
type input "5"
type input "500"
type input "5.00"
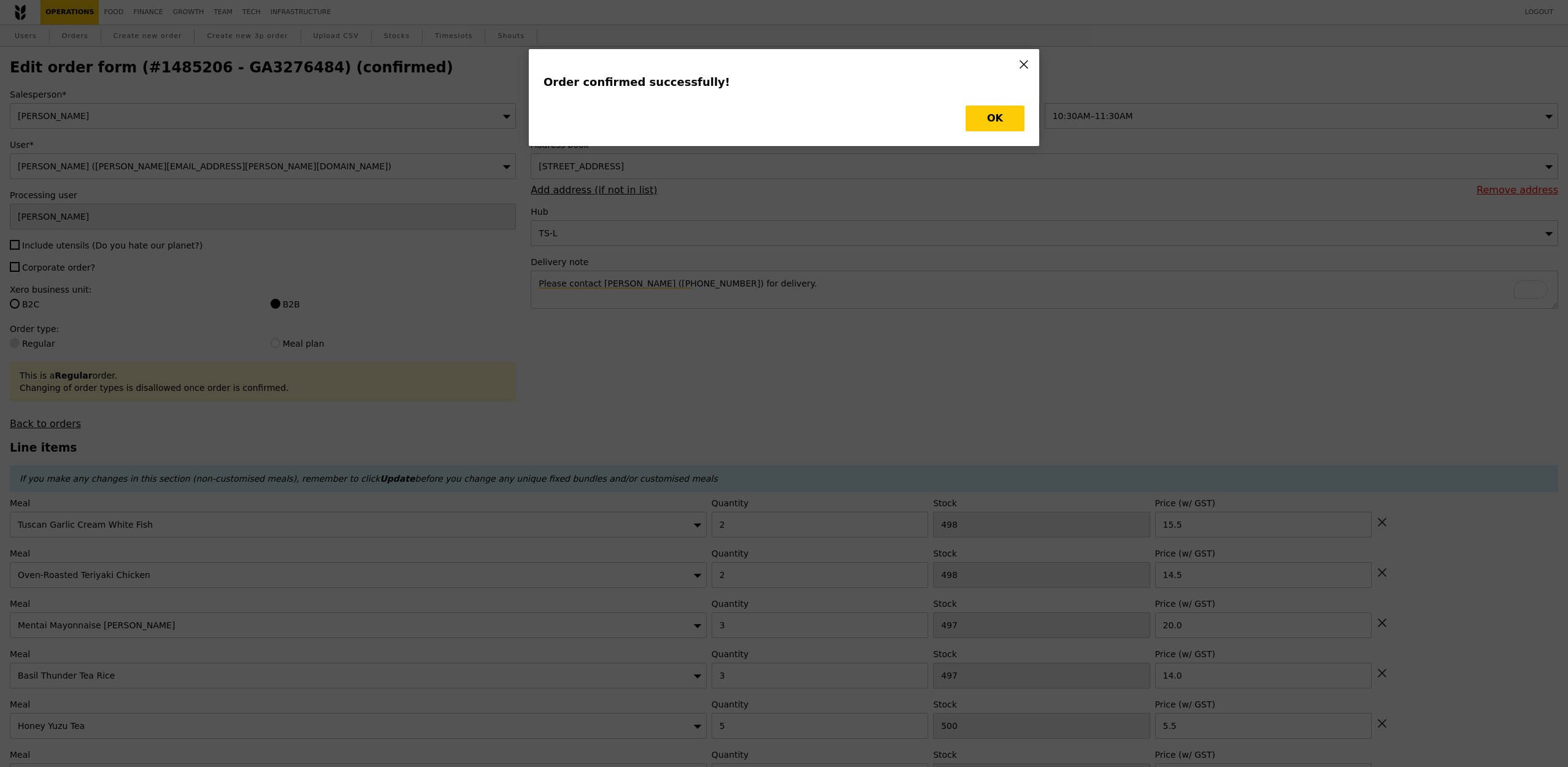
type input "5"
type input "500"
type input "5.50"
type input "14.00"
type input "20.00"
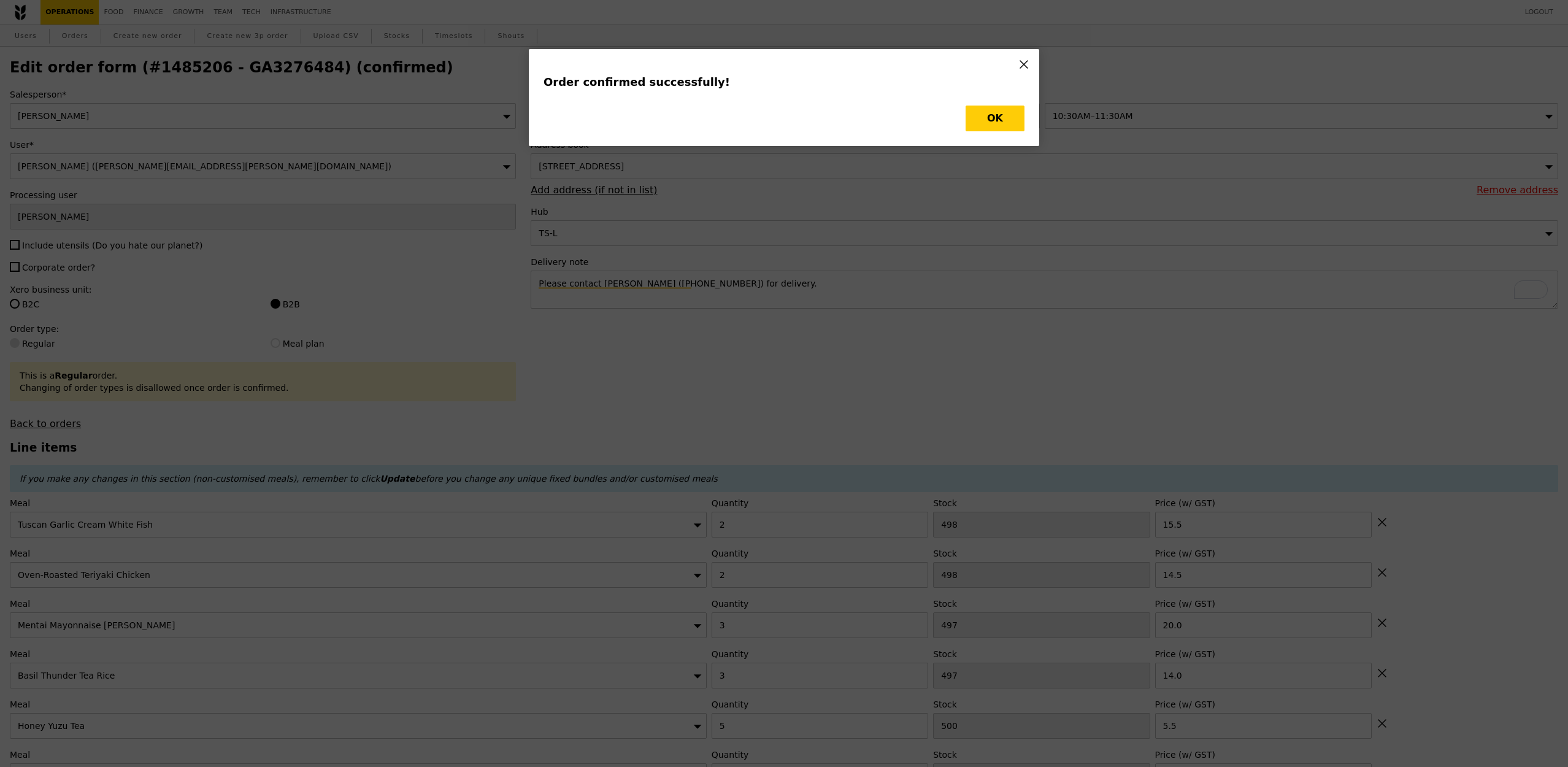
type input "2"
type input "498"
type input "14.50"
type input "2"
type input "498"
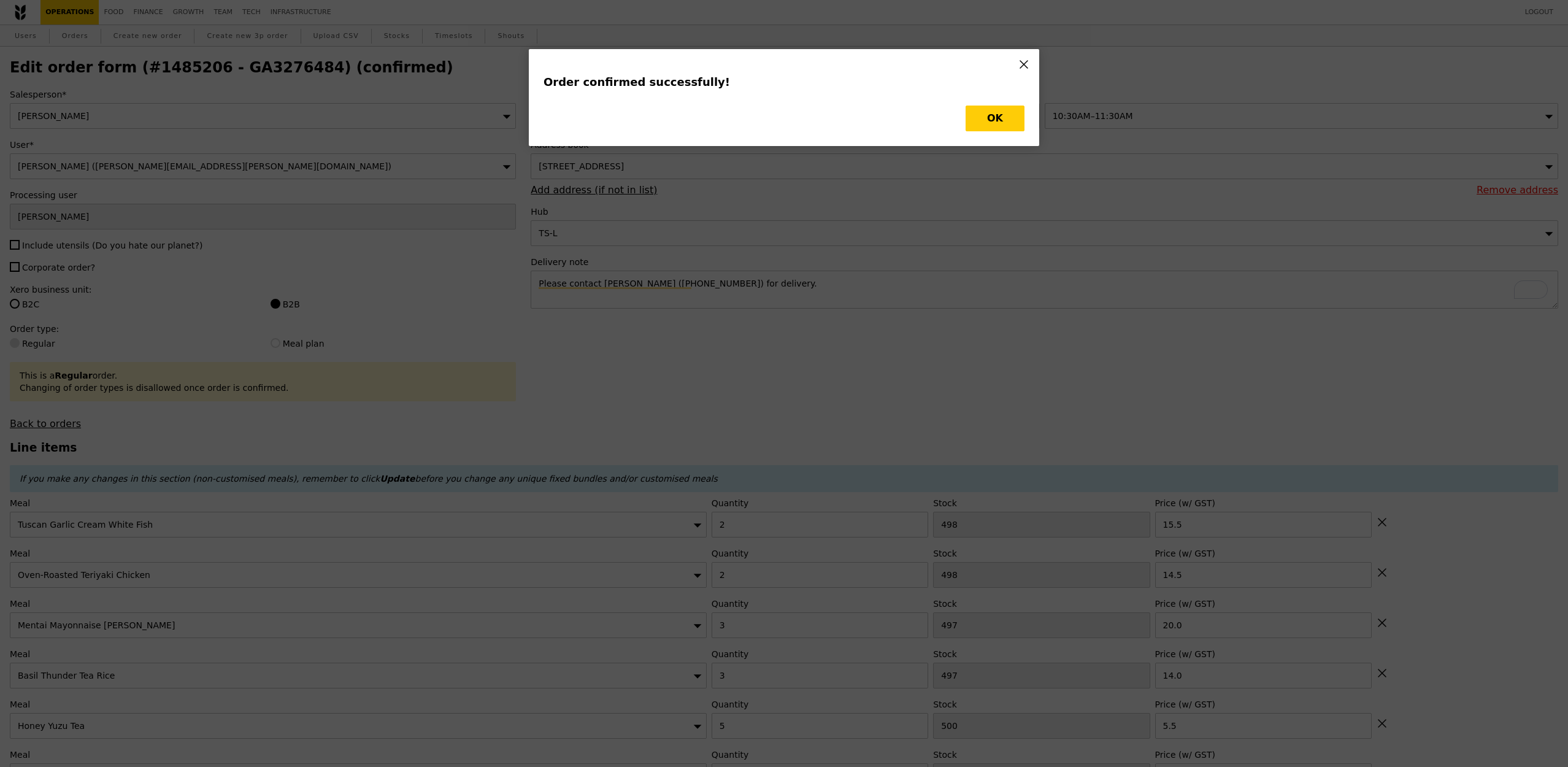
type input "15.50"
type input "495"
type input "494"
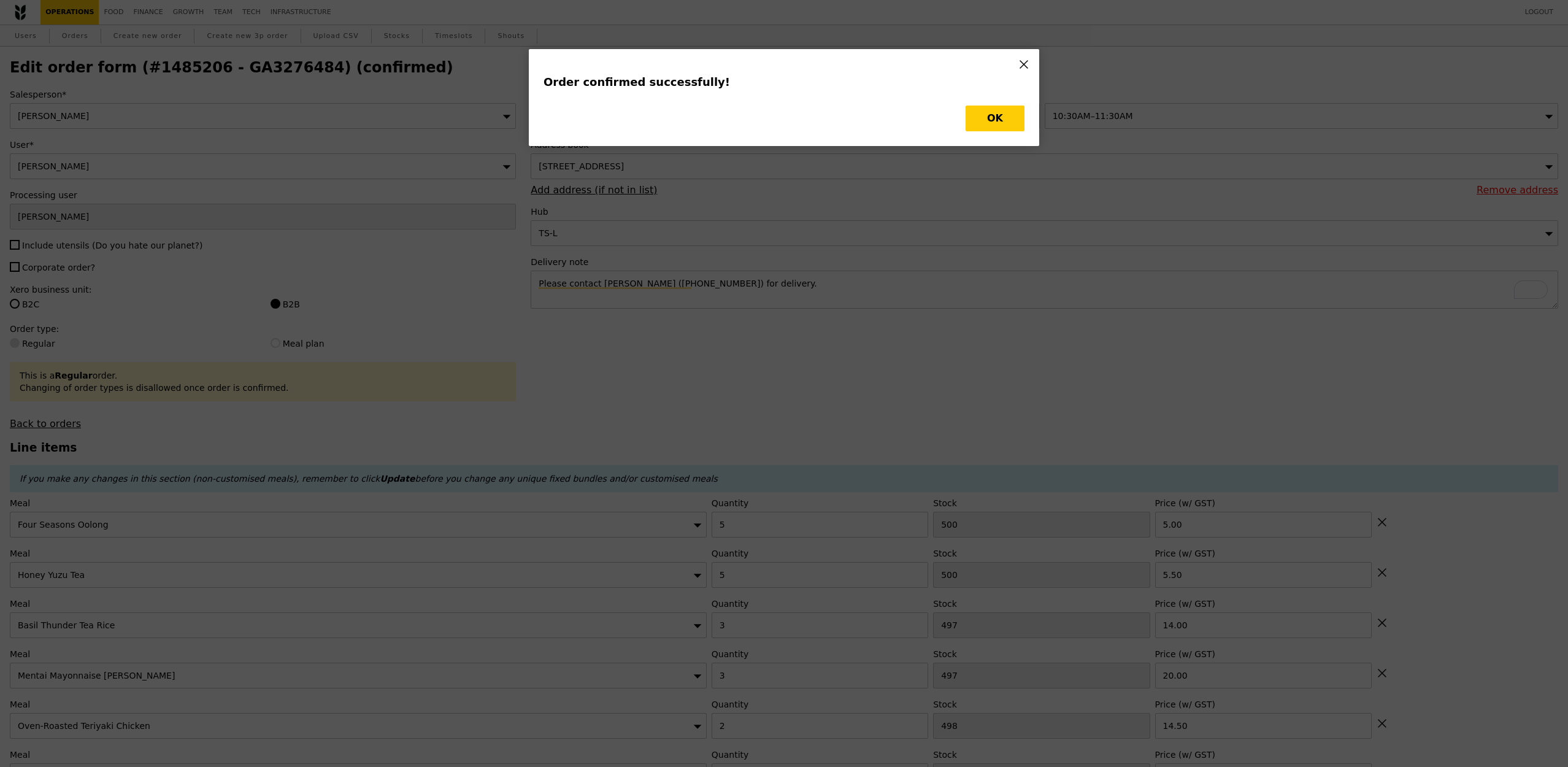
type input "496"
type input "Update"
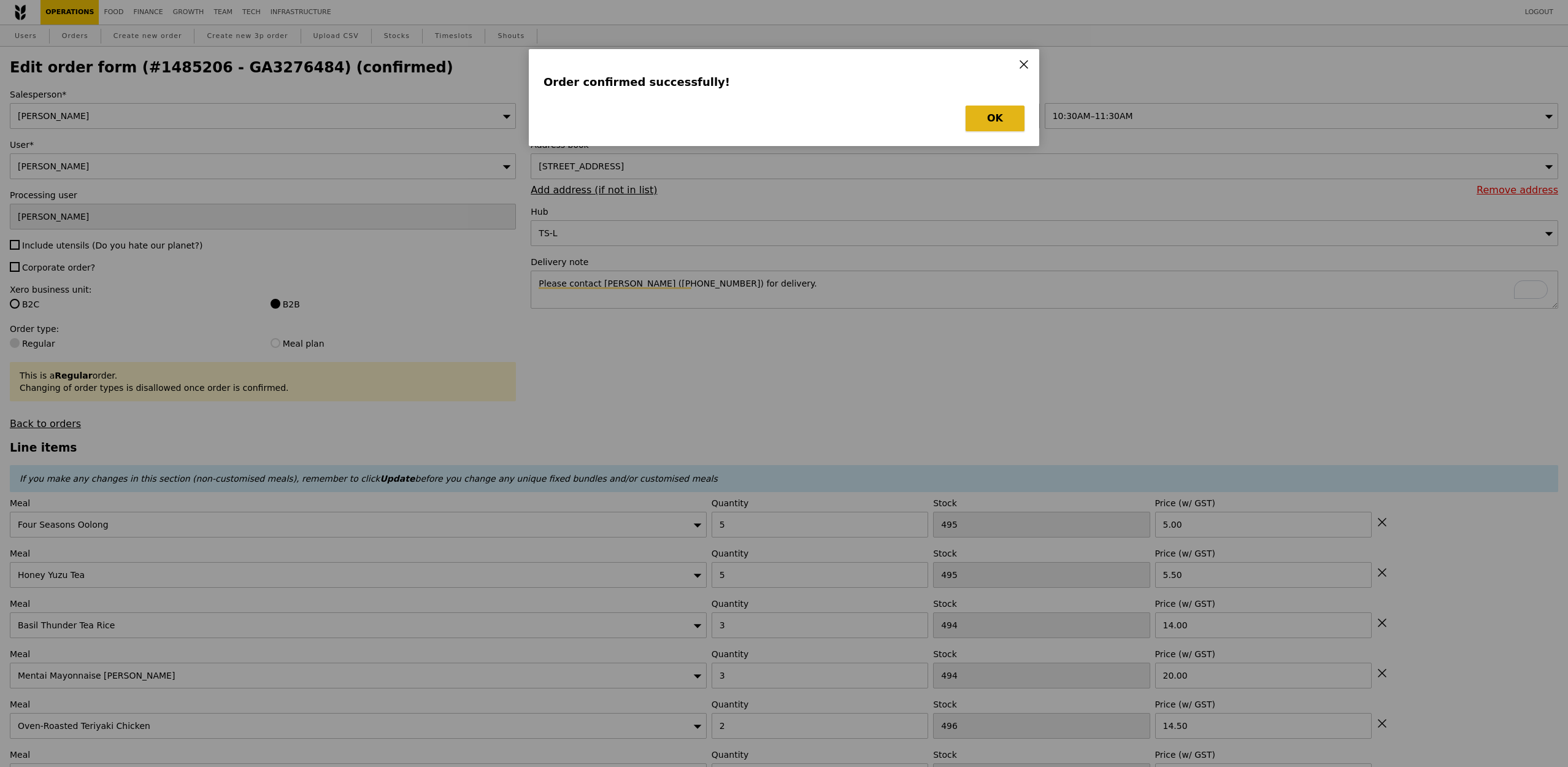
click at [1000, 121] on button "OK" at bounding box center [995, 118] width 59 height 26
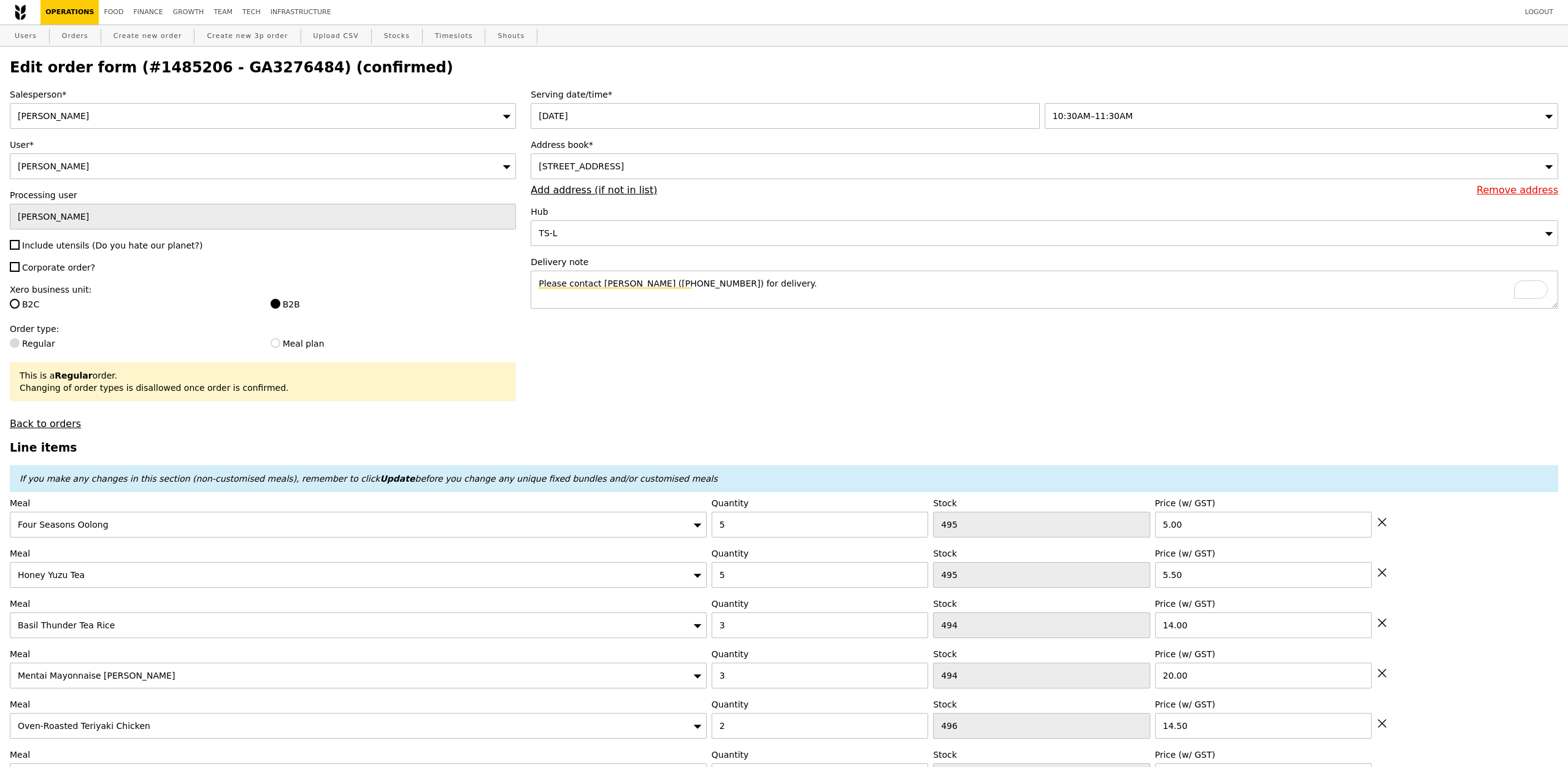
click at [76, 263] on span "Corporate order?" at bounding box center [58, 268] width 73 height 9
click at [20, 262] on input "Corporate order?" at bounding box center [14, 267] width 9 height 9
checkbox input "true"
click at [87, 241] on span "Include utensils (Do you hate our planet?)" at bounding box center [112, 246] width 180 height 9
click at [20, 241] on input "Include utensils (Do you hate our planet?)" at bounding box center [14, 245] width 9 height 9
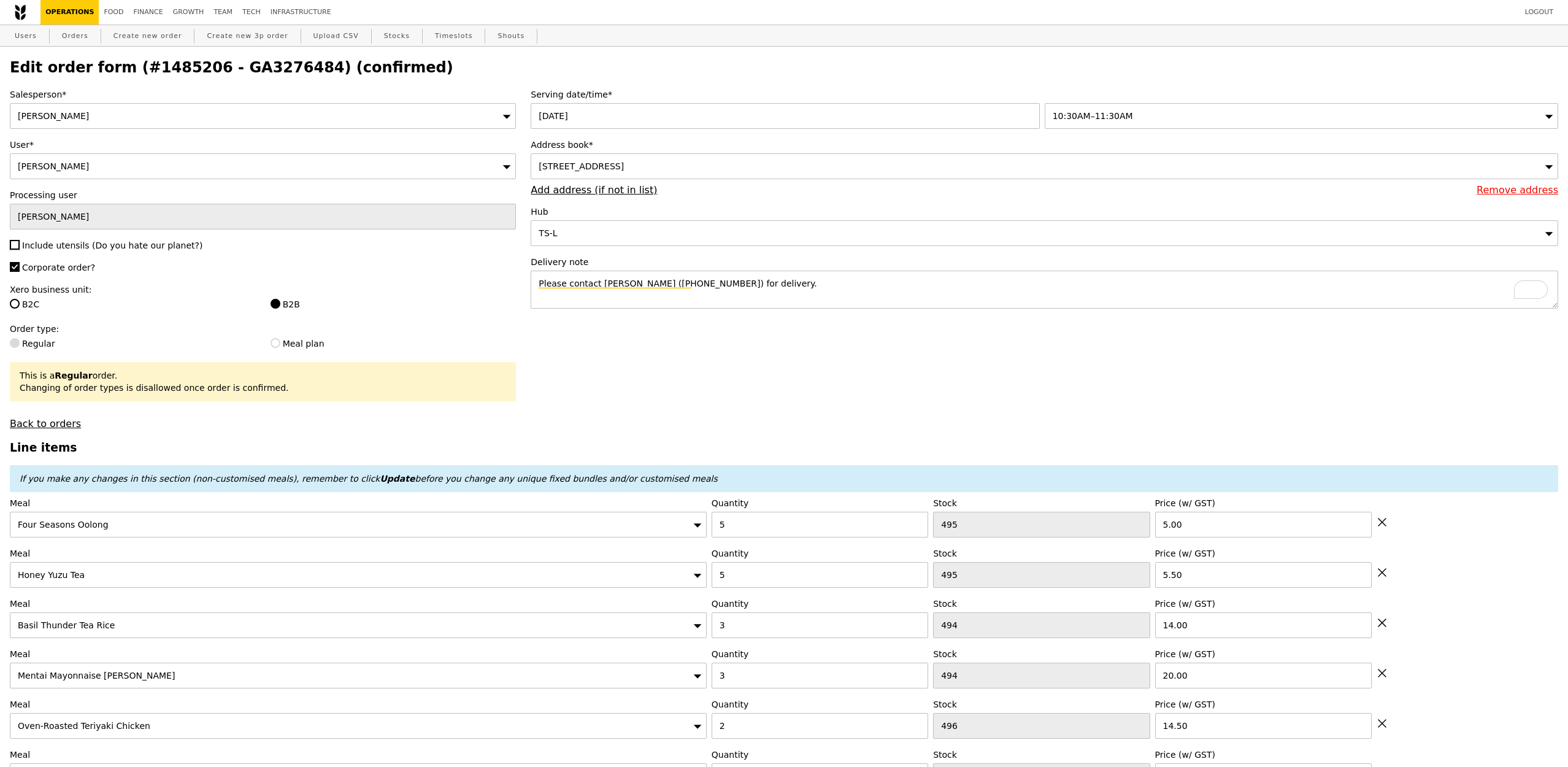
checkbox input "true"
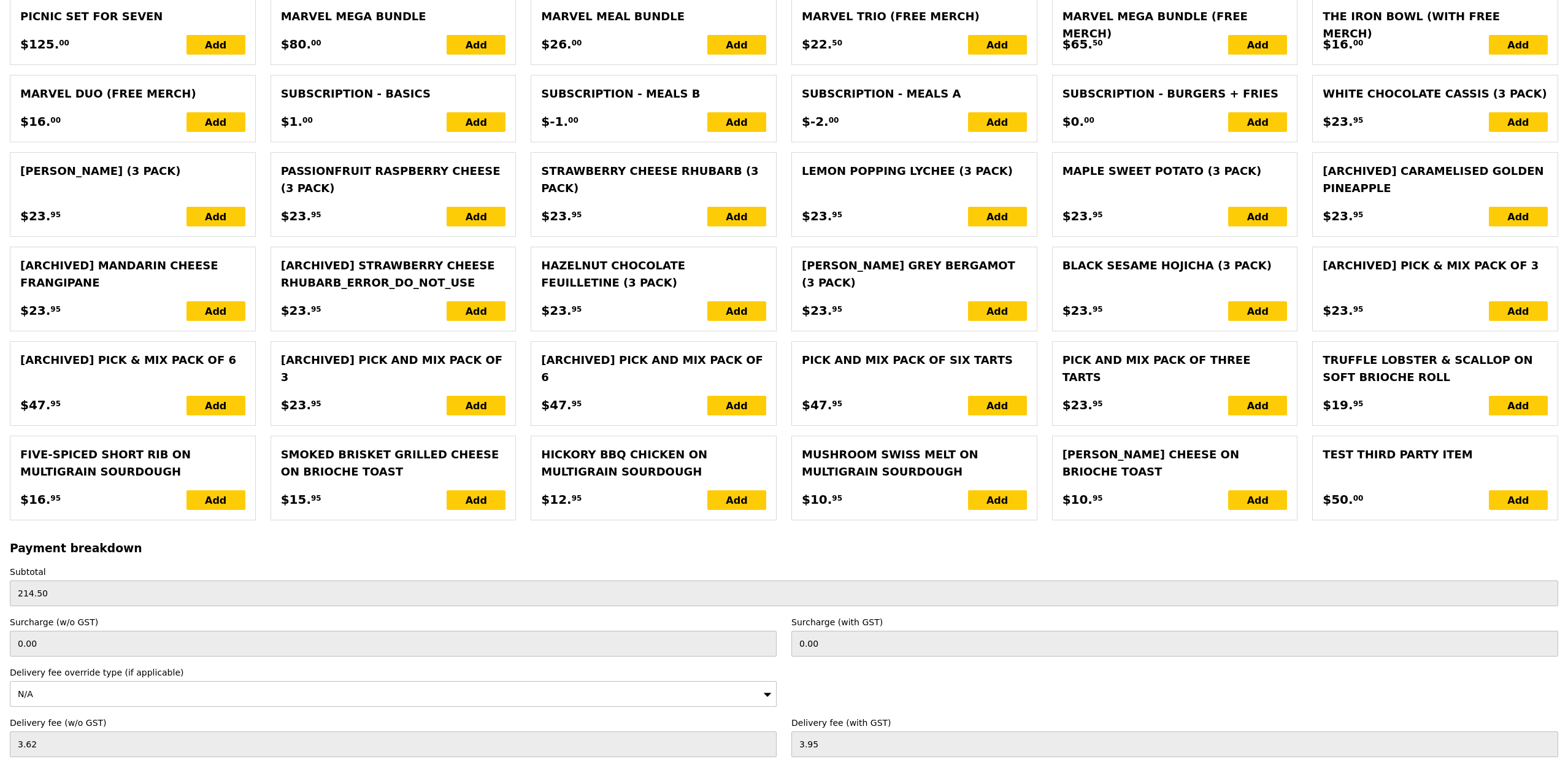
scroll to position [2570, 0]
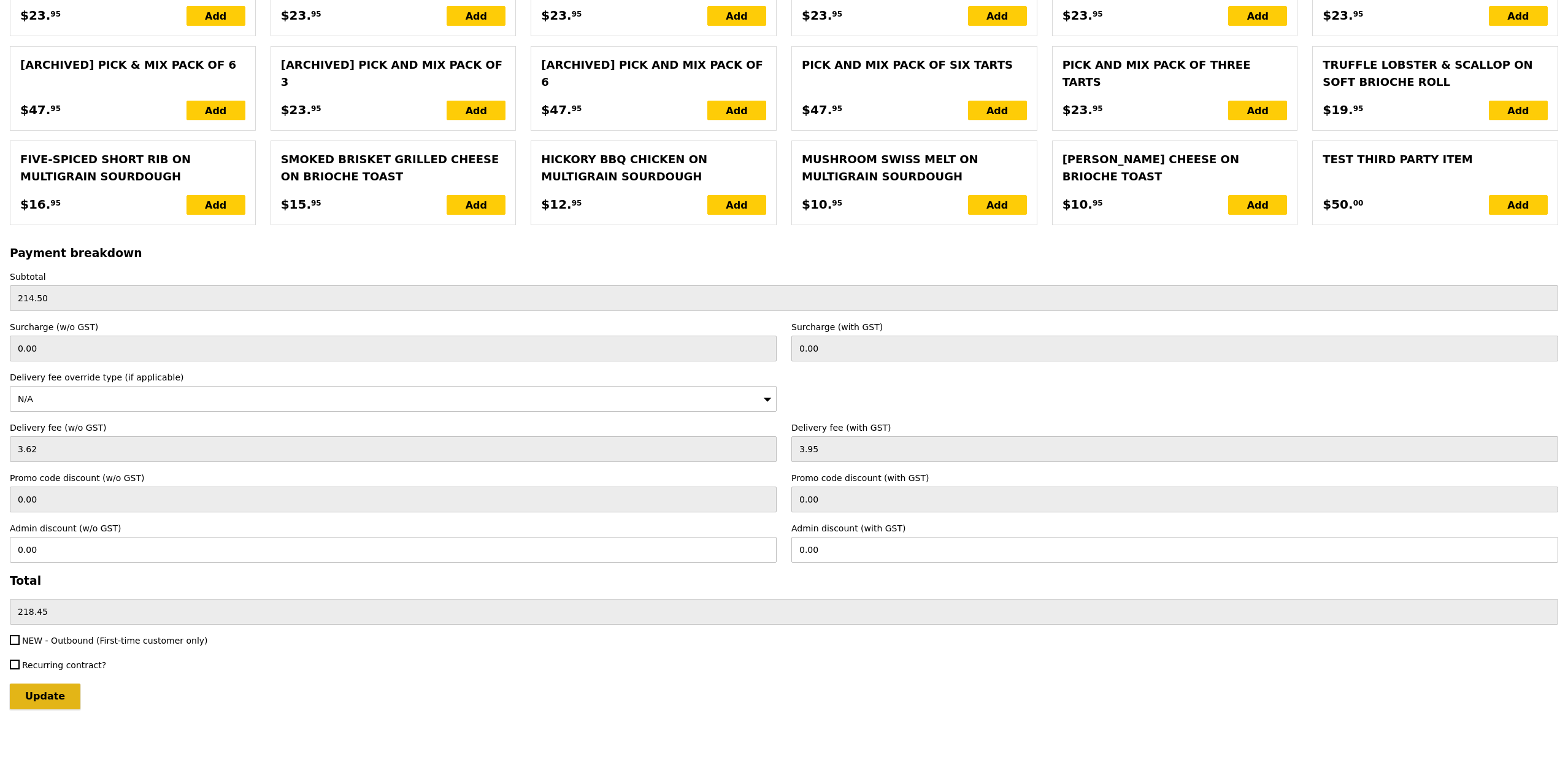
click at [52, 510] on input "Update" at bounding box center [44, 697] width 70 height 26
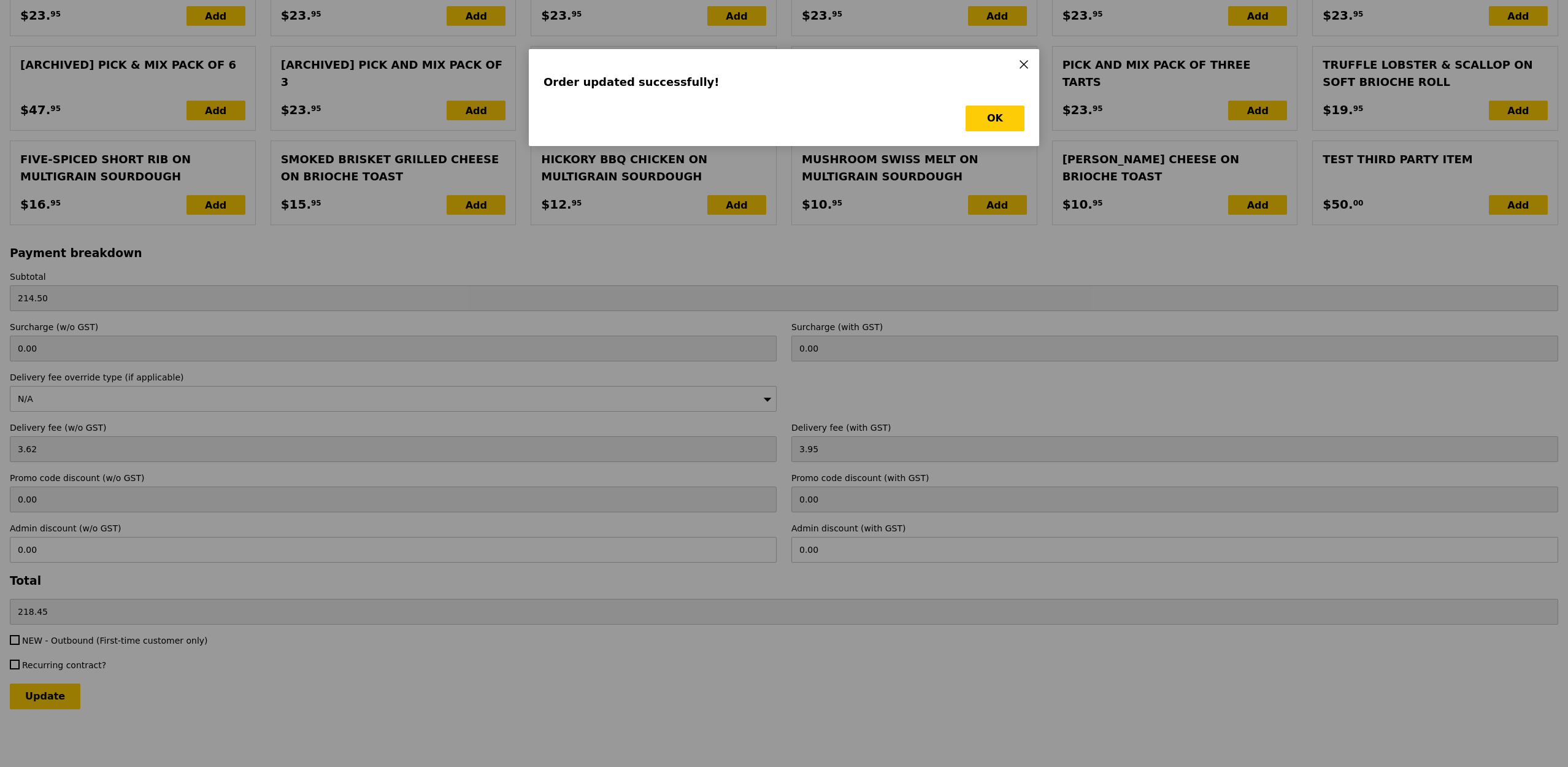
scroll to position [0, 0]
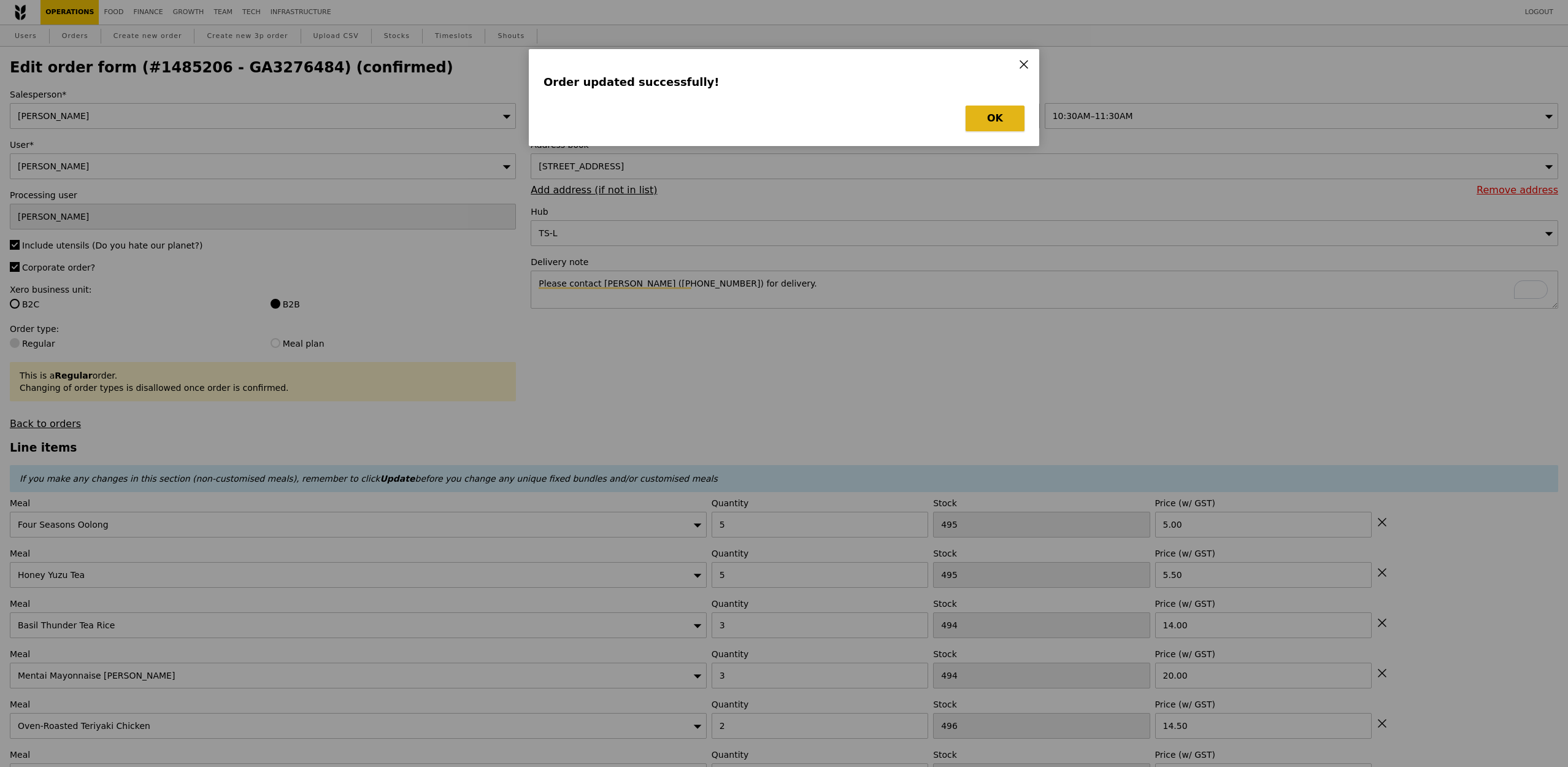
click at [1013, 120] on button "OK" at bounding box center [995, 118] width 59 height 26
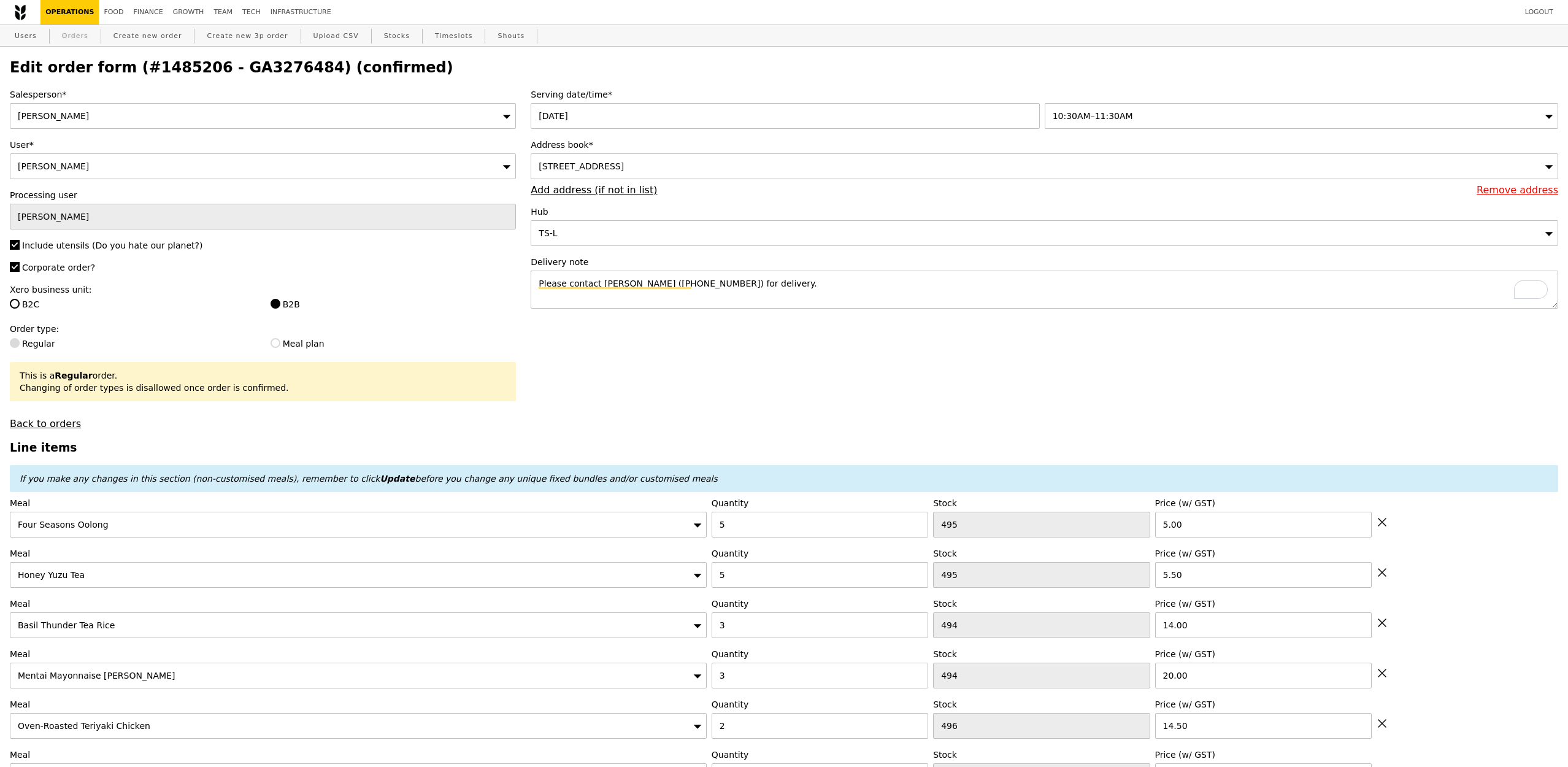
click at [84, 40] on link "Orders" at bounding box center [75, 36] width 36 height 22
type input "Loading..."
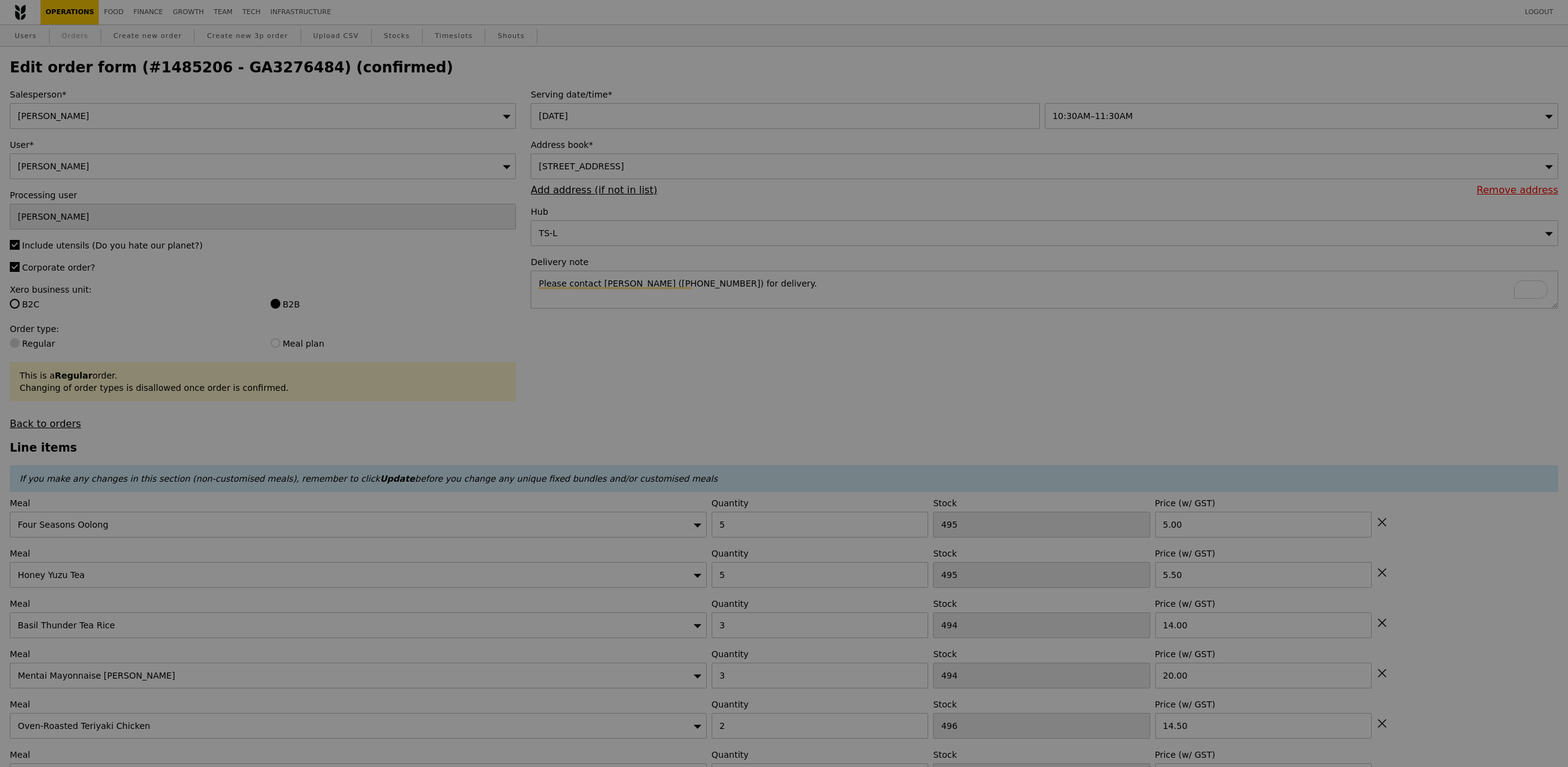
select select "100"
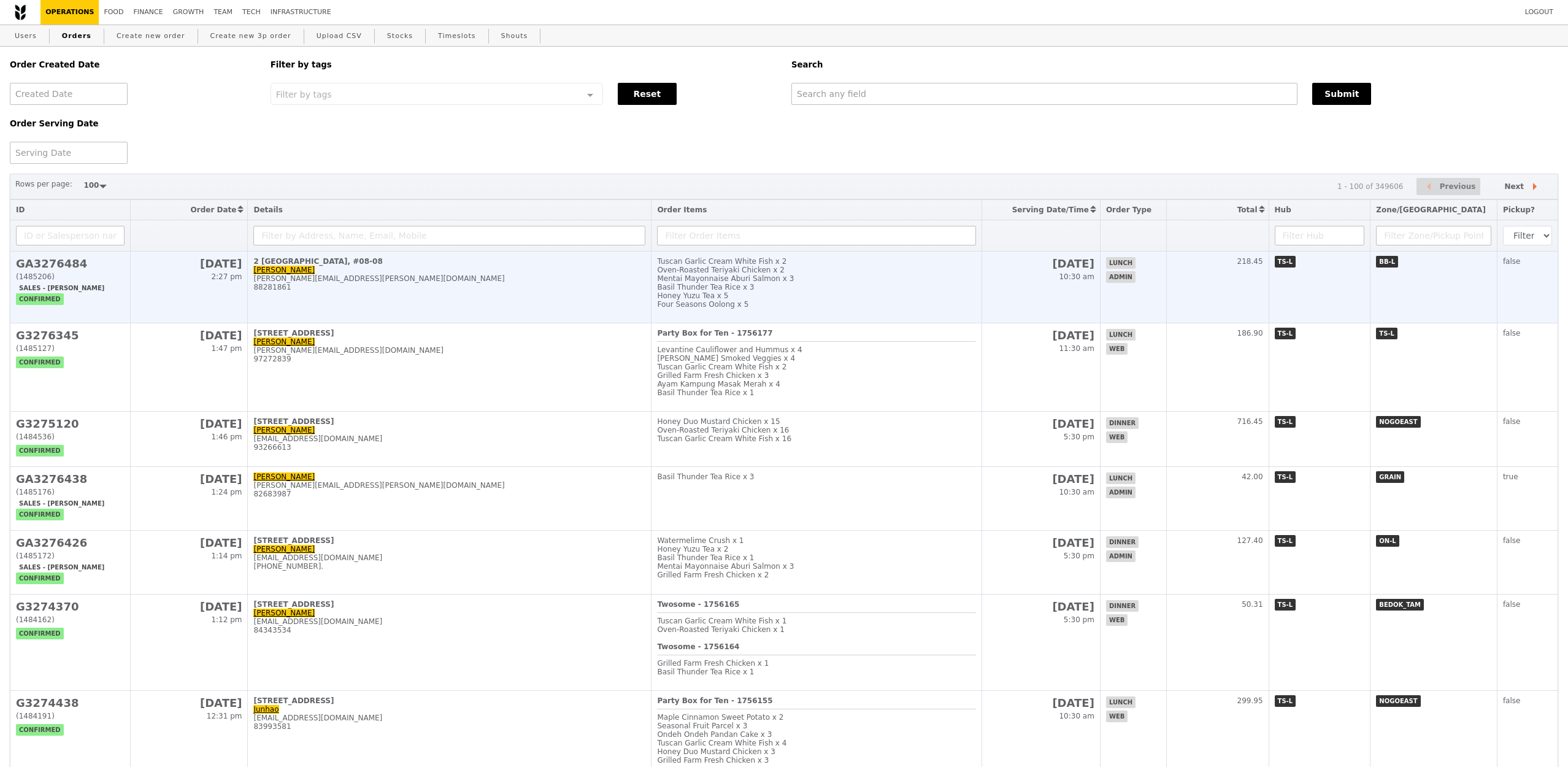
click at [69, 260] on h2 "GA3276484" at bounding box center [70, 264] width 109 height 13
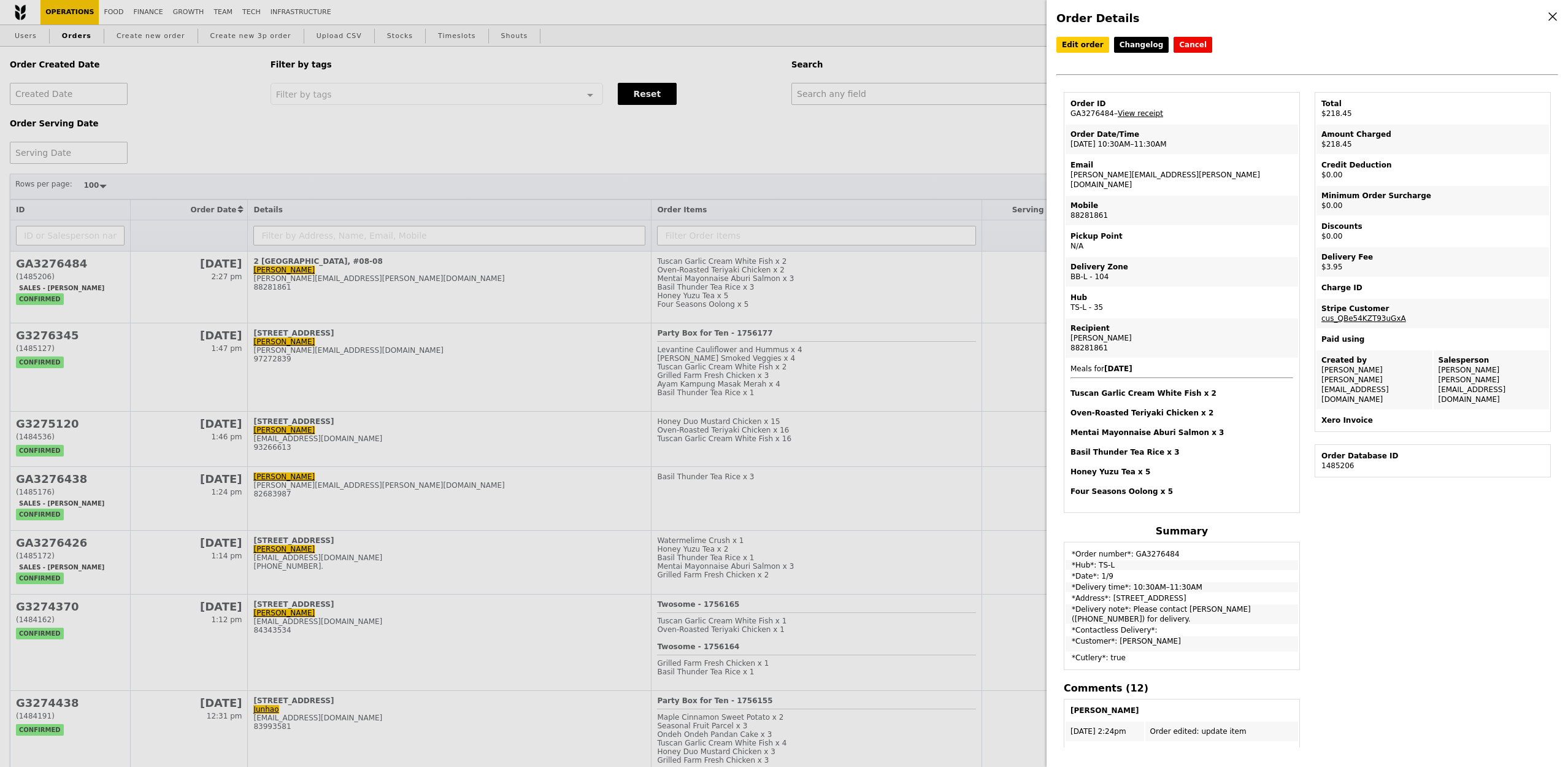
click at [1047, 112] on link "View receipt" at bounding box center [1140, 113] width 45 height 9
click at [951, 276] on div "Order Details Edit order Changelog Cancel Order ID GA3276484 – View receipt Ord…" at bounding box center [784, 383] width 1568 height 767
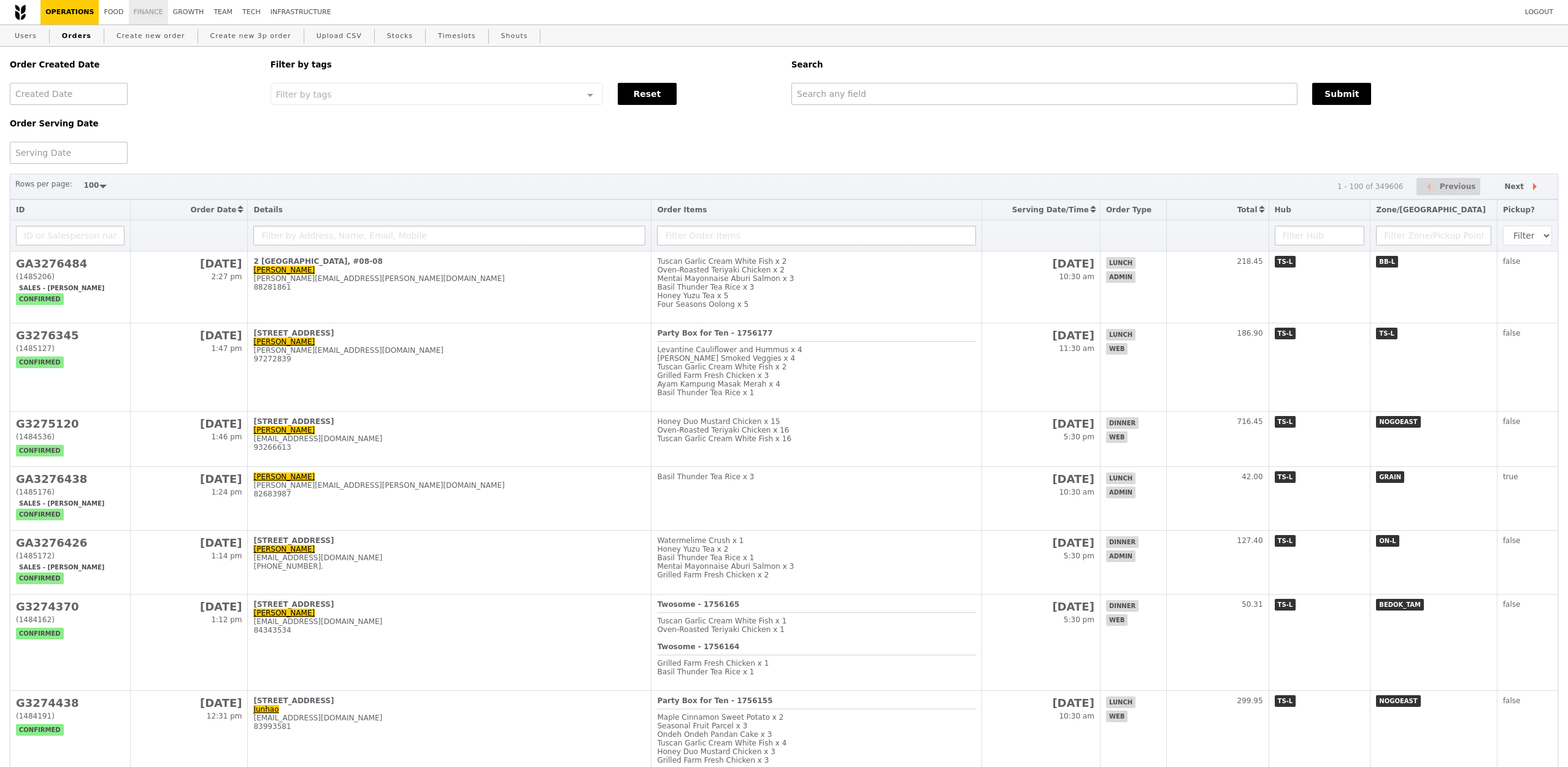
click at [149, 11] on link "Finance" at bounding box center [148, 12] width 39 height 24
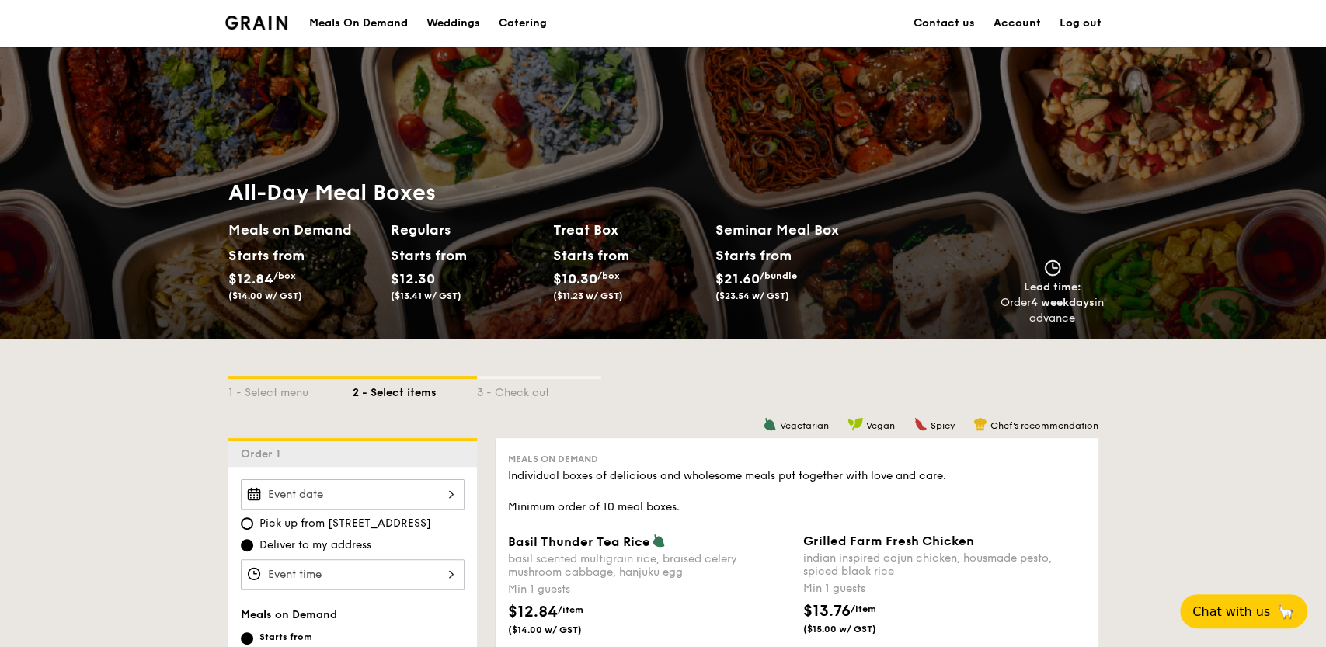
click at [323, 33] on div "Meals On Demand" at bounding box center [358, 23] width 99 height 47
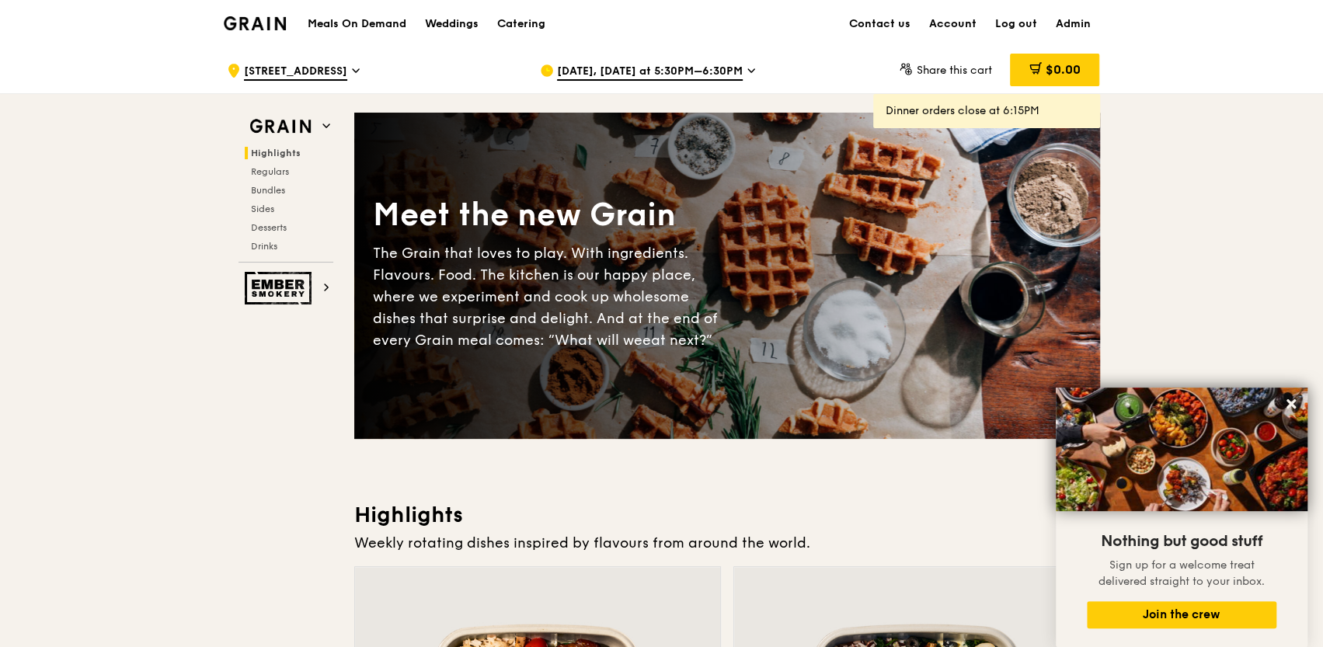
click at [632, 64] on span "Aug 25, Today at 5:30PM–6:30PM" at bounding box center [650, 72] width 186 height 17
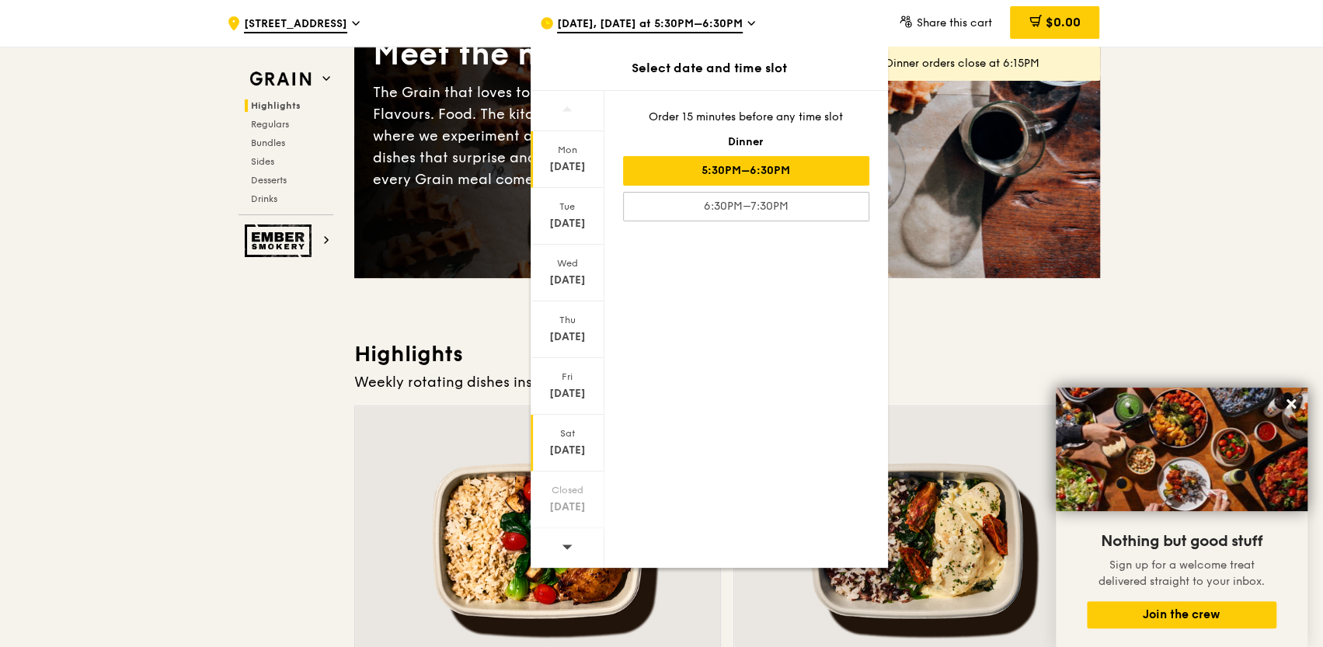
scroll to position [162, 0]
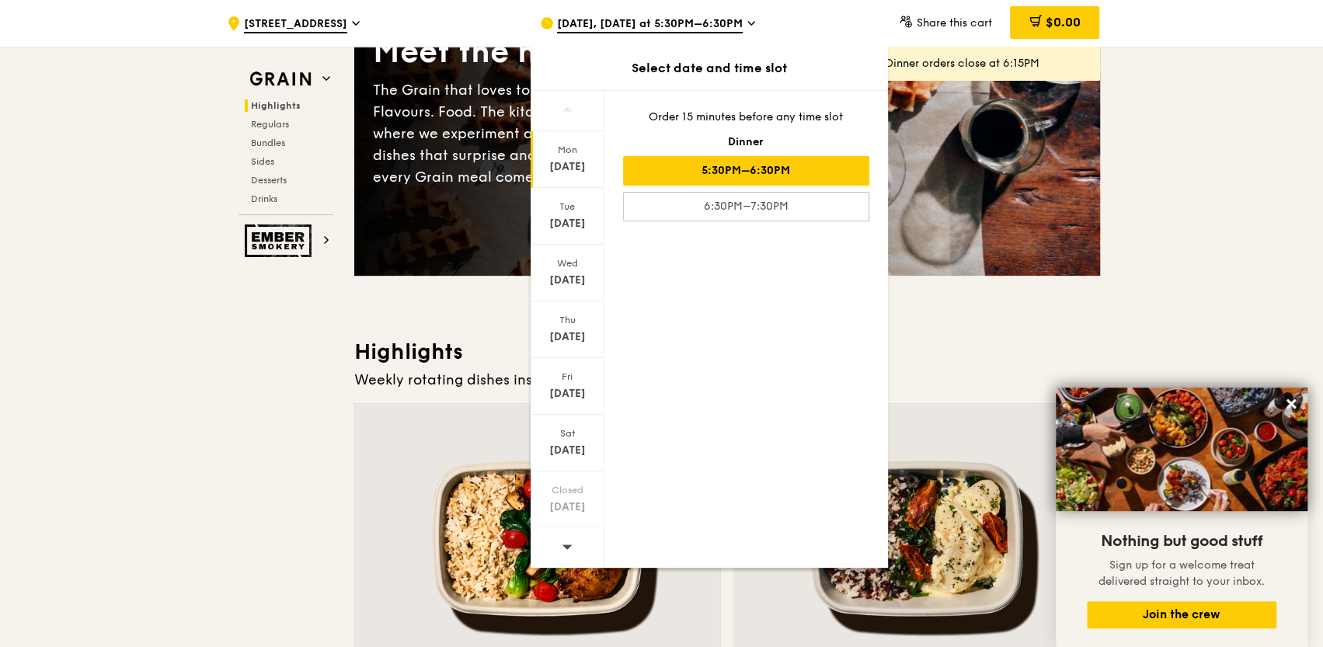
click at [566, 545] on icon at bounding box center [567, 547] width 10 height 5
click at [578, 172] on div "Sep 1" at bounding box center [567, 167] width 69 height 16
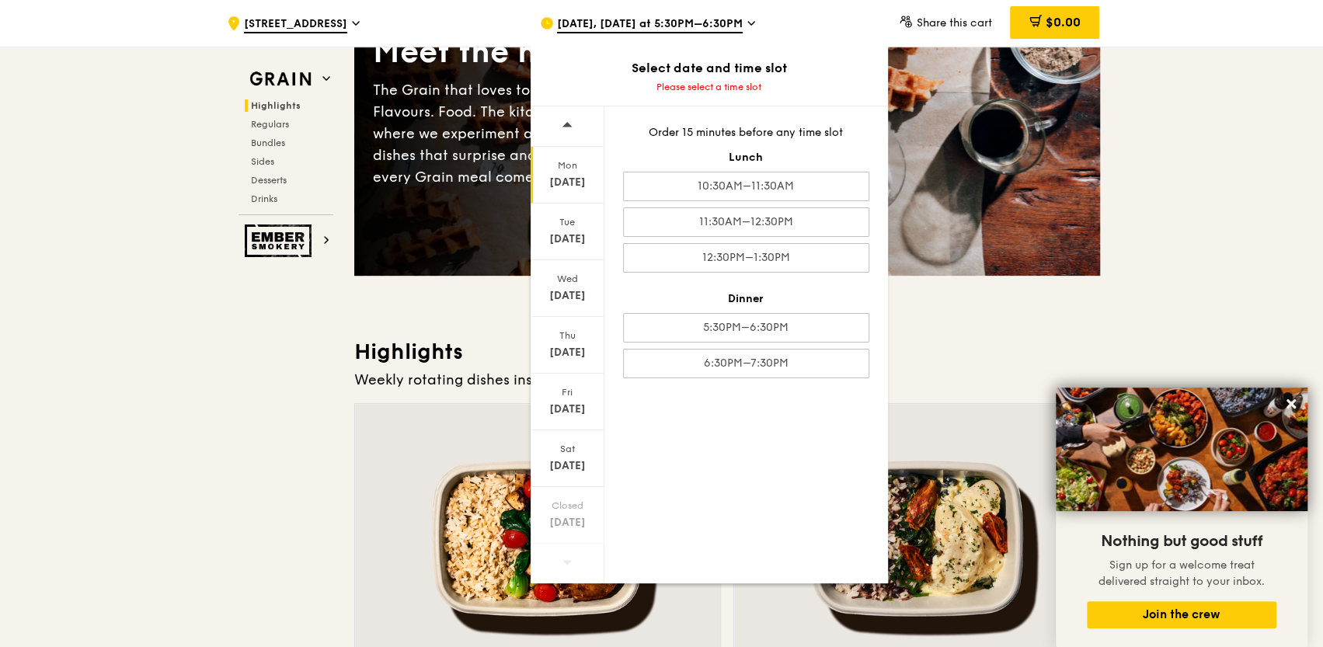
click at [1018, 338] on h3 "Highlights" at bounding box center [727, 352] width 746 height 28
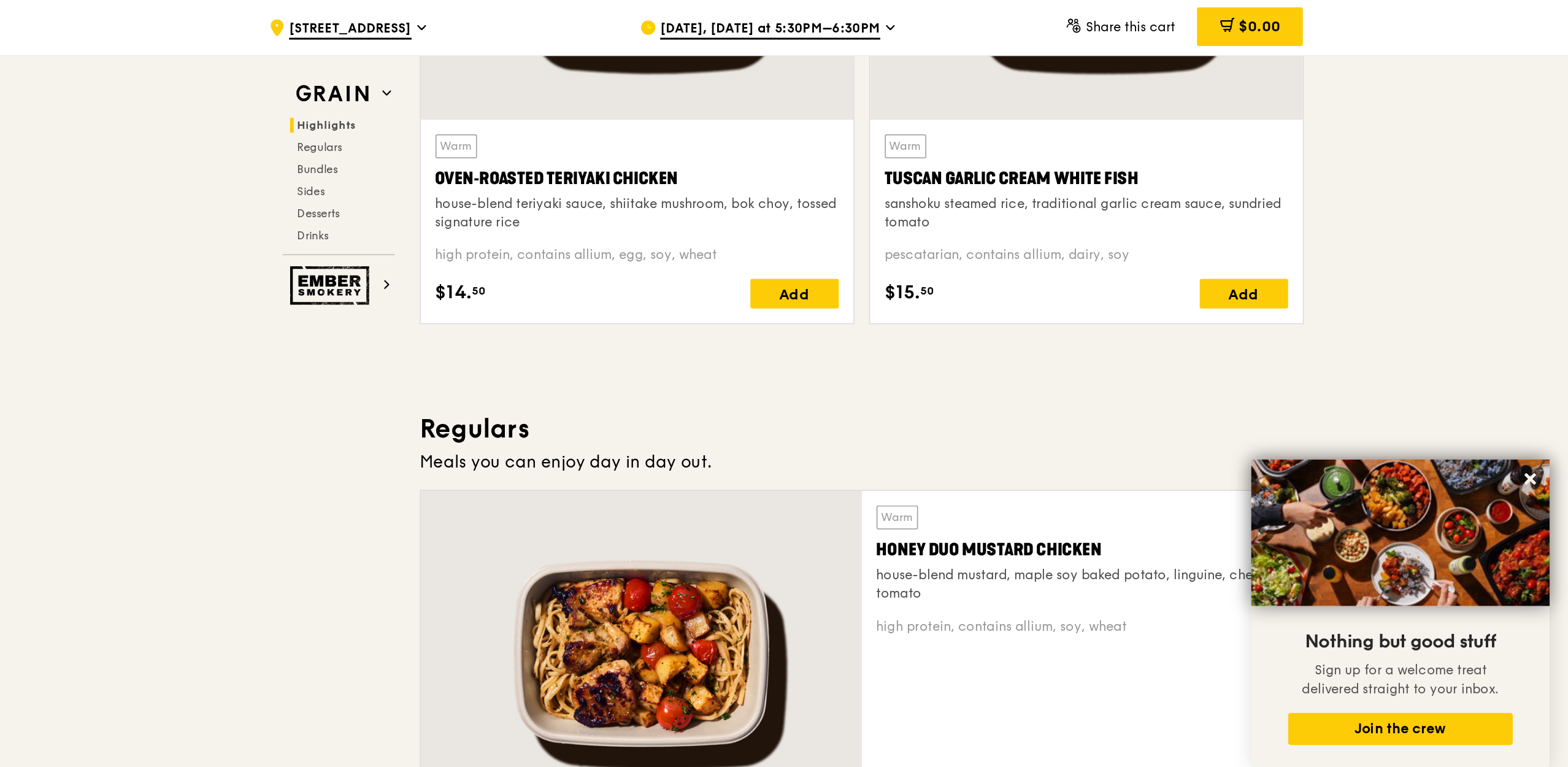
scroll to position [581, 0]
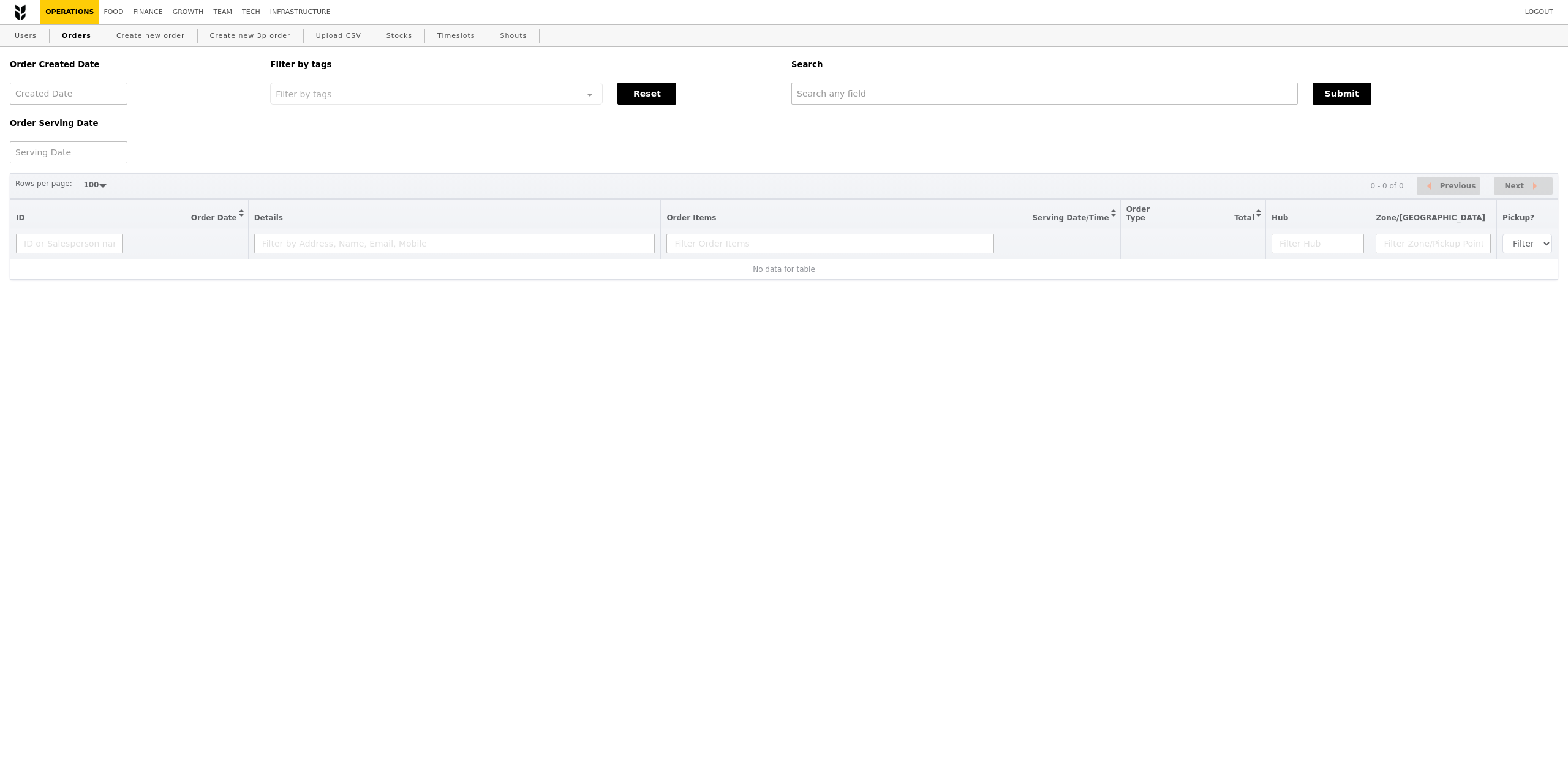
select select "100"
click at [71, 37] on link "Orders" at bounding box center [76, 36] width 39 height 22
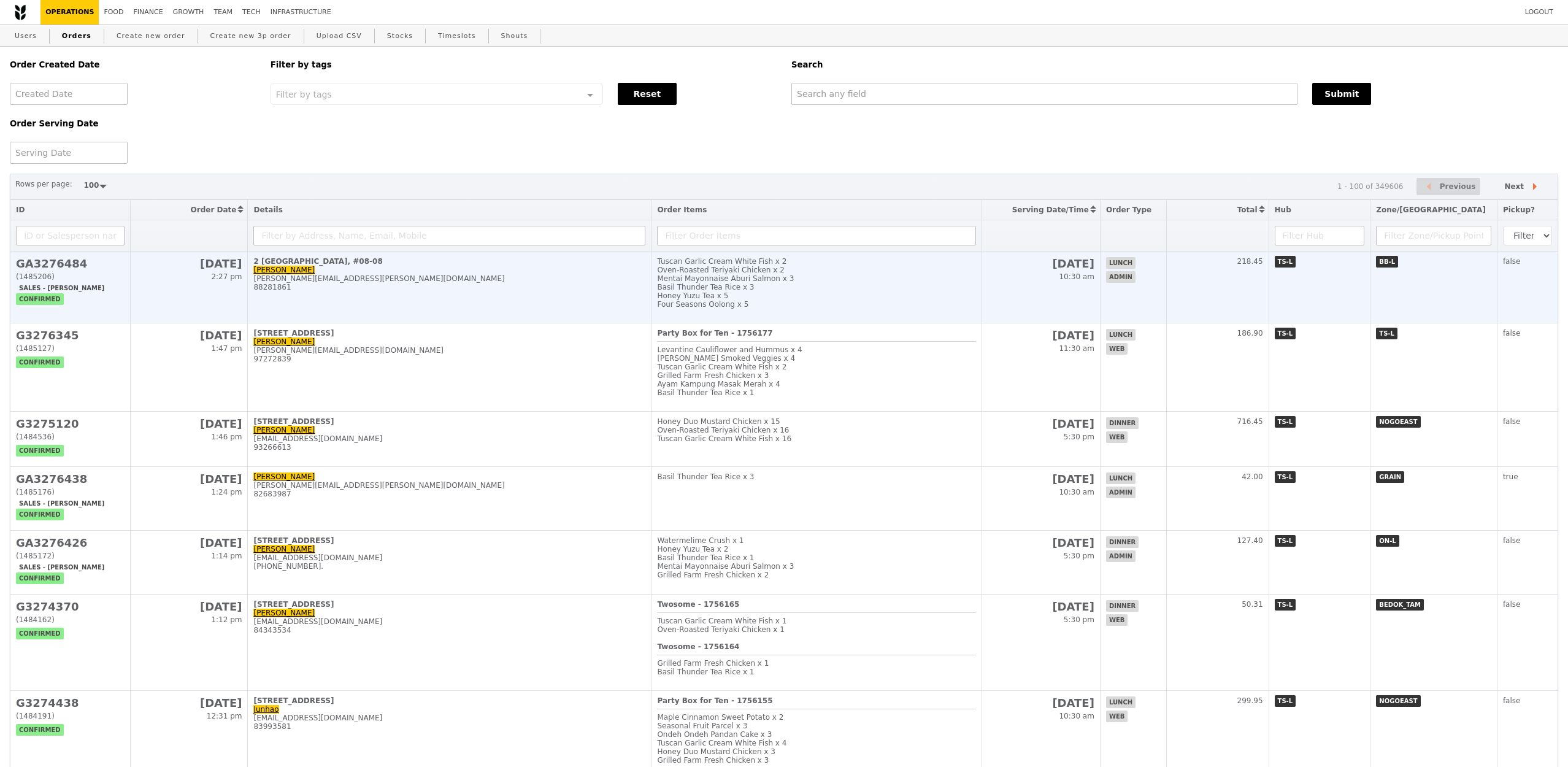
click at [54, 257] on td "GA3276484 (1485206) Sales - [PERSON_NAME] confirmed" at bounding box center [70, 288] width 120 height 72
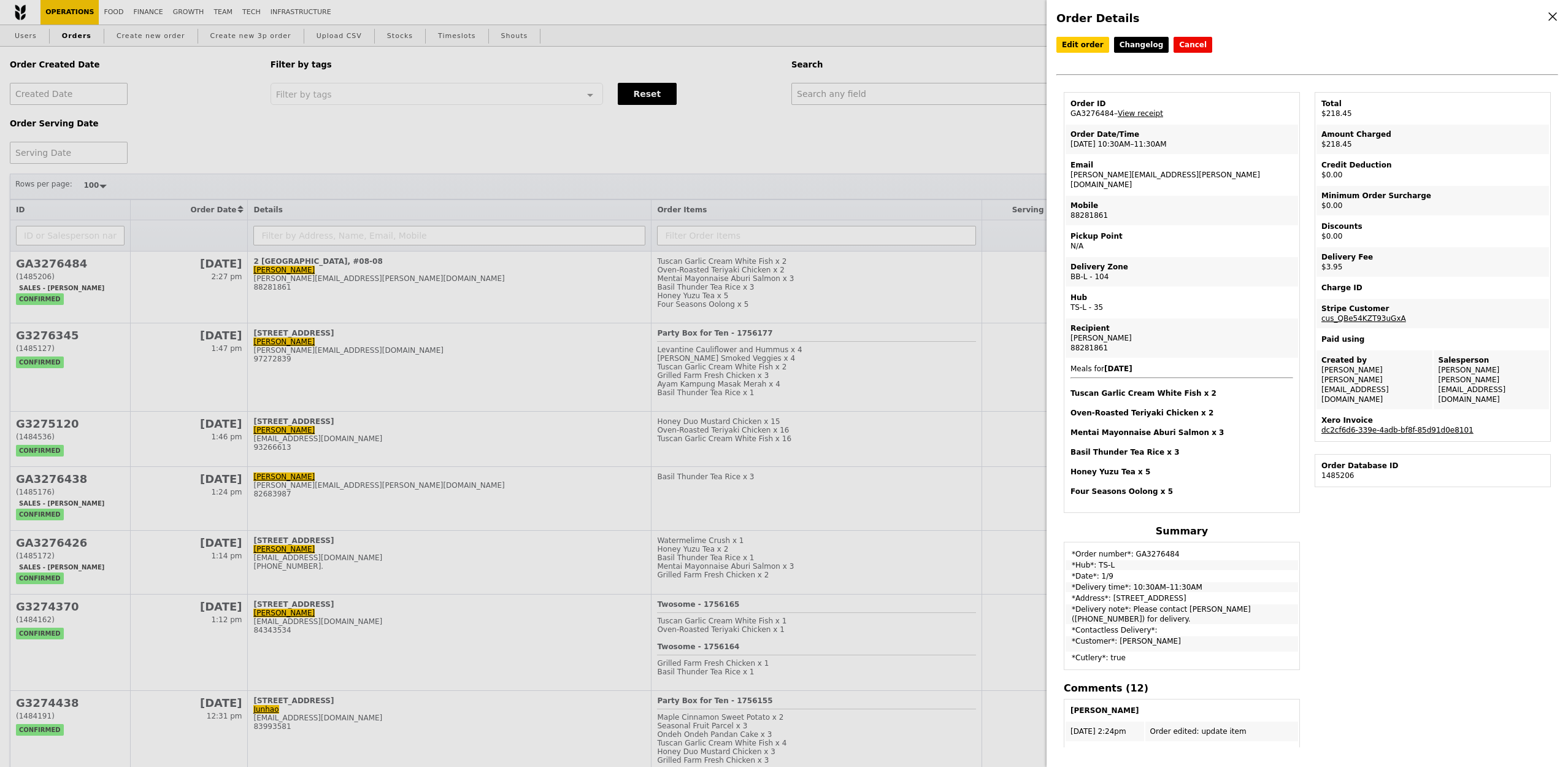
click at [1452, 426] on link "dc2cf6d6-339e-4adb-bf8f-85d91d0e8101" at bounding box center [1397, 430] width 152 height 9
click at [1555, 15] on icon at bounding box center [1553, 17] width 11 height 11
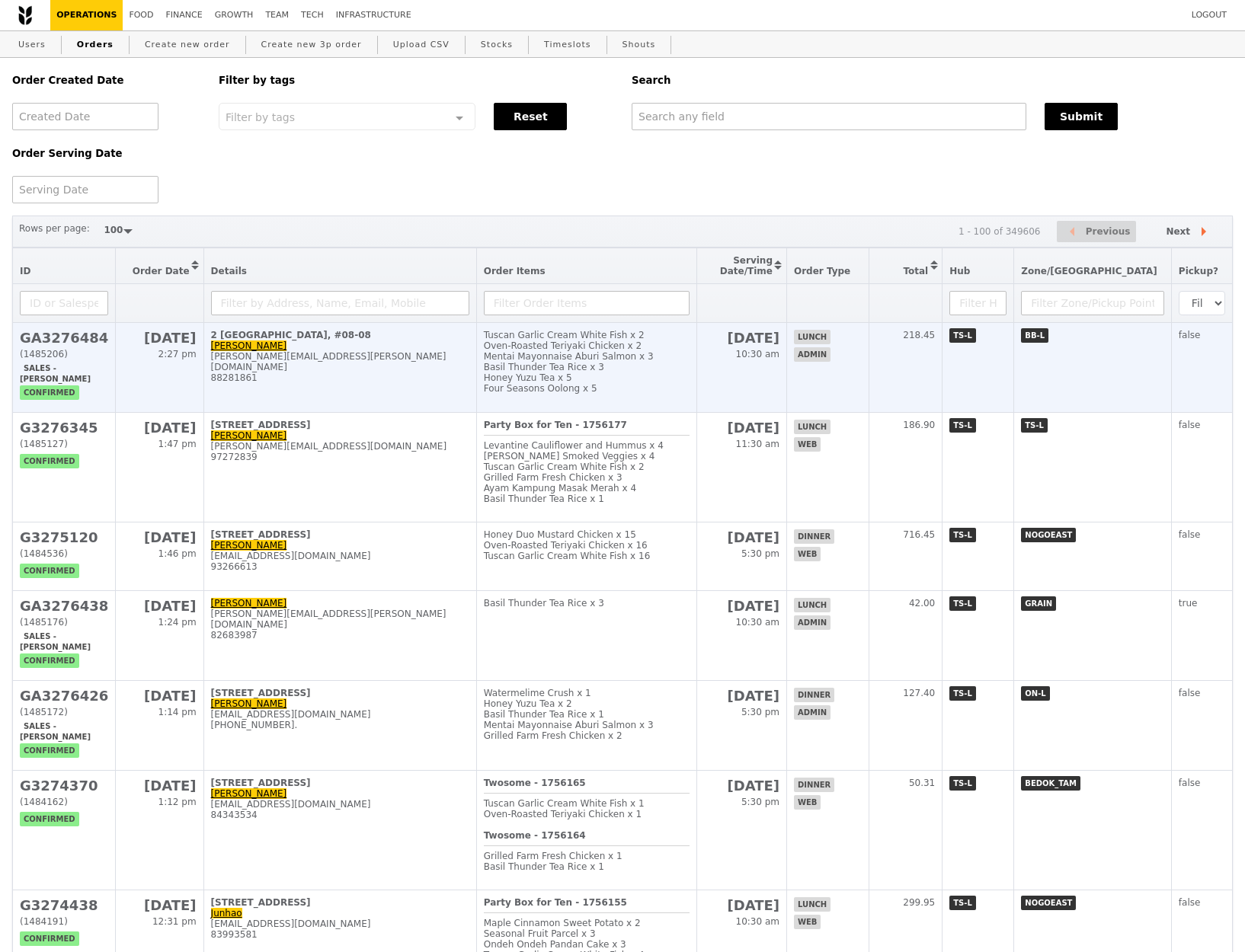
click at [78, 341] on h2 "GA3276484" at bounding box center [64, 337] width 88 height 16
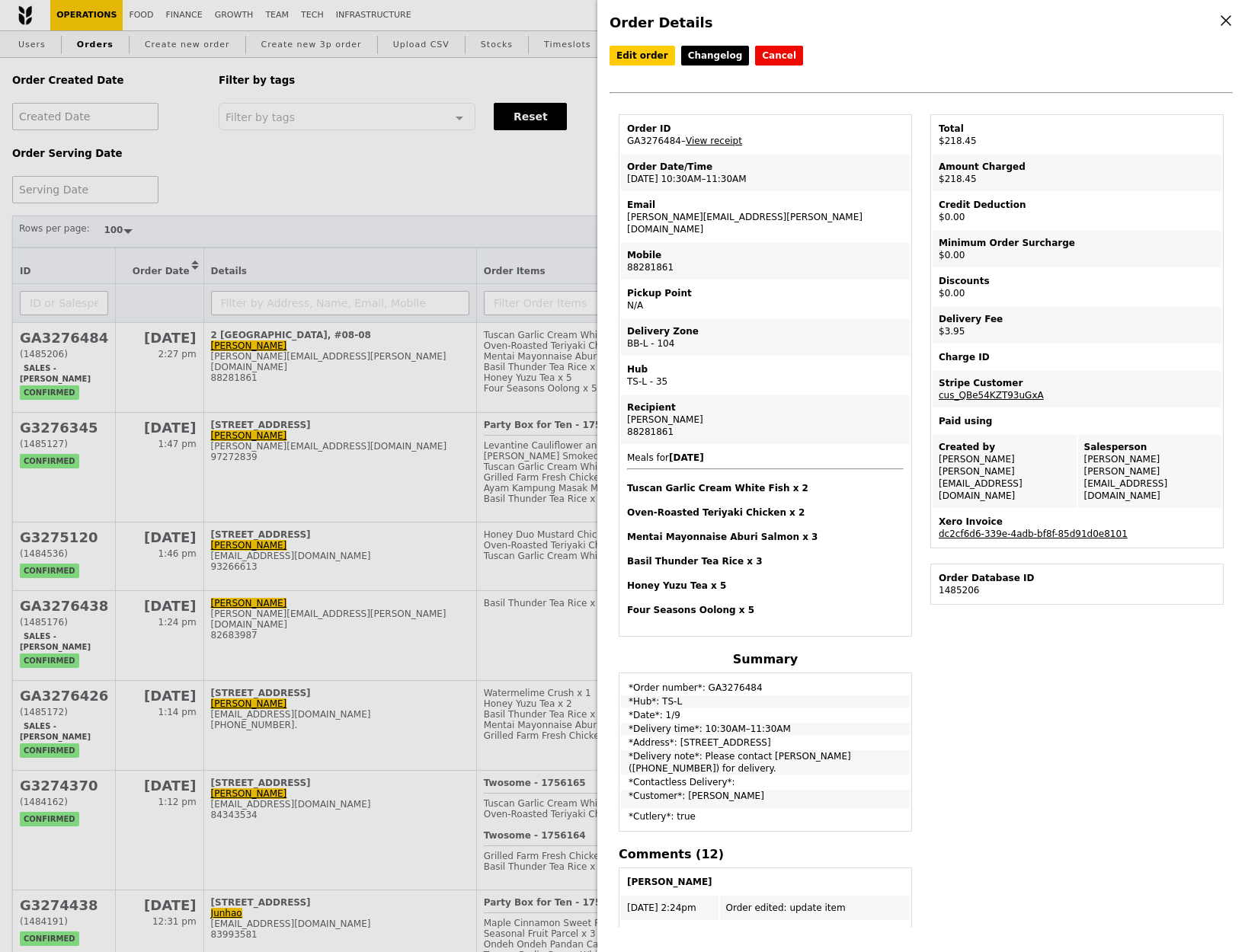
drag, startPoint x: 679, startPoint y: 142, endPoint x: 618, endPoint y: 142, distance: 61.0
click at [619, 142] on table "Order ID GA3276484 – View receipt Order Date/Time [DATE] 10:30AM–11:30AM Email …" at bounding box center [765, 376] width 293 height 523
click at [666, 145] on td "Order ID GA3276484 – View receipt" at bounding box center [765, 134] width 288 height 36
drag, startPoint x: 677, startPoint y: 138, endPoint x: 623, endPoint y: 138, distance: 54.0
click at [623, 138] on td "Order ID GA3276484 – View receipt" at bounding box center [765, 134] width 288 height 36
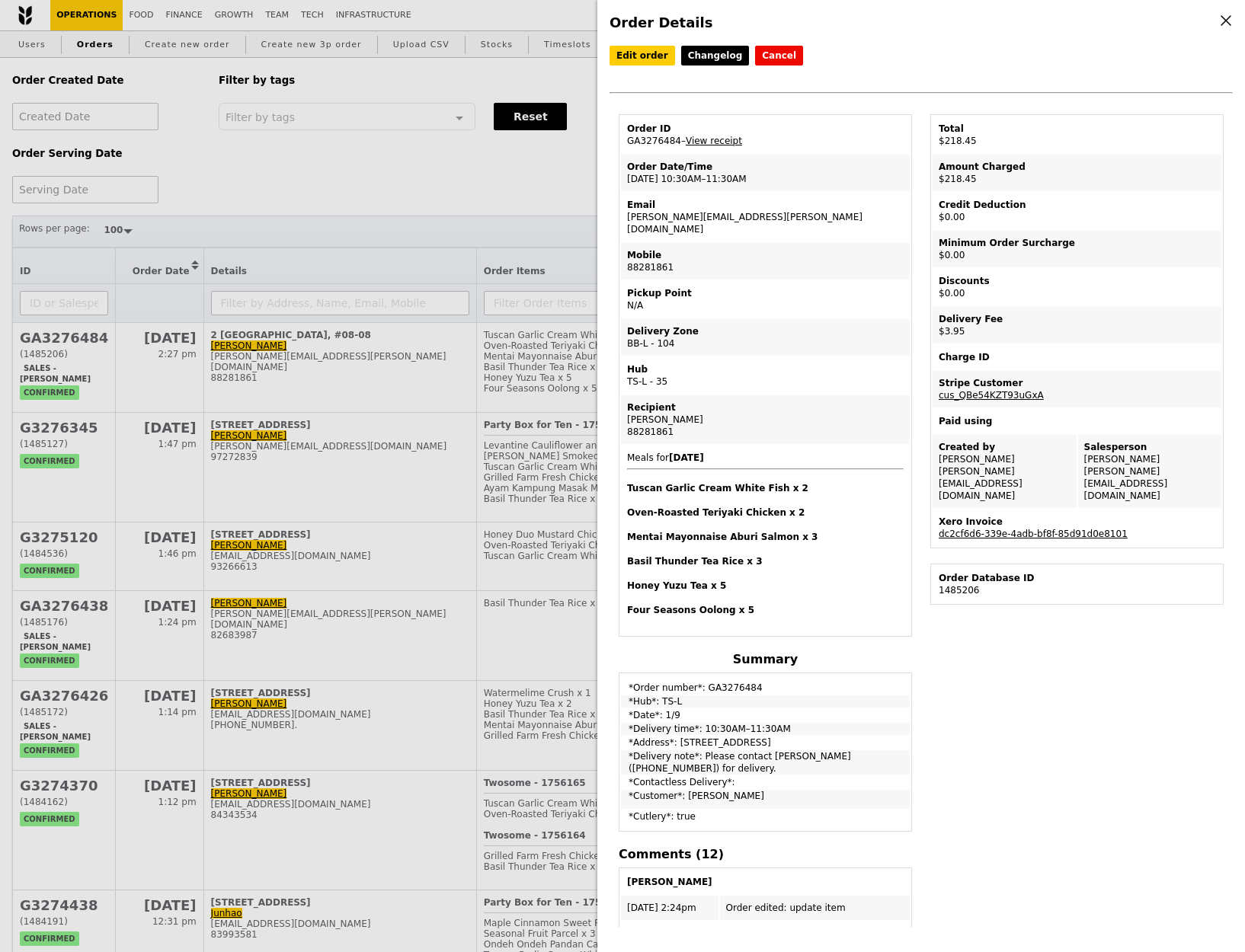
copy td "GA3276484"
click at [358, 175] on div "Order Details Edit order Changelog Cancel Order ID GA3276484 – View receipt Ord…" at bounding box center [622, 476] width 1245 height 952
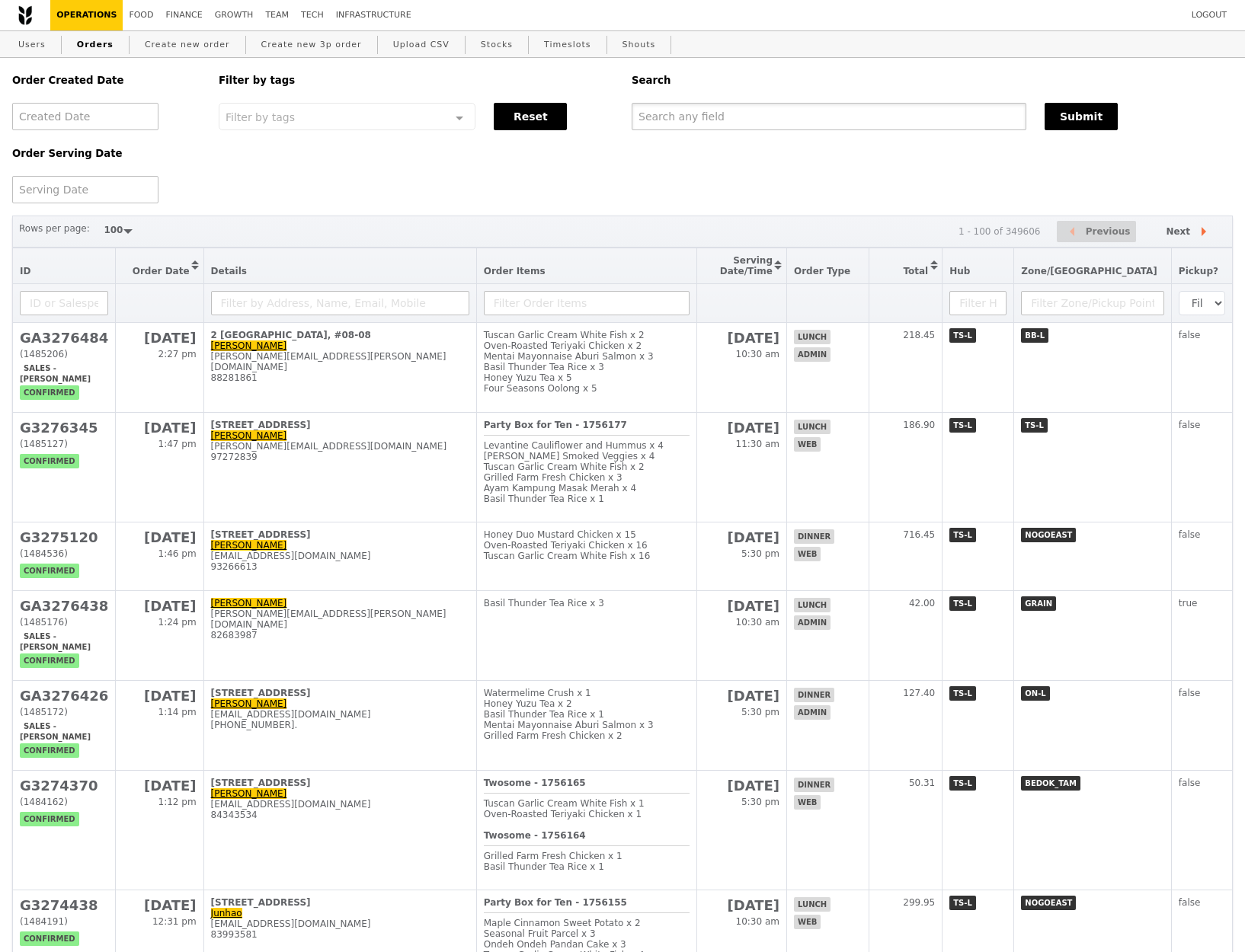
click at [838, 118] on input "text" at bounding box center [828, 117] width 394 height 27
paste input "GA3276484"
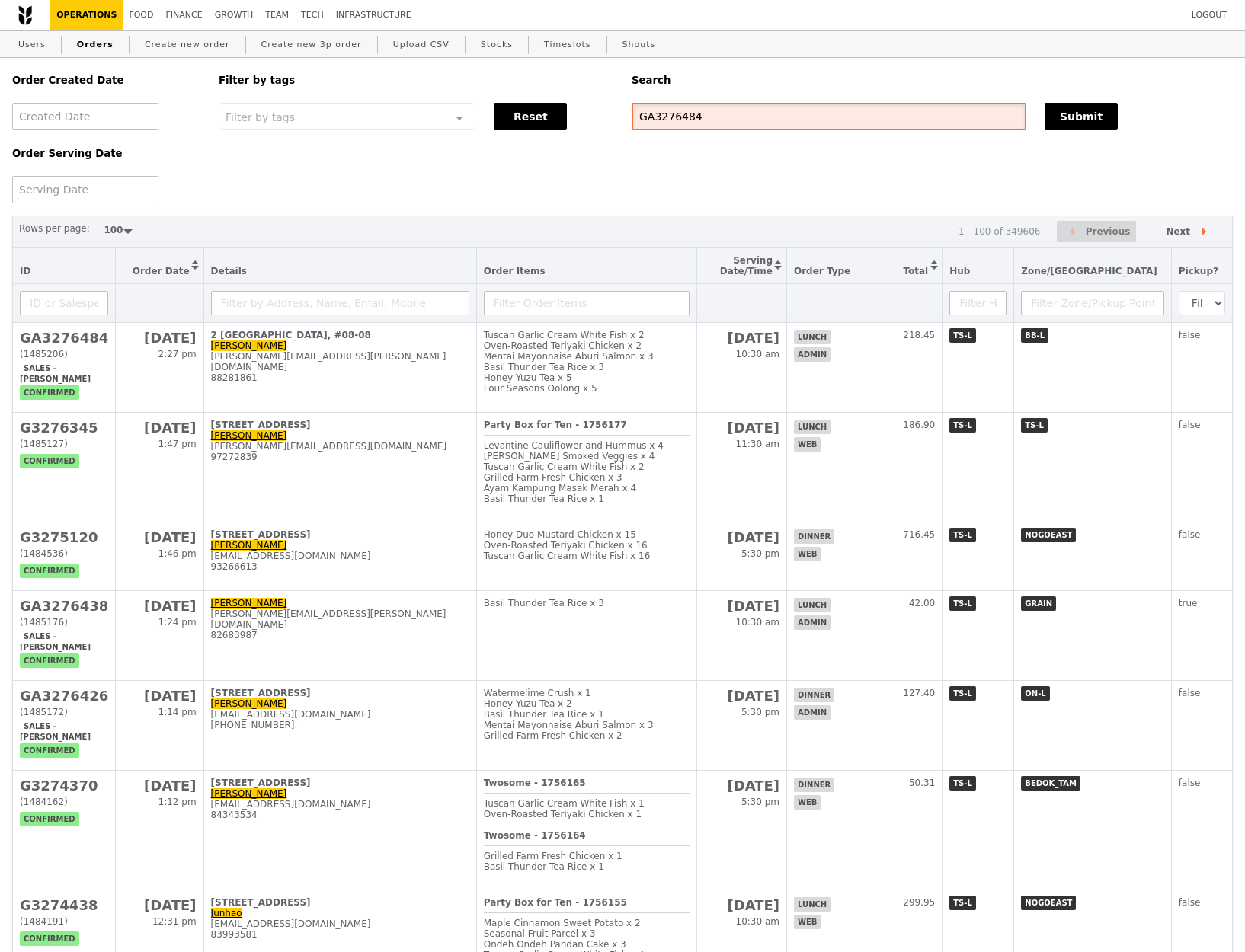
type input "GA3276484"
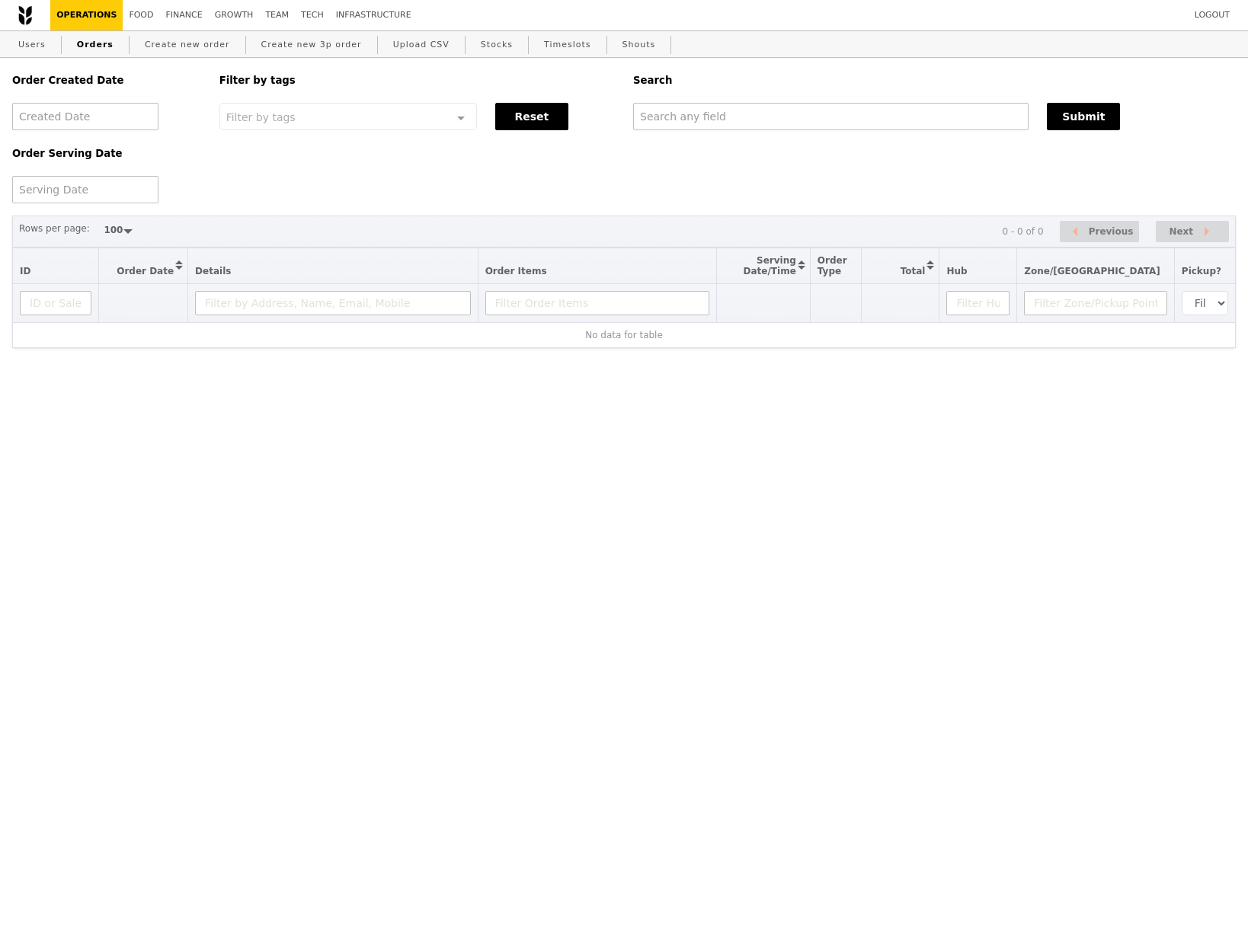
select select "100"
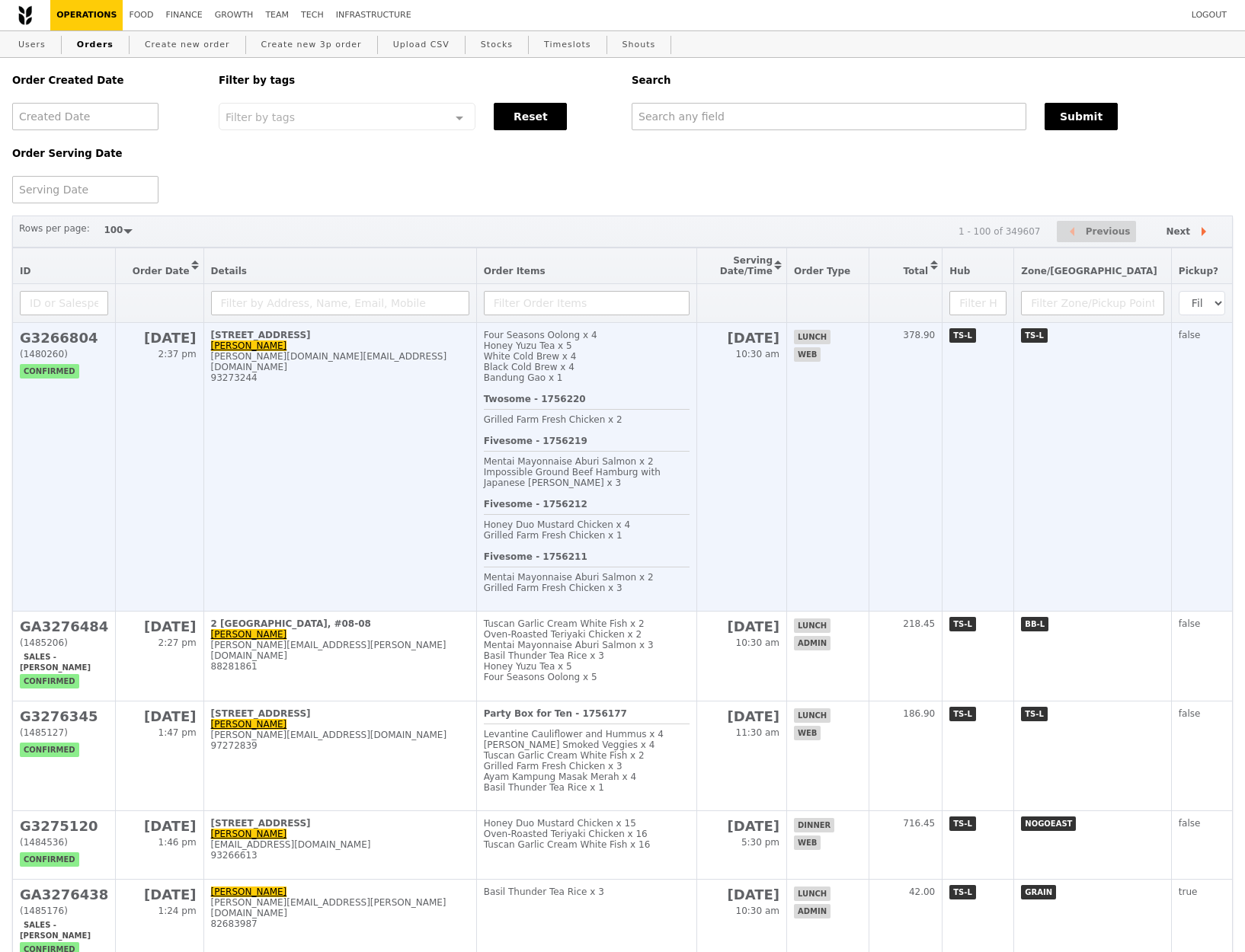
scroll to position [50, 0]
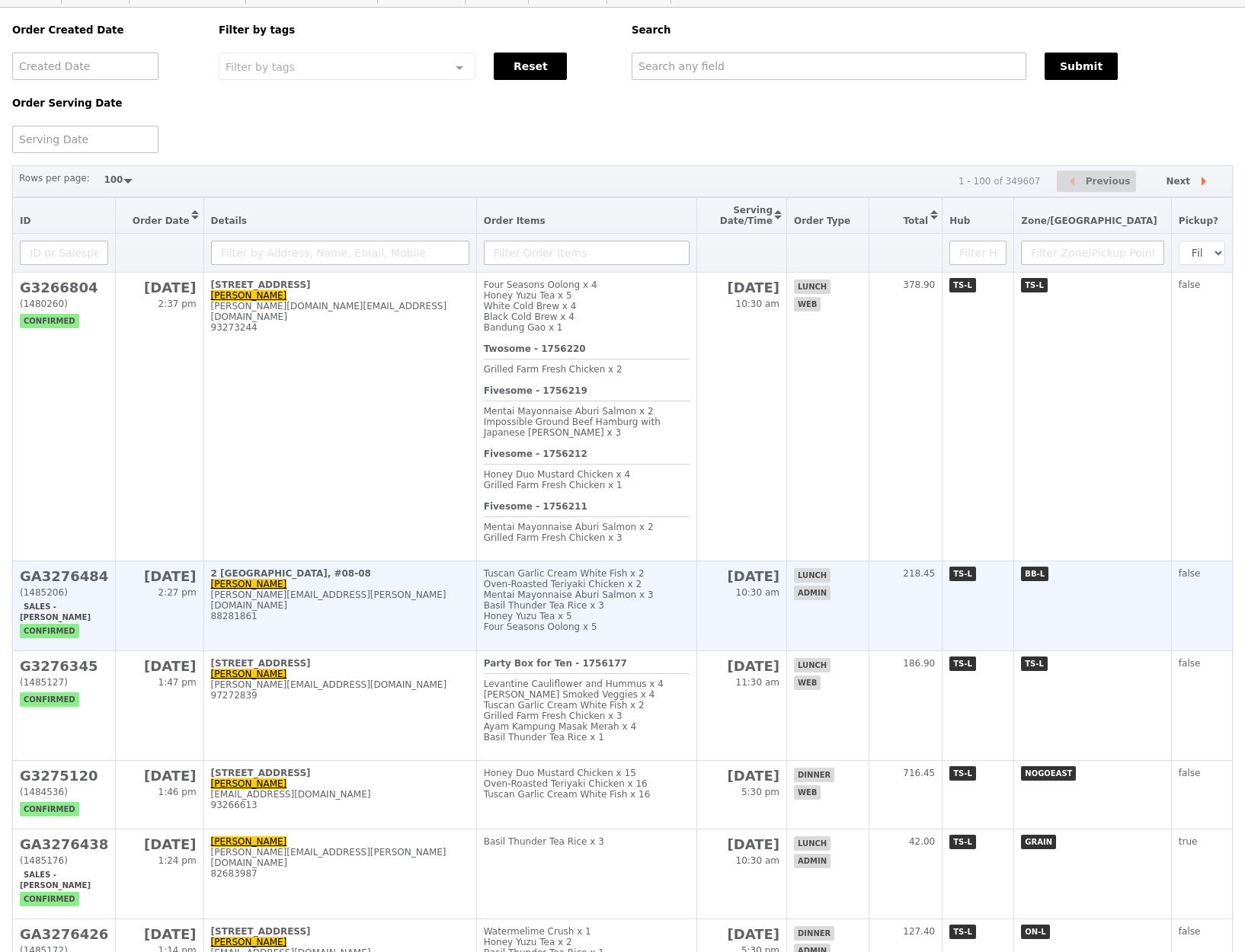
click at [44, 584] on h2 "GA3276484" at bounding box center [64, 576] width 88 height 16
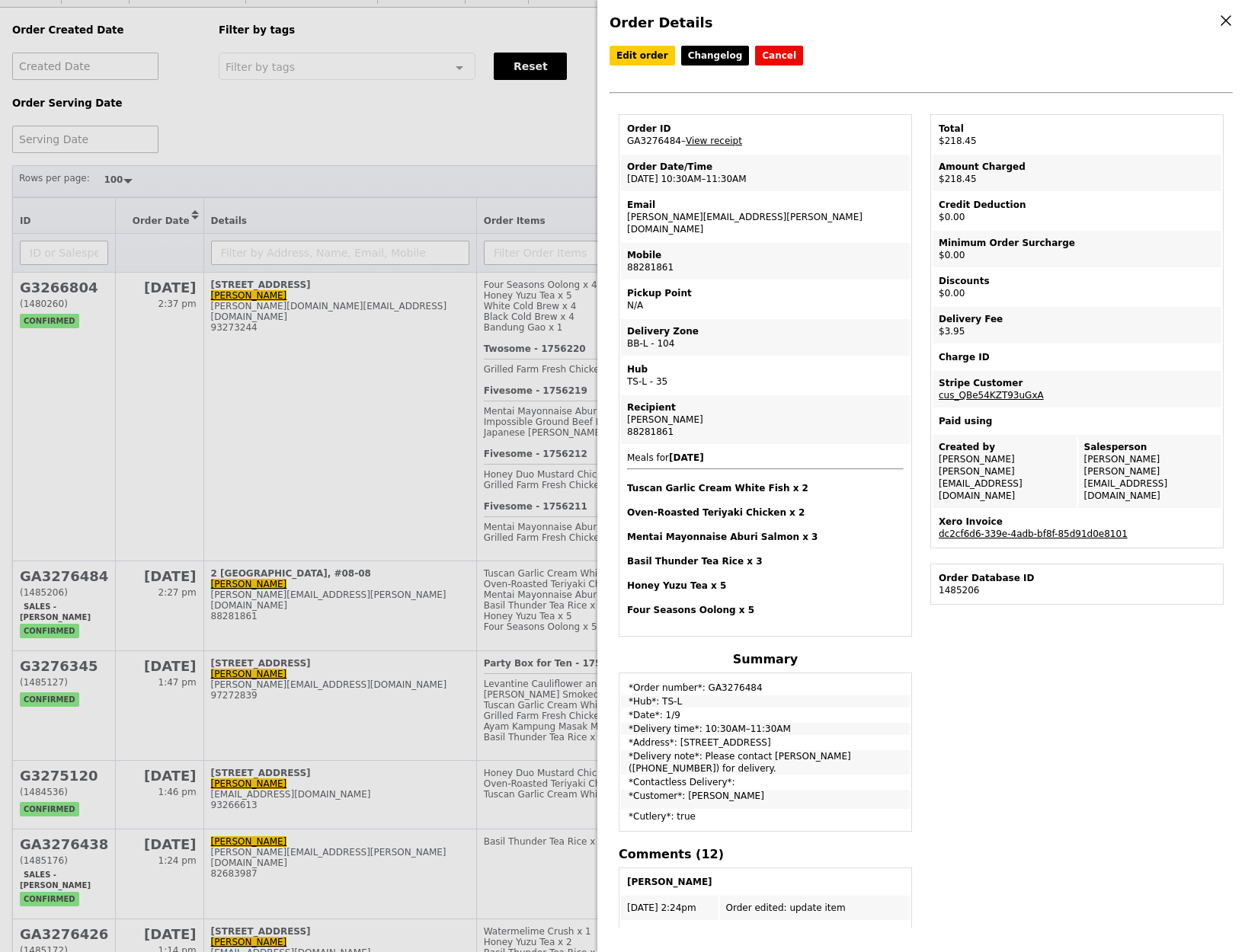
click at [1006, 528] on link "dc2cf6d6-339e-4adb-bf8f-85d91d0e8101" at bounding box center [1032, 533] width 189 height 11
